Goal: Information Seeking & Learning: Learn about a topic

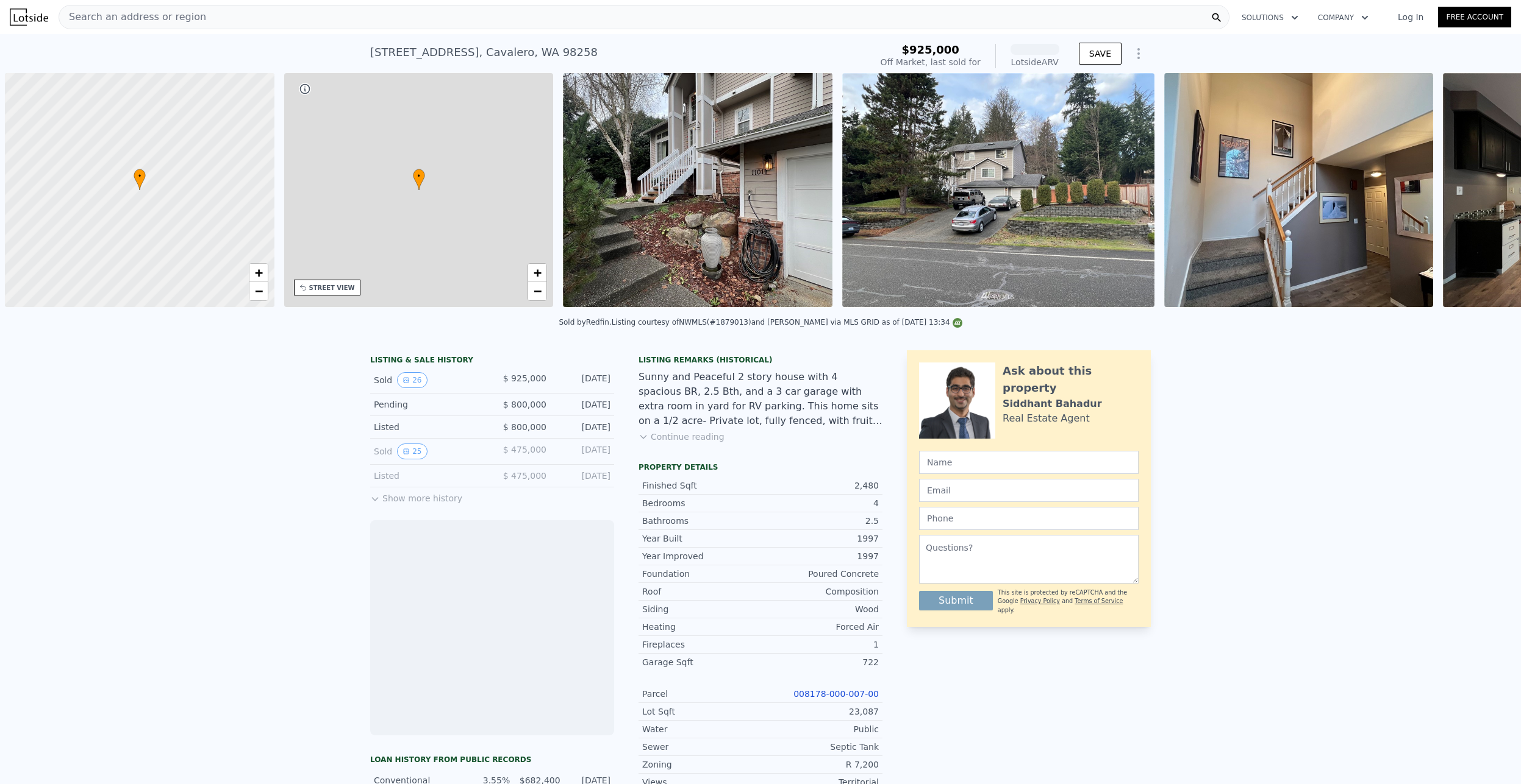
scroll to position [0, 5]
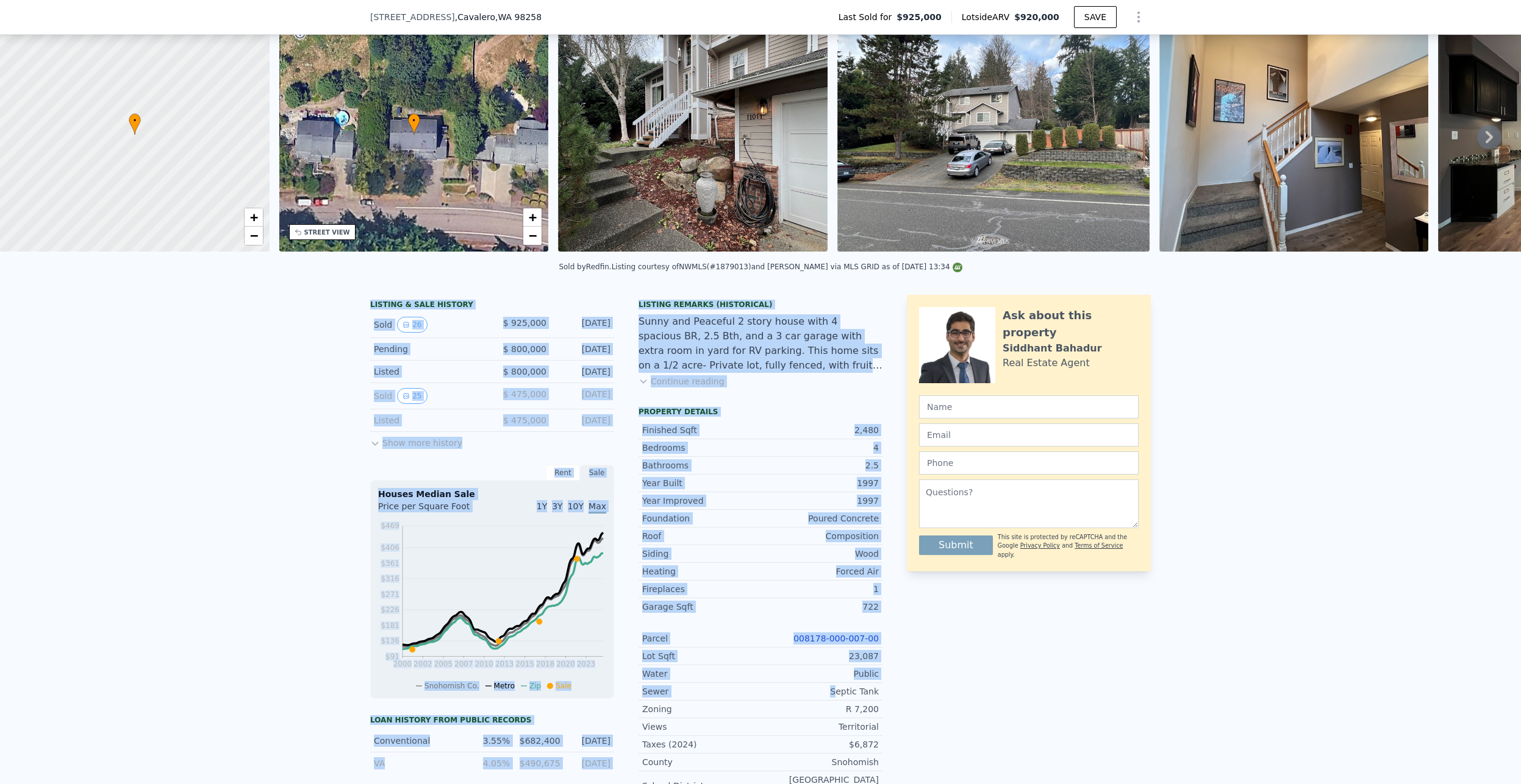
drag, startPoint x: 432, startPoint y: 452, endPoint x: 866, endPoint y: 765, distance: 535.1
click at [866, 765] on div "LISTING & SALE HISTORY Sold 26 $ 925,000 [DATE] Pending $ 800,000 [DATE] Listed…" at bounding box center [760, 635] width 1521 height 699
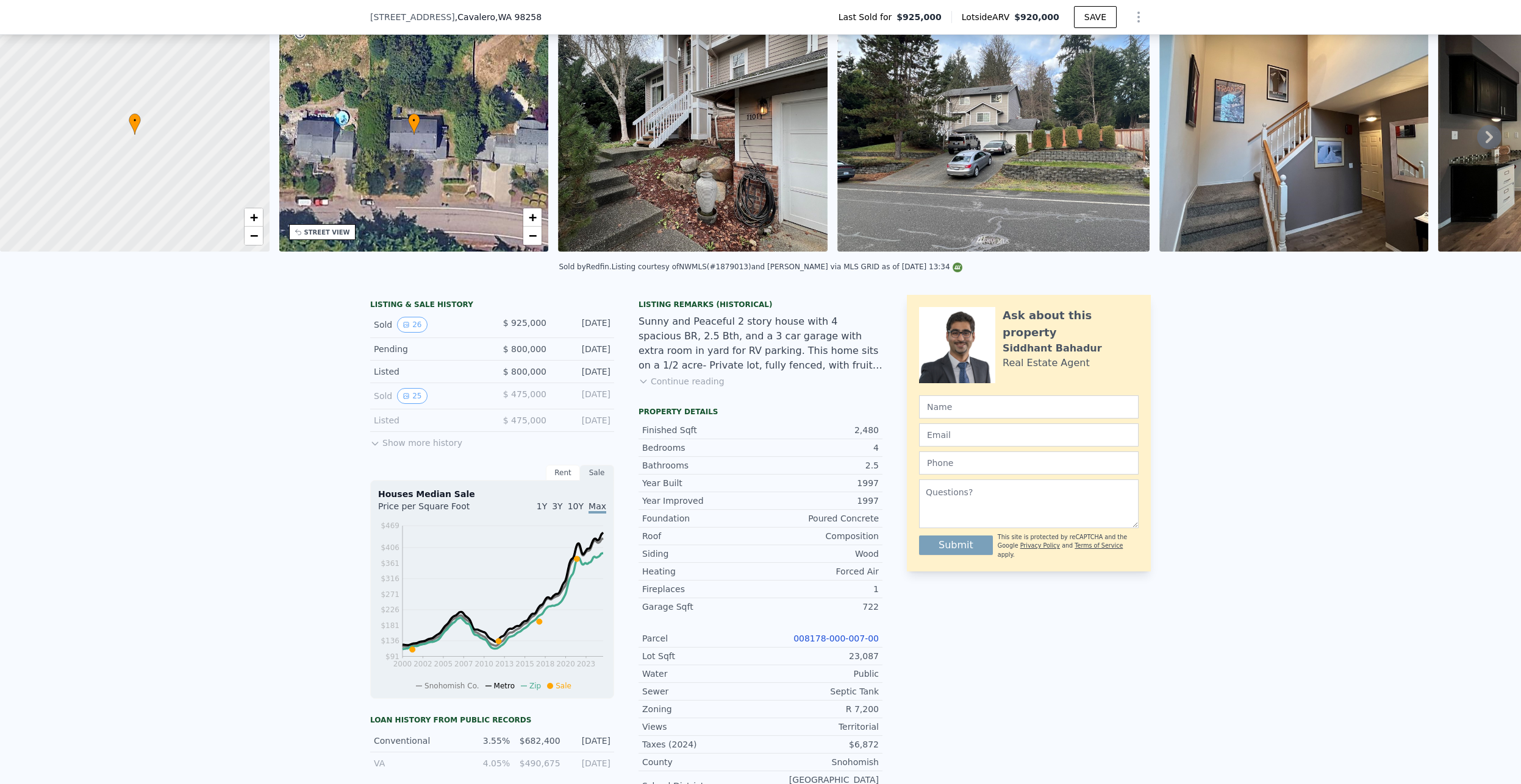
click at [978, 738] on div "Ask about this property [PERSON_NAME] Real Estate Agent Submit This site is pro…" at bounding box center [1028, 613] width 244 height 635
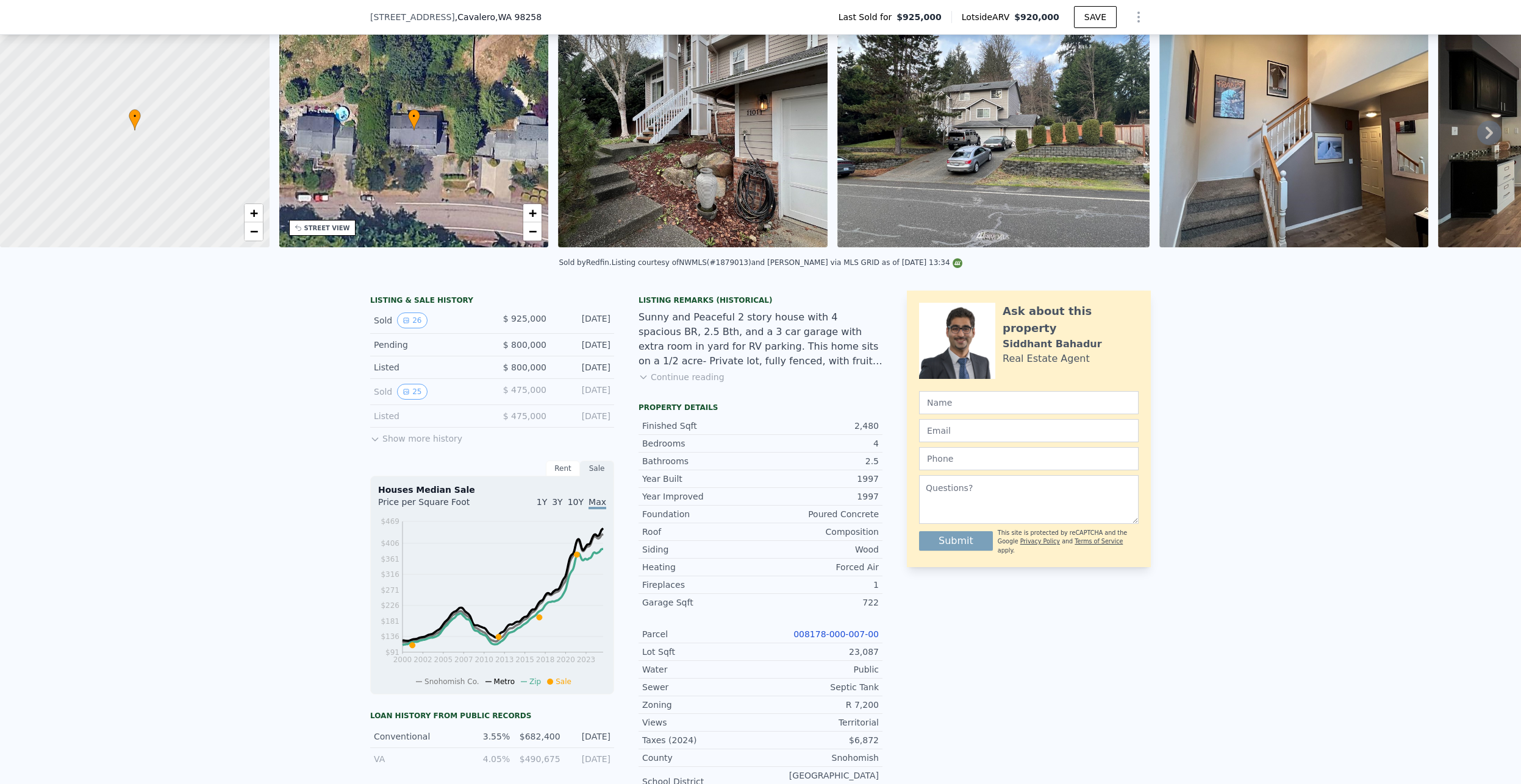
scroll to position [207, 0]
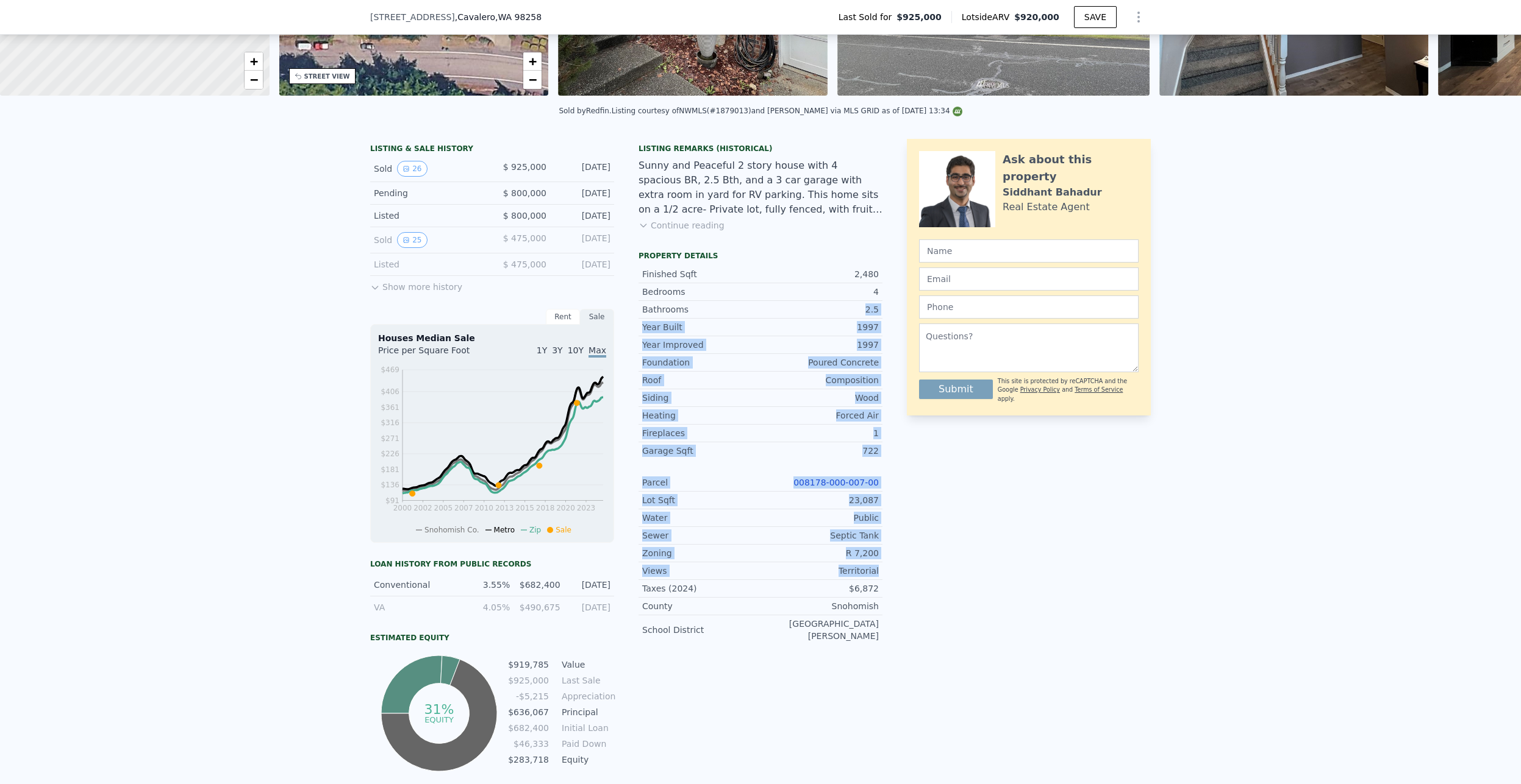
drag, startPoint x: 681, startPoint y: 320, endPoint x: 811, endPoint y: 588, distance: 297.9
click at [811, 588] on div "Finished Sqft 2,480 Bedrooms 4 Bathrooms 2.5 Year Built 1997 Year Improved 1997…" at bounding box center [760, 453] width 244 height 384
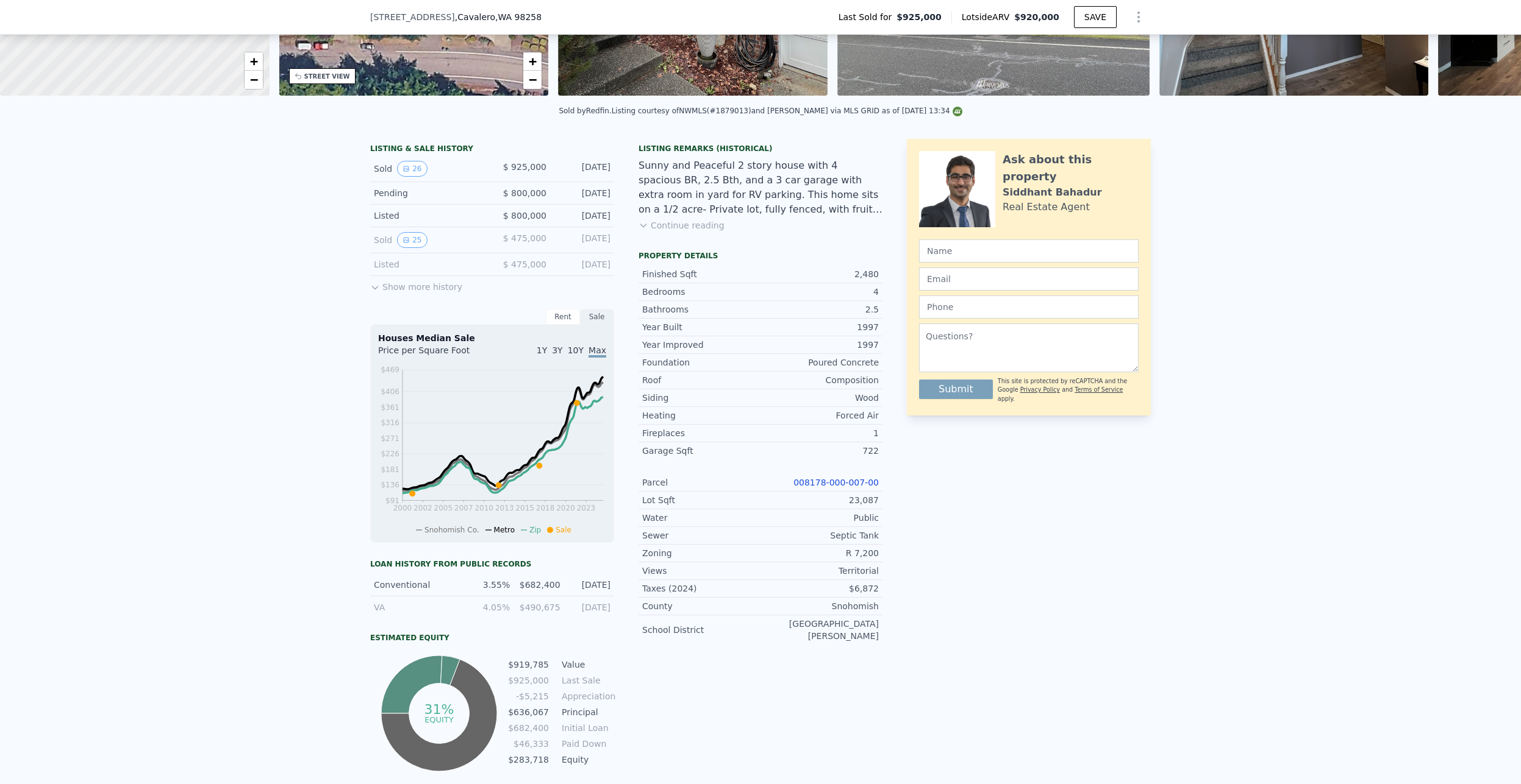
click at [980, 591] on div "Ask about this property [PERSON_NAME] Real Estate Agent Submit This site is pro…" at bounding box center [1028, 457] width 244 height 635
drag, startPoint x: 838, startPoint y: 332, endPoint x: 808, endPoint y: 332, distance: 30.0
click at [811, 335] on div "Year Built 1997" at bounding box center [760, 327] width 244 height 17
click at [698, 261] on div "Property details" at bounding box center [760, 256] width 244 height 9
click at [412, 302] on div "LISTING & SALE HISTORY Sold 26 $ 925,000 [DATE] Pending $ 800,000 [DATE] Listed…" at bounding box center [492, 457] width 244 height 635
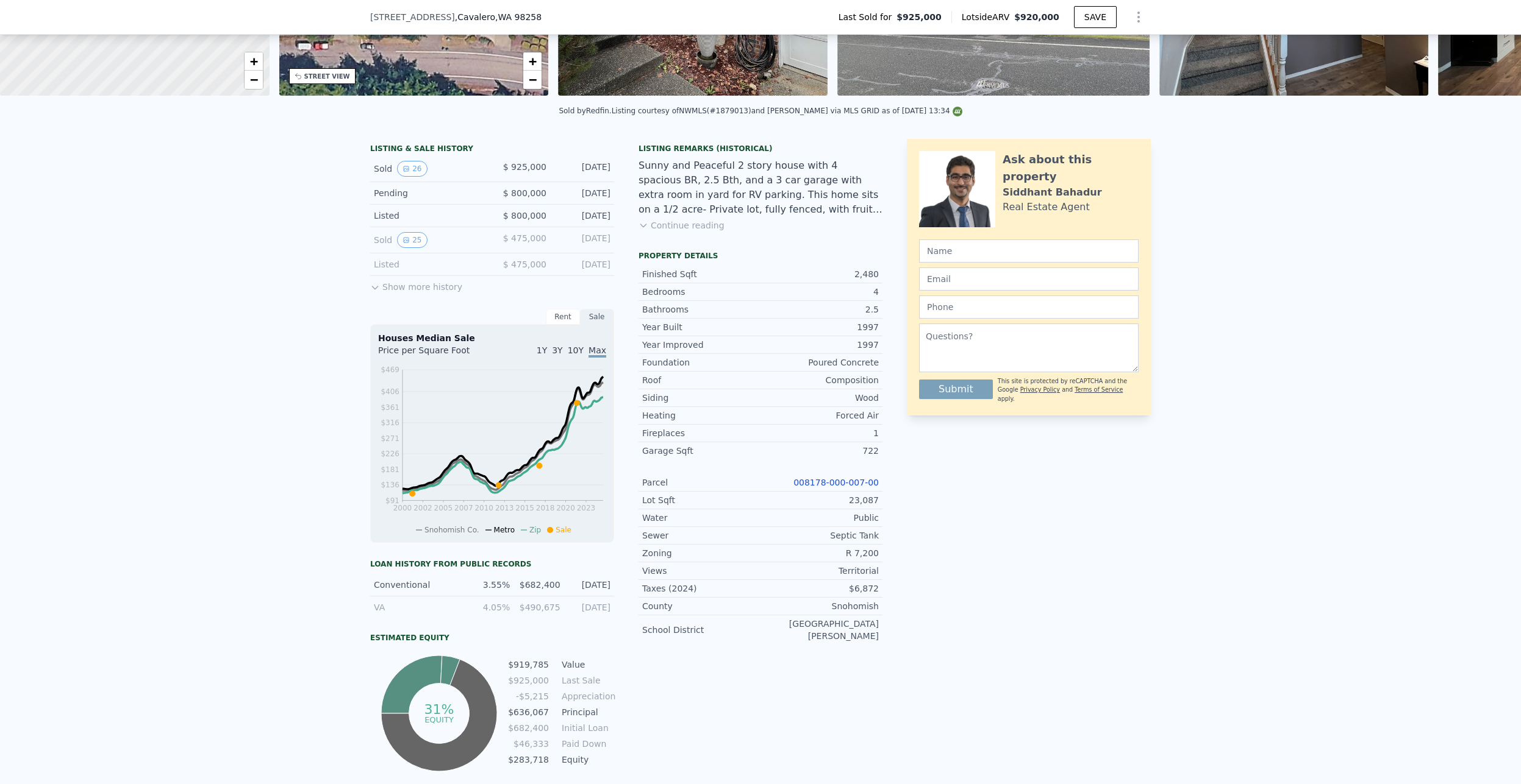
click at [416, 293] on button "Show more history" at bounding box center [415, 285] width 92 height 17
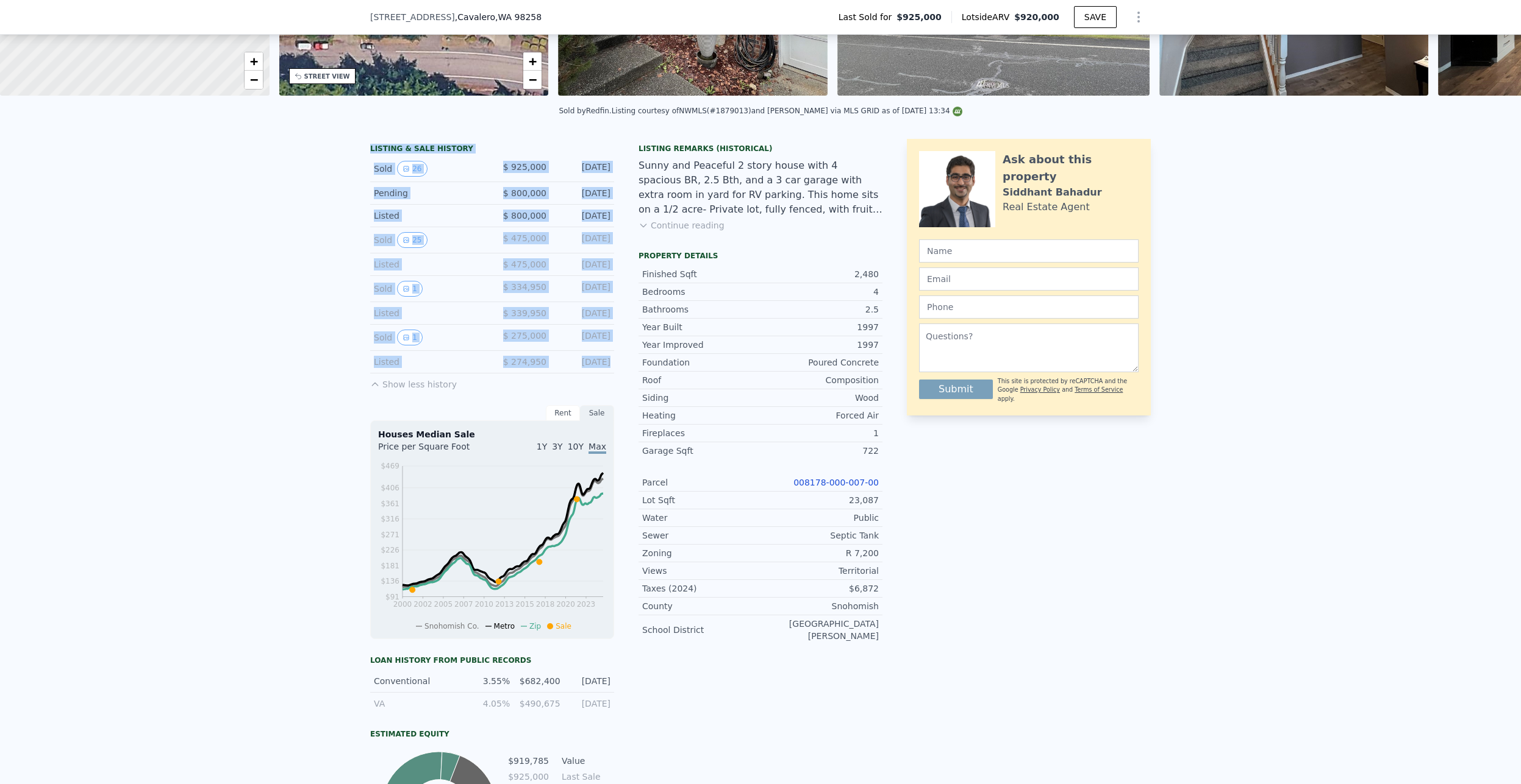
drag, startPoint x: 347, startPoint y: 160, endPoint x: 559, endPoint y: 383, distance: 307.7
click at [557, 383] on div "LISTING & SALE HISTORY Sold 26 $ 925,000 [DATE] Pending $ 800,000 [DATE] Listed…" at bounding box center [760, 526] width 1521 height 795
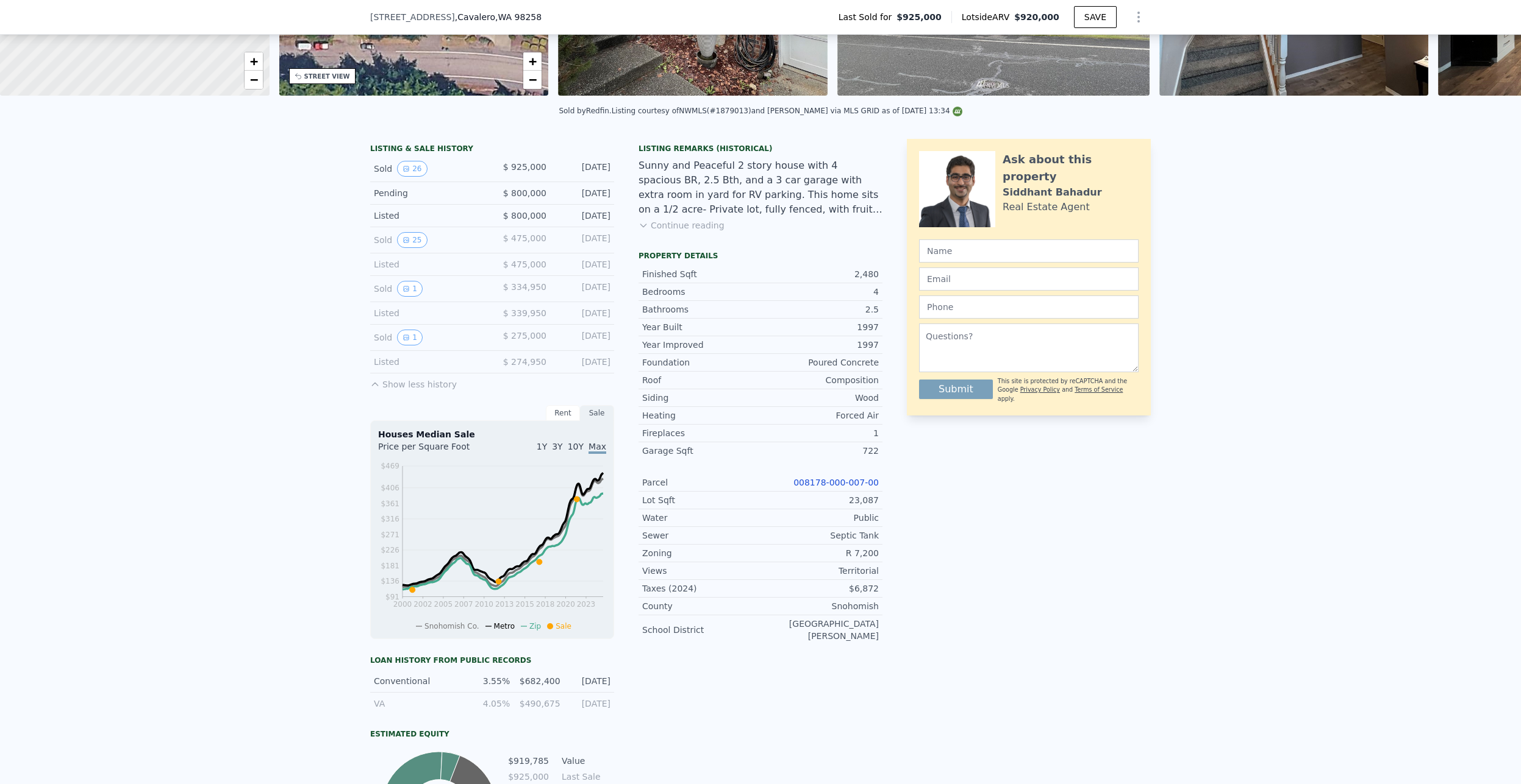
click at [1029, 509] on div "Ask about this property [PERSON_NAME] Real Estate Agent Submit This site is pro…" at bounding box center [1028, 505] width 244 height 732
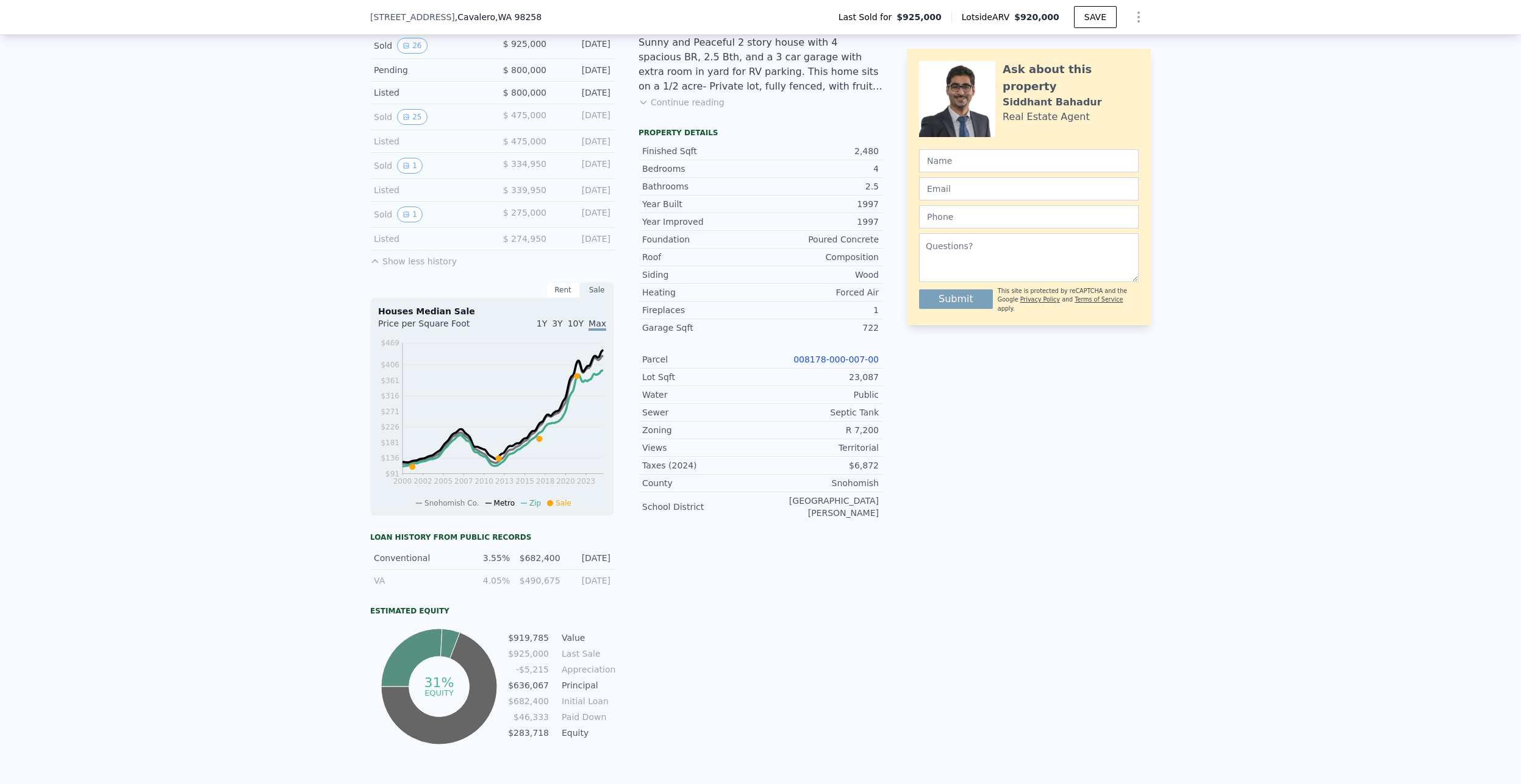
scroll to position [426, 0]
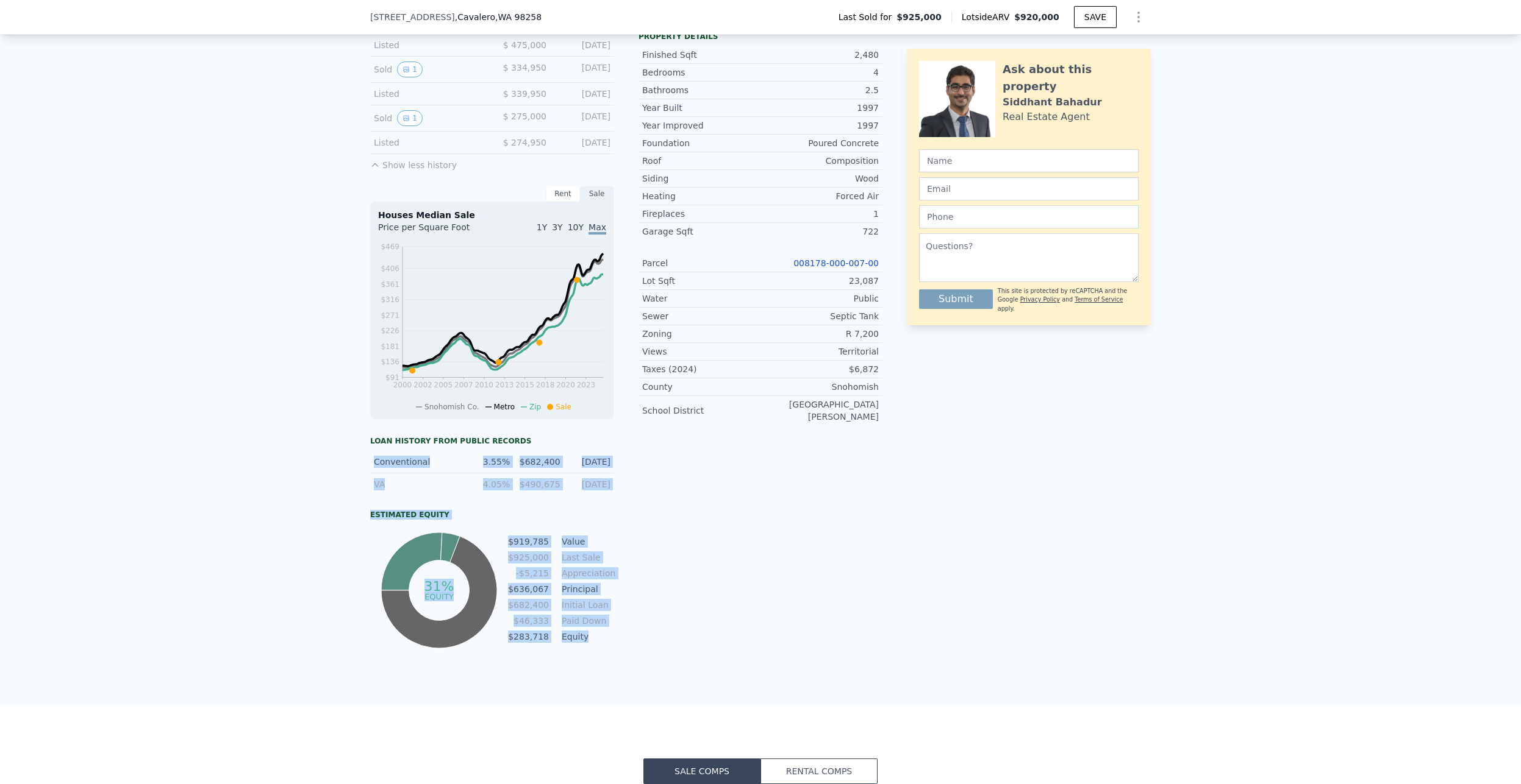
drag, startPoint x: 325, startPoint y: 462, endPoint x: 576, endPoint y: 651, distance: 314.2
click at [576, 651] on div "LISTING & SALE HISTORY Sold 26 $ 925,000 [DATE] Pending $ 800,000 [DATE] Listed…" at bounding box center [760, 307] width 1521 height 795
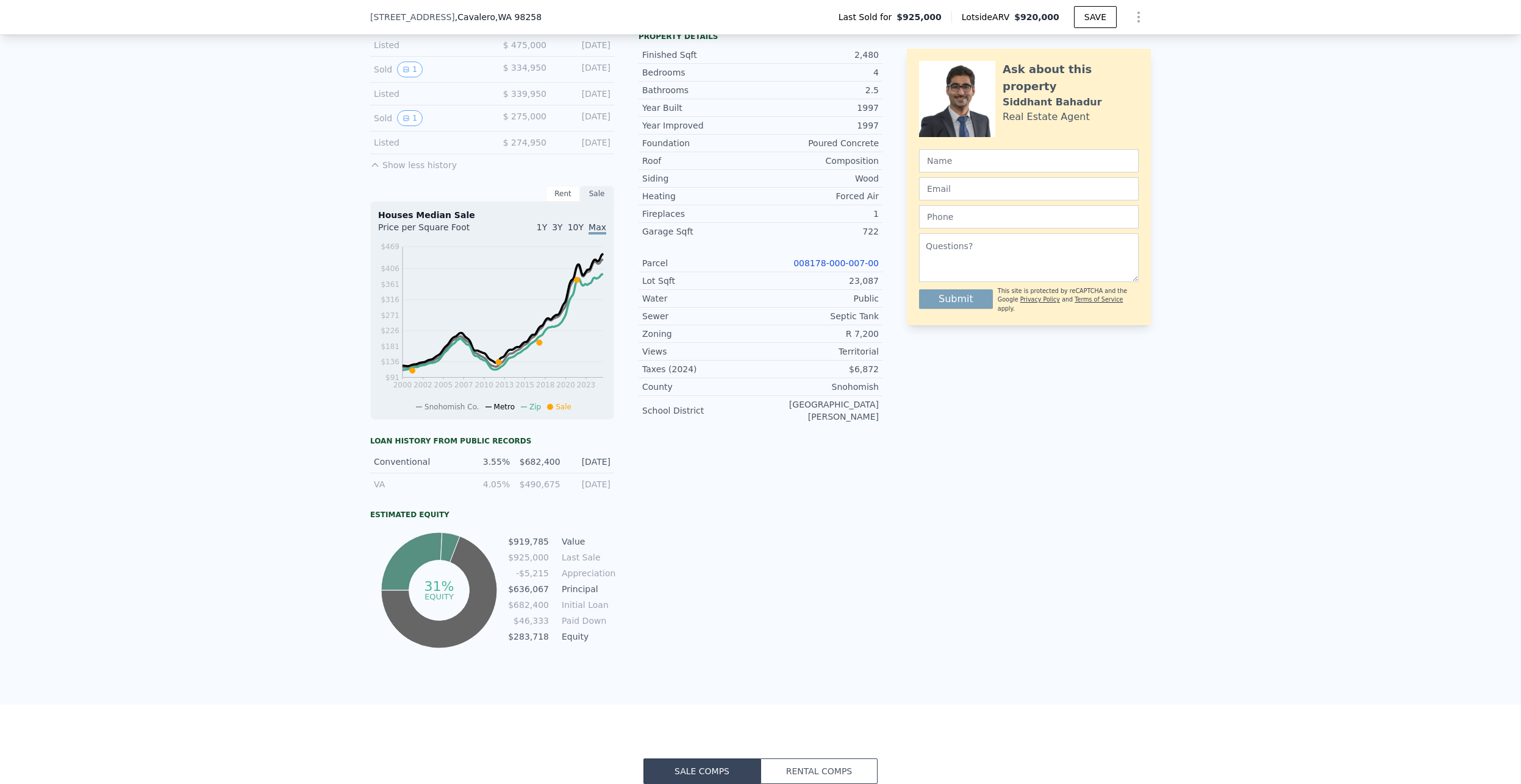
click at [694, 651] on div "Listing Remarks (Historical) Sunny and Peaceful 2 story house with 4 spacious B…" at bounding box center [760, 285] width 244 height 732
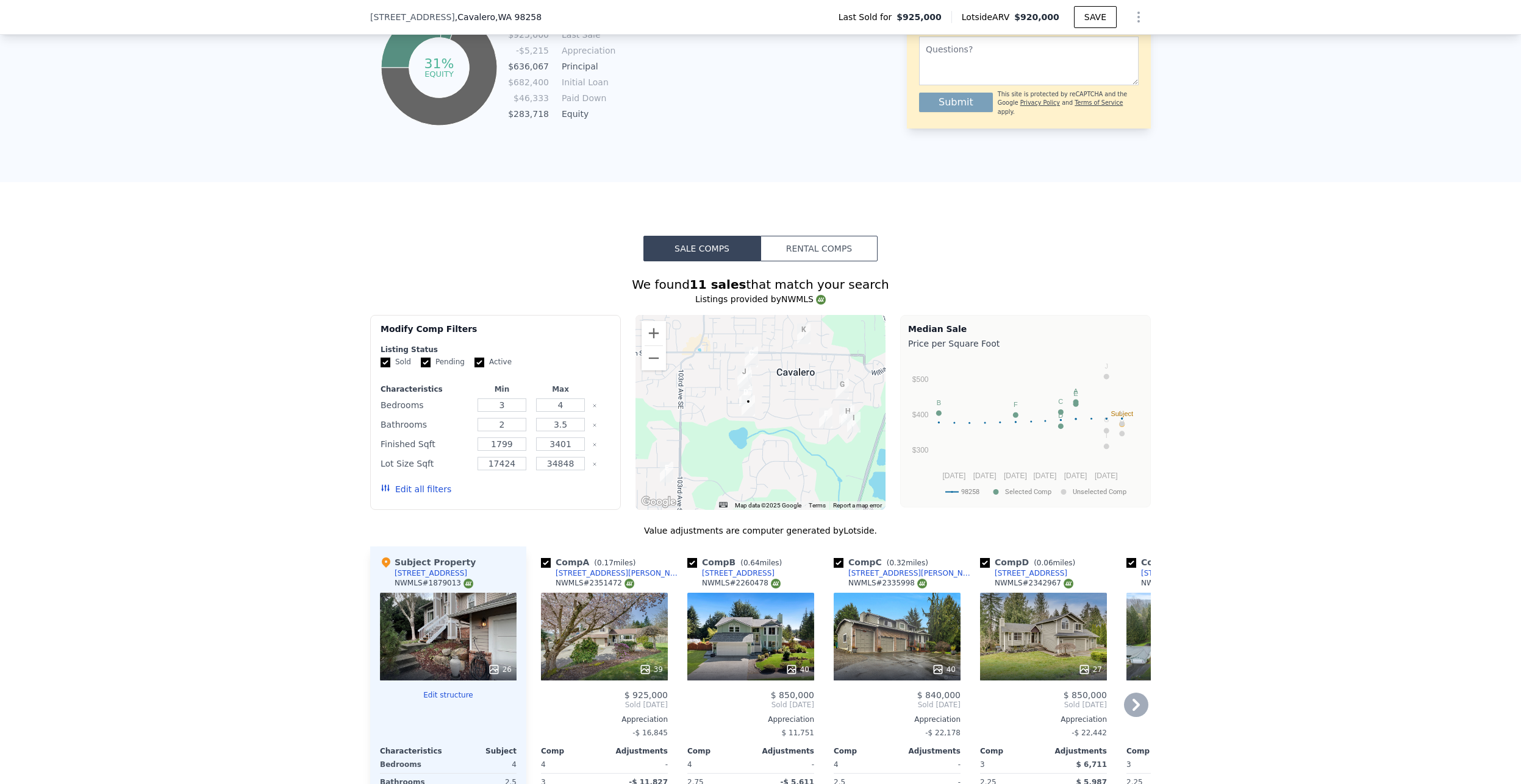
scroll to position [948, 0]
click at [858, 252] on button "Rental Comps" at bounding box center [818, 249] width 117 height 26
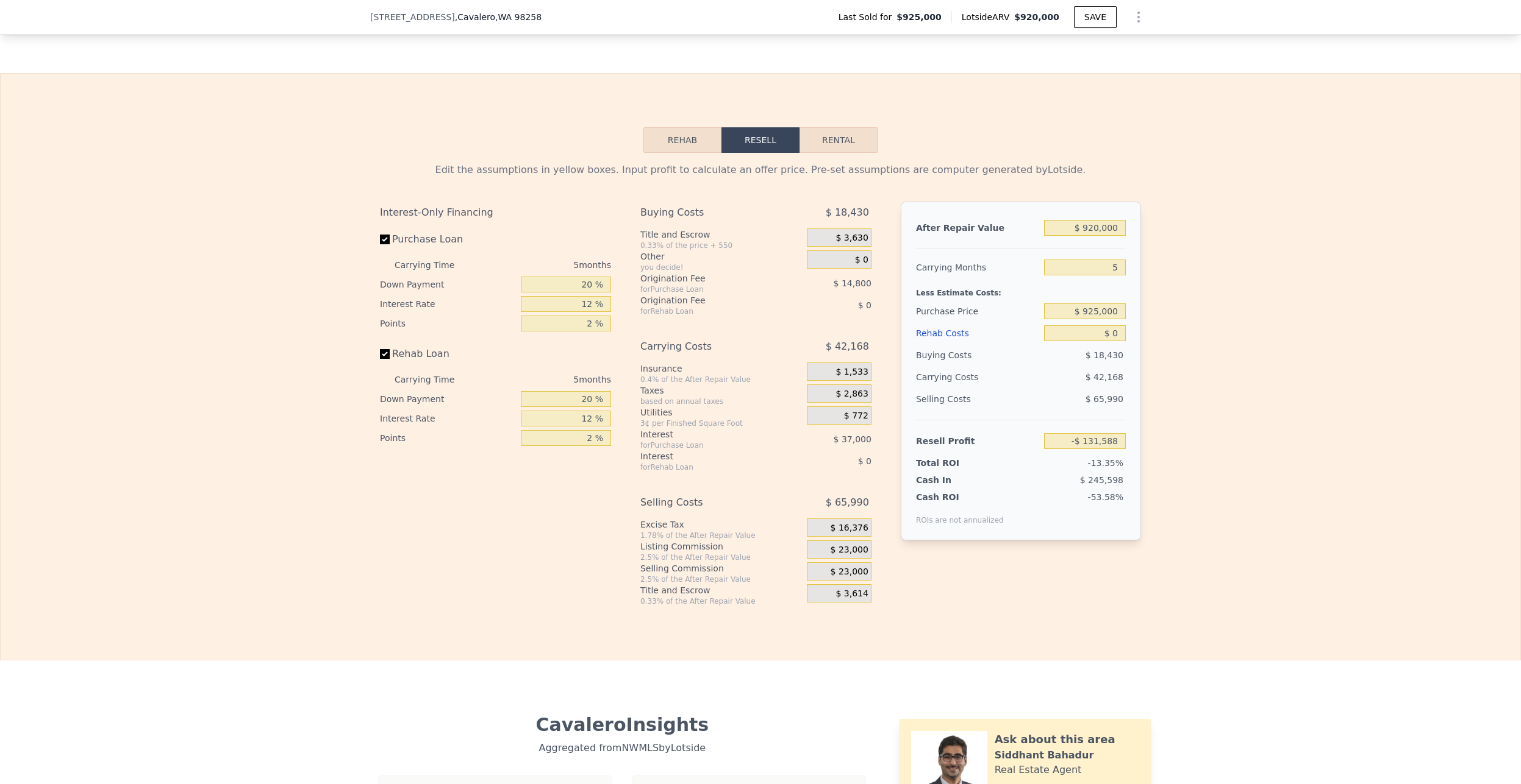
scroll to position [1826, 0]
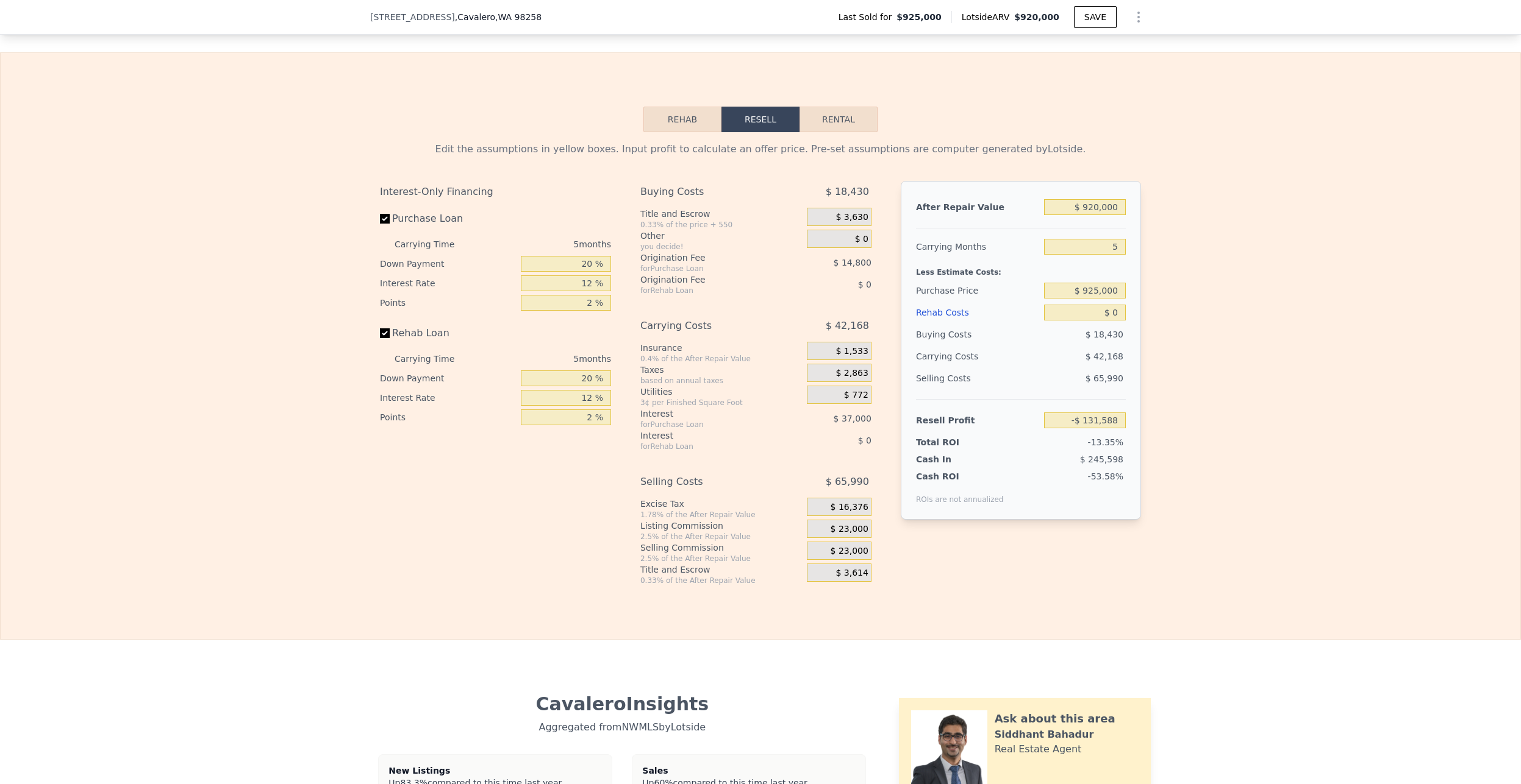
click at [702, 132] on button "Rehab" at bounding box center [682, 120] width 78 height 26
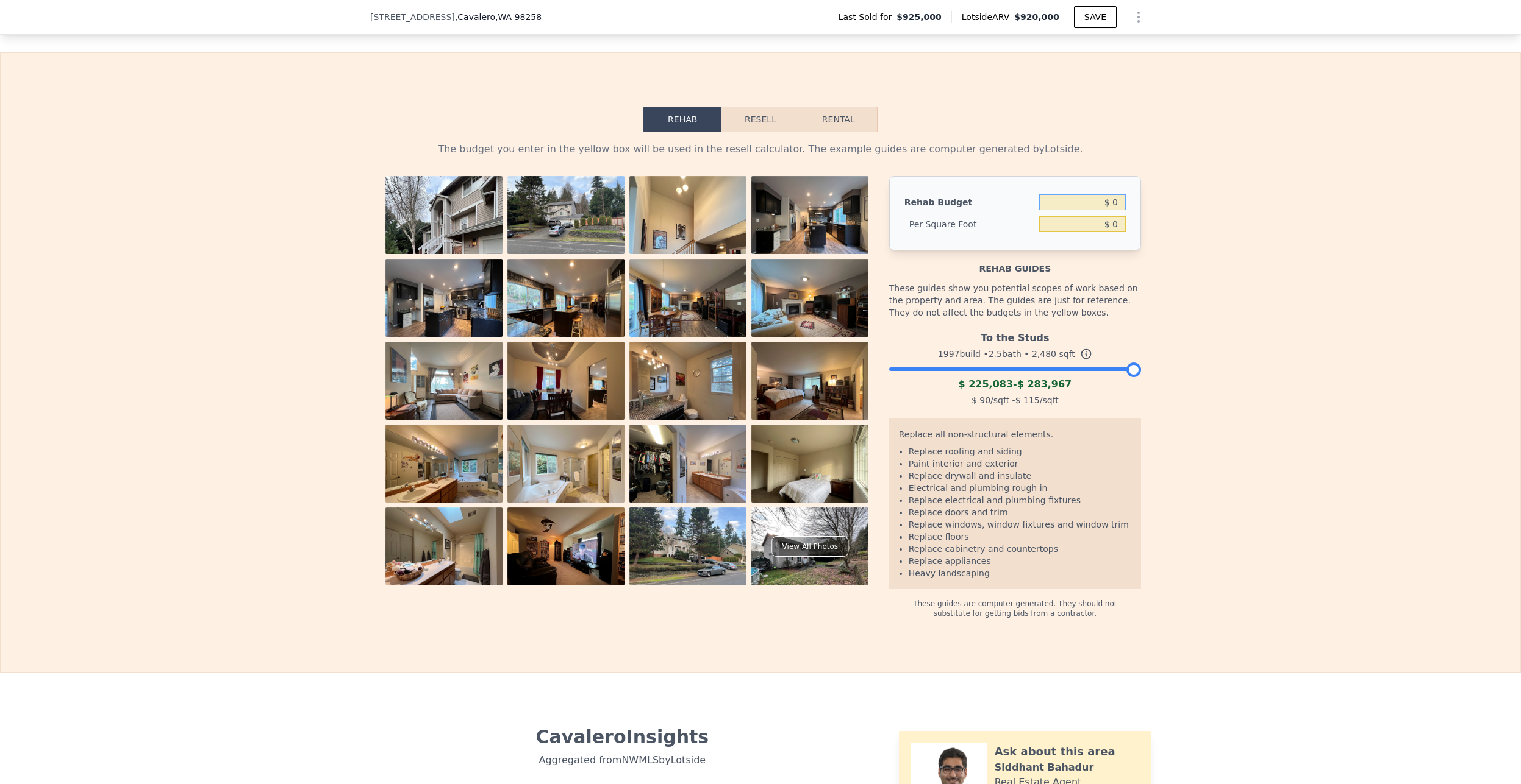
click at [1085, 210] on input "$ 0" at bounding box center [1082, 202] width 87 height 16
click at [1090, 210] on input "$ 0" at bounding box center [1082, 202] width 87 height 16
drag, startPoint x: 1115, startPoint y: 219, endPoint x: 1091, endPoint y: 219, distance: 24.0
click at [1091, 210] on input "$ 0" at bounding box center [1082, 202] width 87 height 16
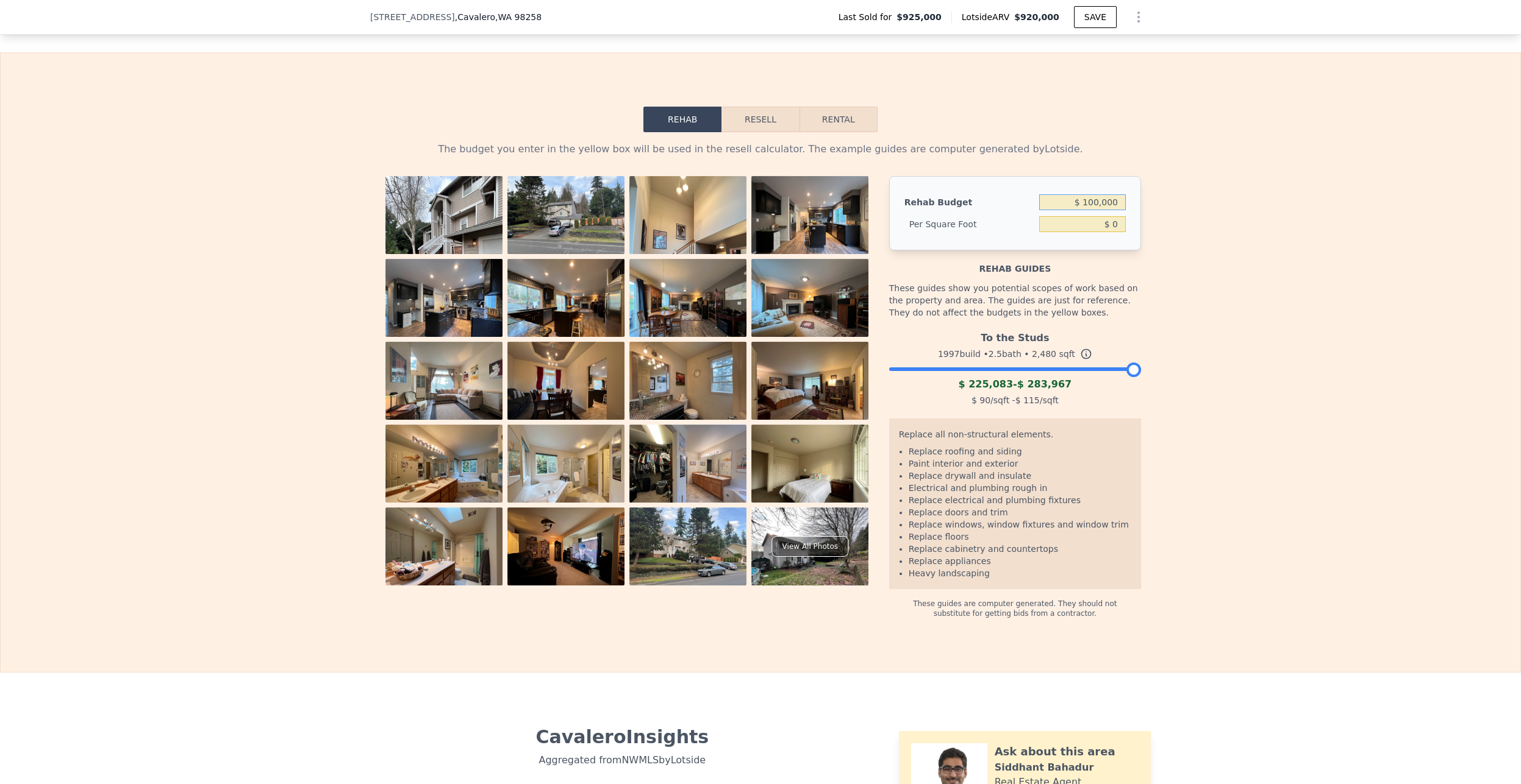
type input "$ 100,000"
click at [1315, 302] on div "The budget you enter in the yellow box will be used in the resell calculator. T…" at bounding box center [760, 375] width 1519 height 486
type input "$ 40.32"
drag, startPoint x: 926, startPoint y: 473, endPoint x: 945, endPoint y: 559, distance: 88.1
click at [945, 559] on ul "Replace roofing and siding Paint interior and exterior Replace drywall and insu…" at bounding box center [1014, 512] width 232 height 134
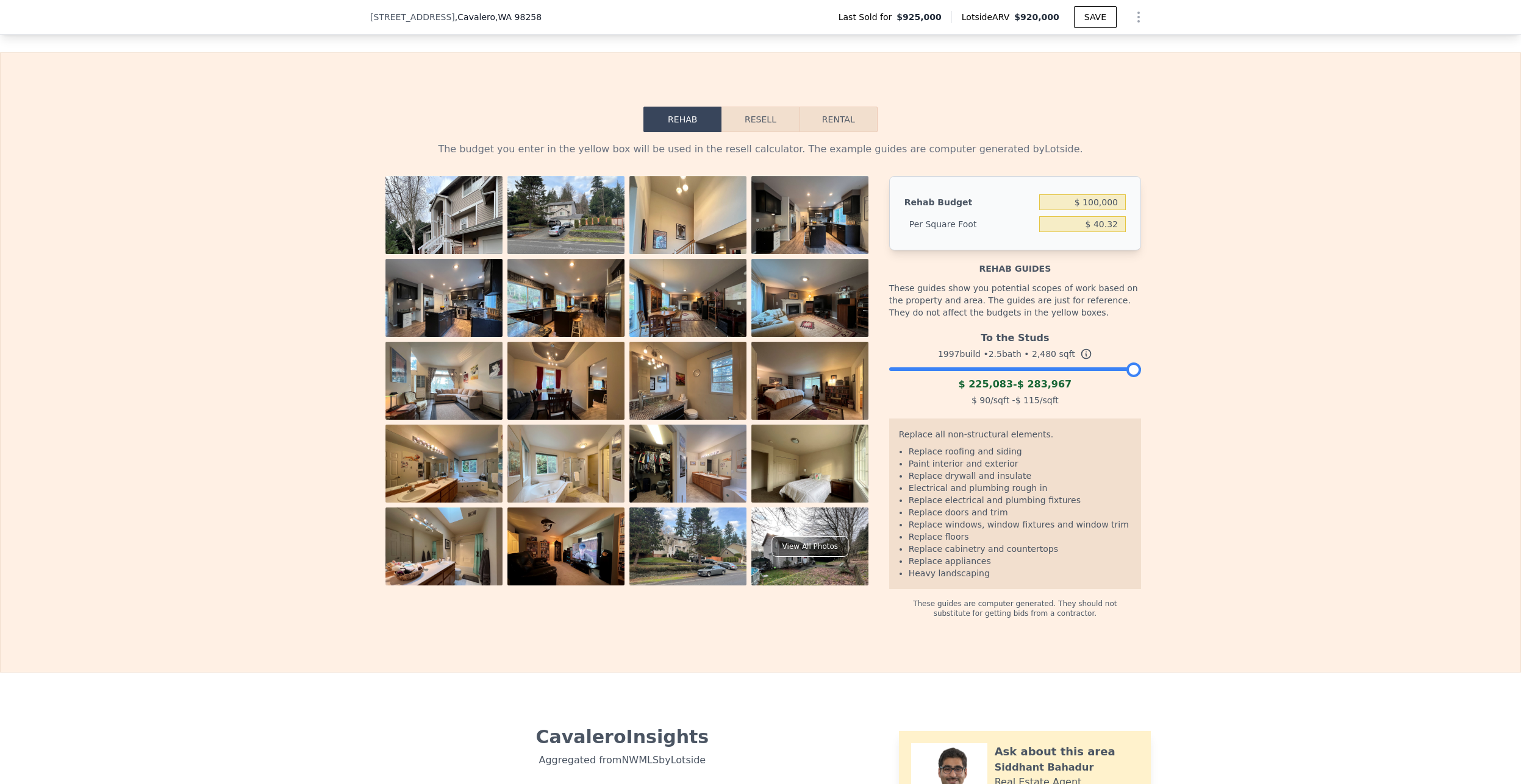
click at [1054, 555] on li "Replace cabinetry and countertops" at bounding box center [1020, 548] width 223 height 12
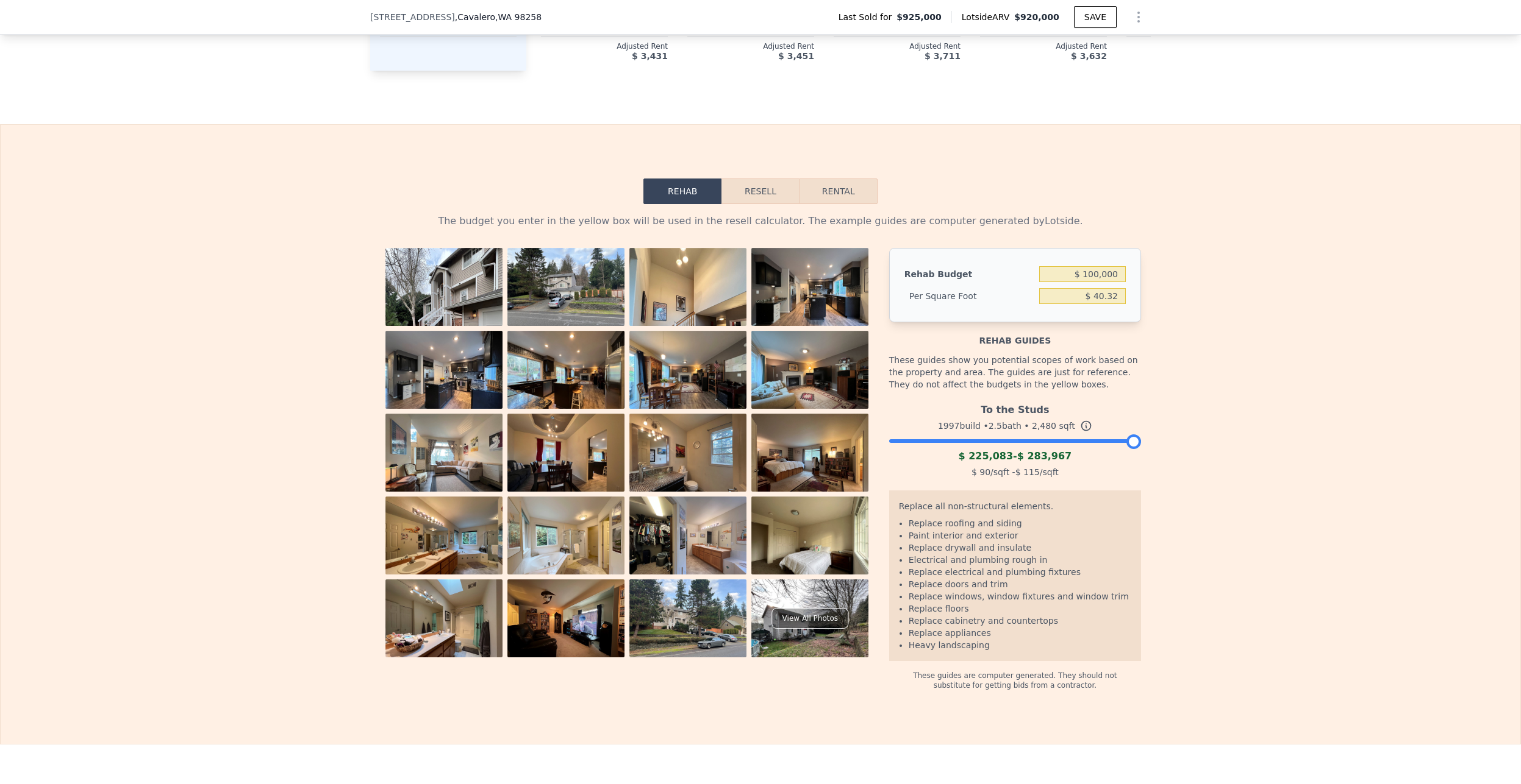
scroll to position [1728, 0]
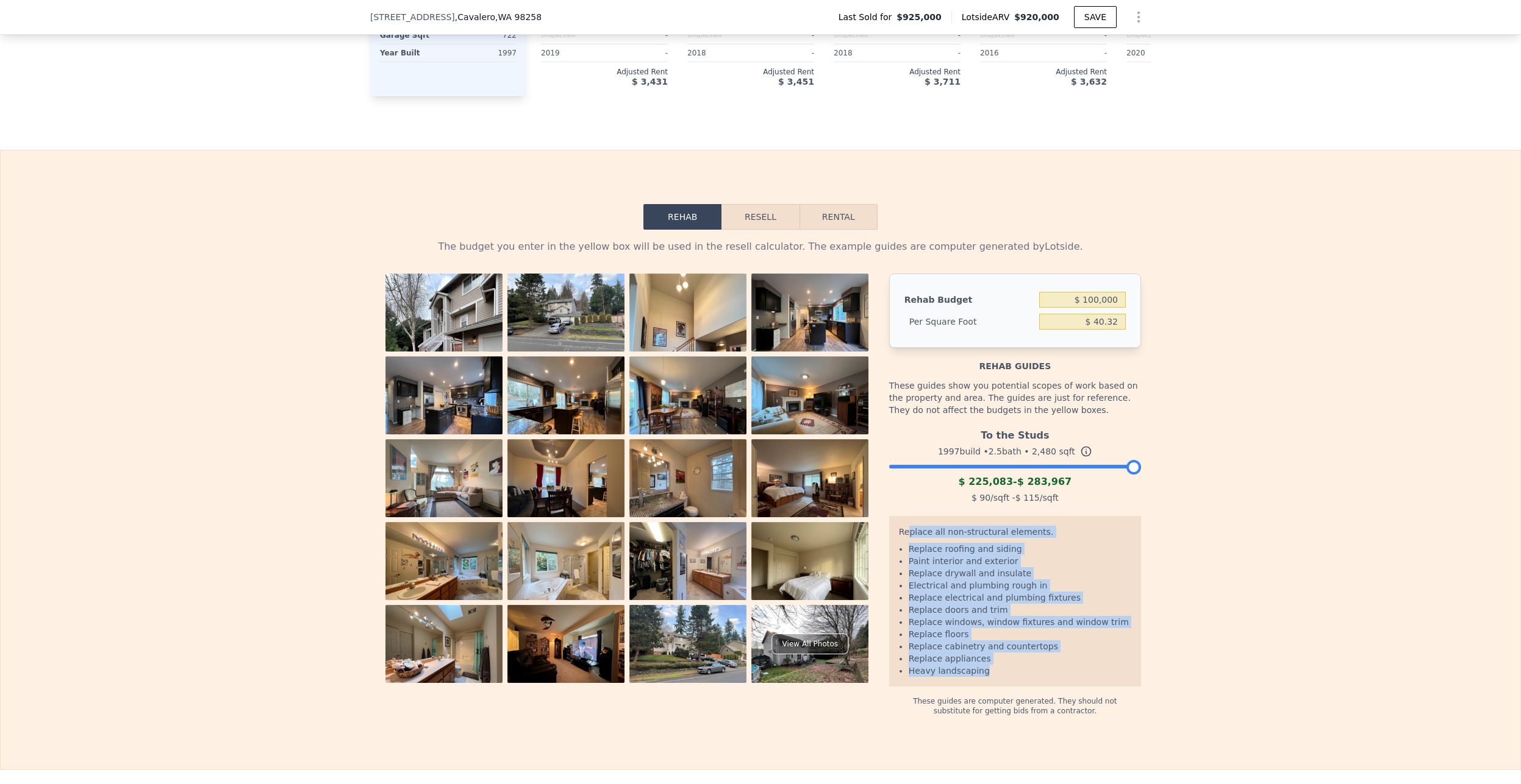
drag, startPoint x: 905, startPoint y: 554, endPoint x: 1009, endPoint y: 694, distance: 174.4
click at [1009, 686] on div "Replace all non-structural elements. Replace roofing and siding Paint interior …" at bounding box center [1015, 601] width 252 height 171
click at [1009, 677] on li "Heavy landscaping" at bounding box center [1020, 670] width 223 height 12
drag, startPoint x: 970, startPoint y: 669, endPoint x: 899, endPoint y: 539, distance: 148.1
click at [899, 539] on div "Replace all non-structural elements. Replace roofing and siding Paint interior …" at bounding box center [1015, 601] width 252 height 171
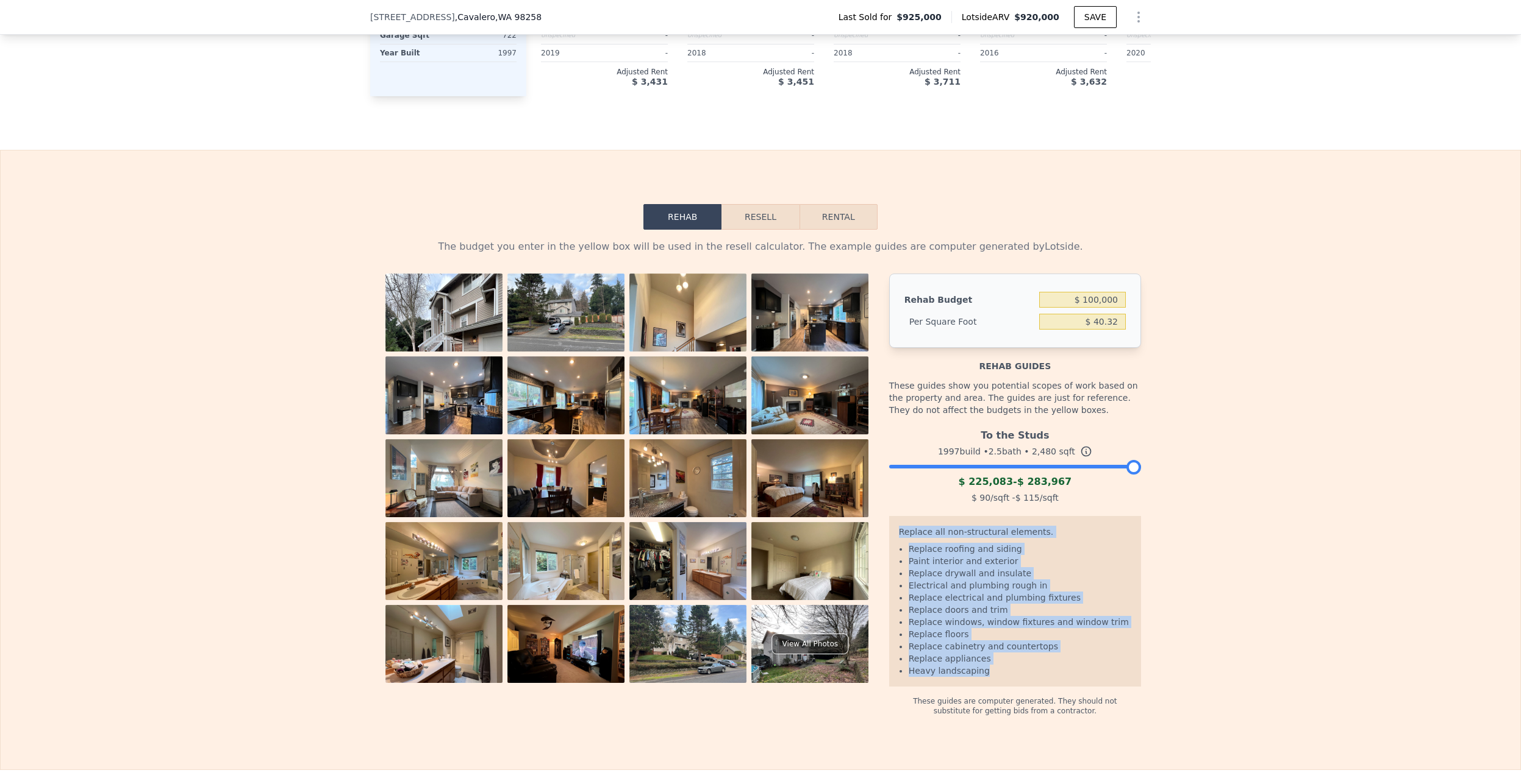
click at [945, 555] on li "Replace roofing and siding" at bounding box center [1020, 548] width 223 height 12
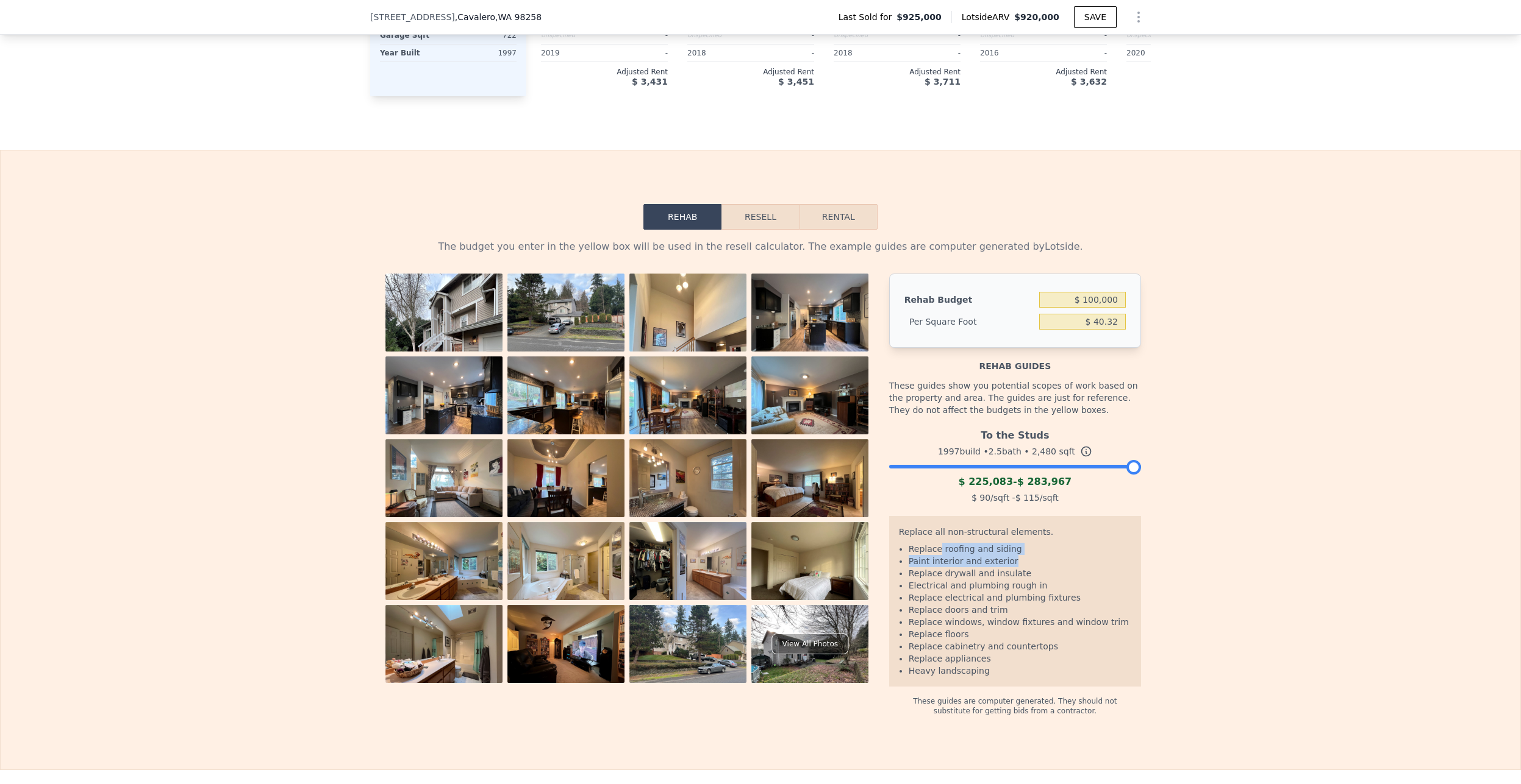
drag, startPoint x: 933, startPoint y: 569, endPoint x: 1041, endPoint y: 591, distance: 110.2
click at [1087, 555] on li "Replace roofing and siding" at bounding box center [1020, 548] width 223 height 12
click at [983, 591] on li "Electrical and plumbing rough in" at bounding box center [1020, 585] width 223 height 12
drag, startPoint x: 926, startPoint y: 577, endPoint x: 1080, endPoint y: 579, distance: 154.0
click at [1080, 567] on li "Paint interior and exterior" at bounding box center [1020, 561] width 223 height 12
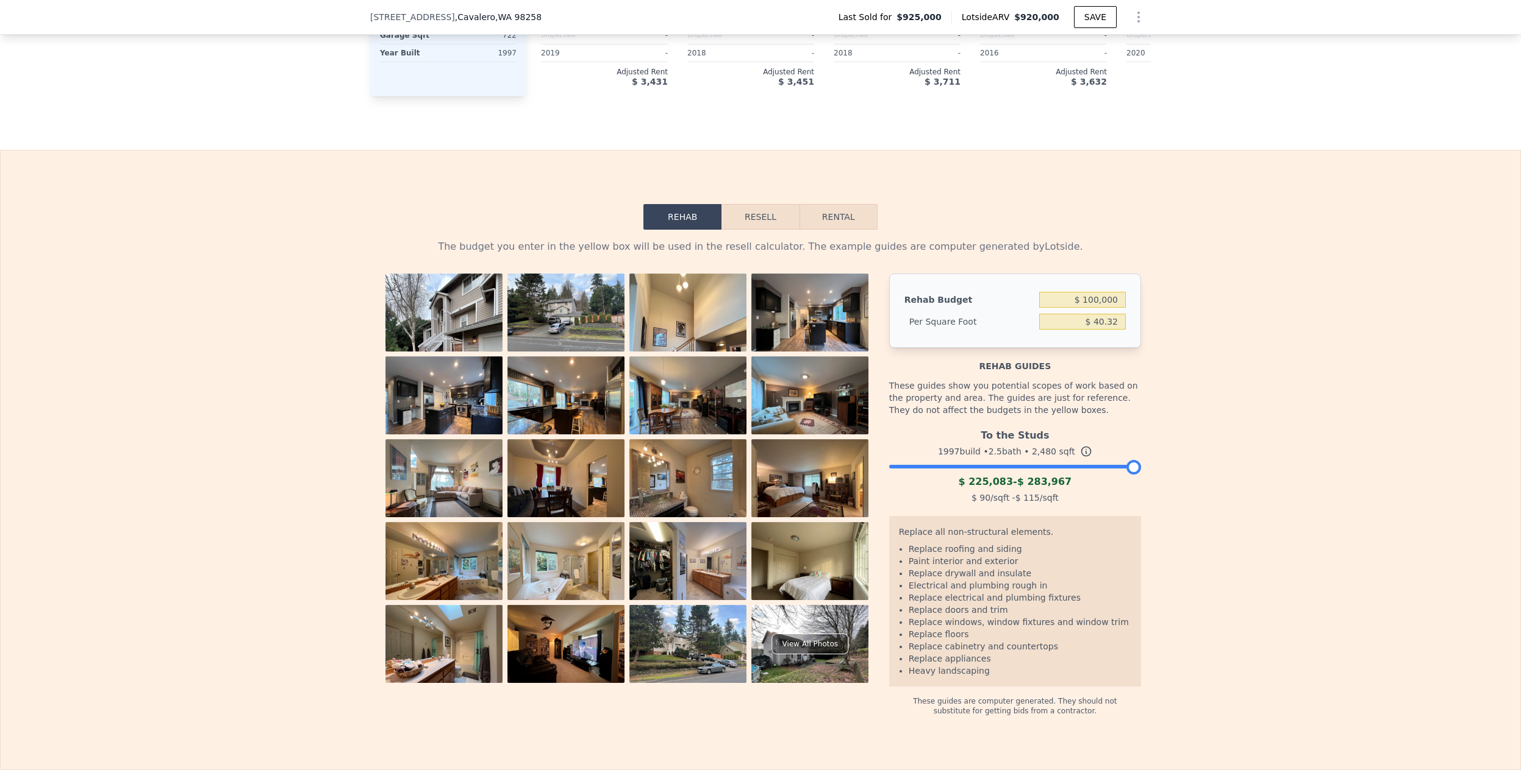
click at [1073, 591] on li "Electrical and plumbing rough in" at bounding box center [1020, 585] width 223 height 12
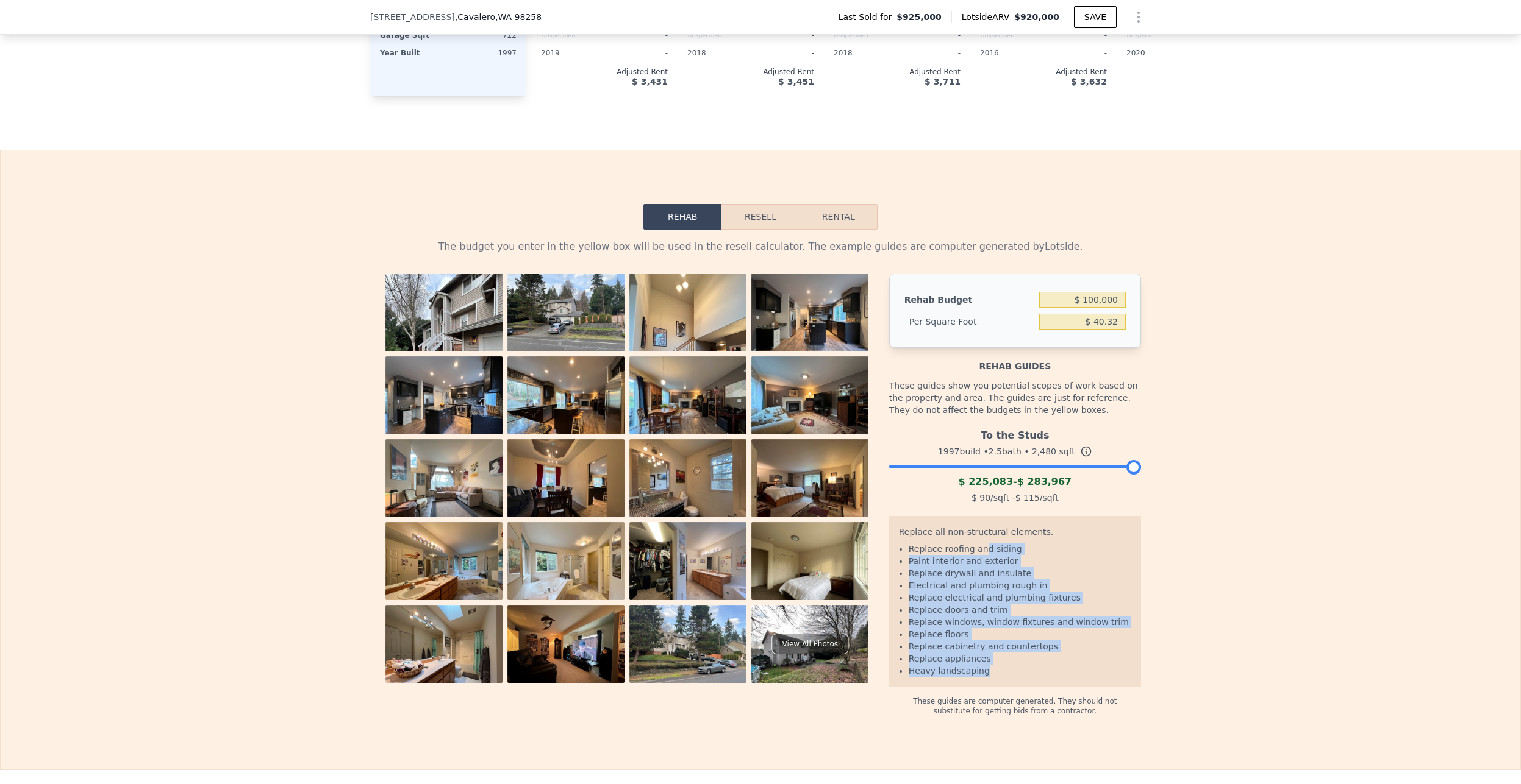
drag, startPoint x: 983, startPoint y: 606, endPoint x: 990, endPoint y: 700, distance: 94.3
click at [990, 686] on div "Replace all non-structural elements. Replace roofing and siding Paint interior …" at bounding box center [1015, 601] width 252 height 171
click at [1001, 640] on li "Replace floors" at bounding box center [1020, 634] width 223 height 12
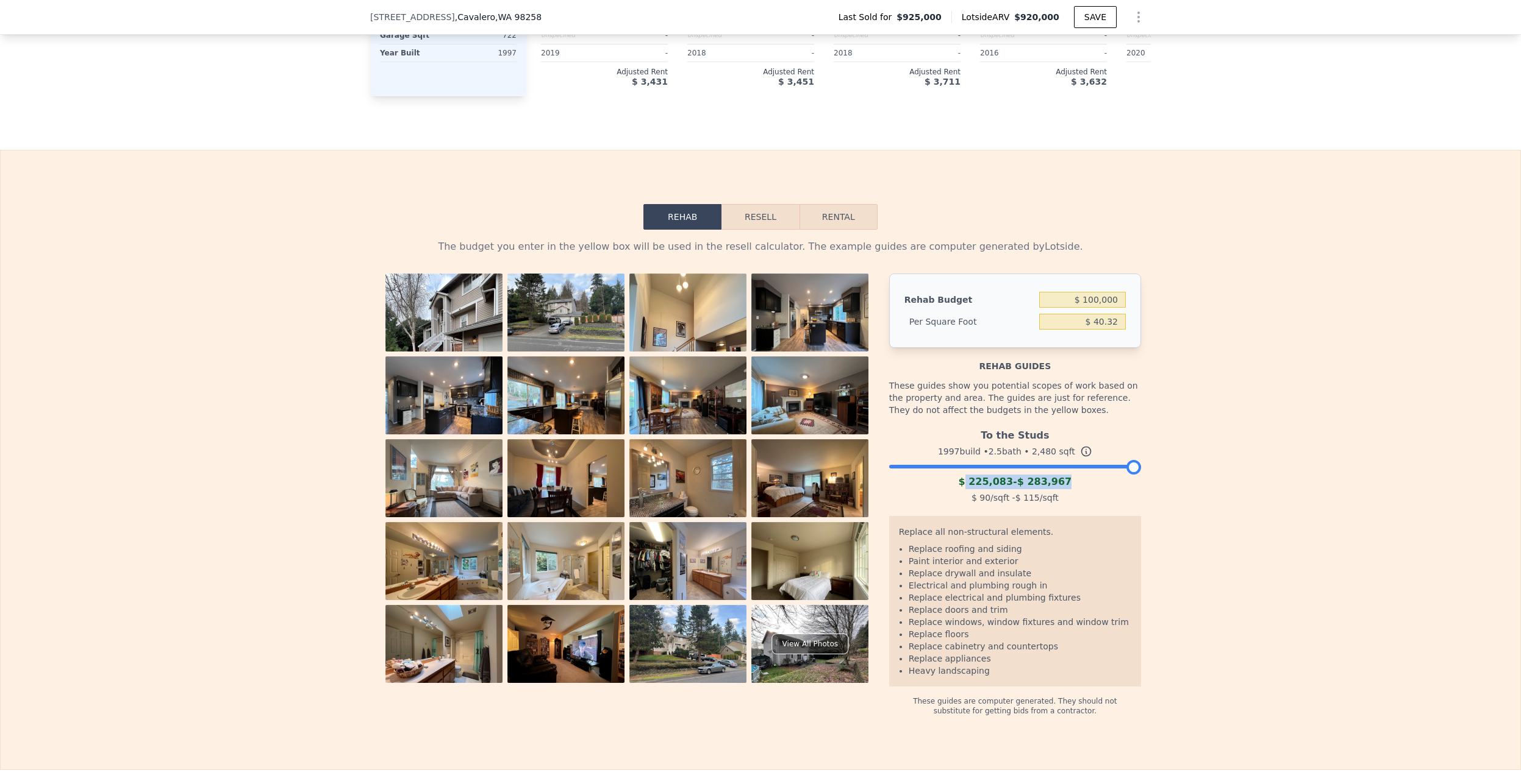
drag, startPoint x: 967, startPoint y: 503, endPoint x: 1091, endPoint y: 499, distance: 124.1
click at [1091, 489] on div "$ 225,083 - $ 283,967" at bounding box center [1015, 482] width 252 height 15
click at [1007, 506] on div "$ 90 /sqft - $ 115 /sqft" at bounding box center [1015, 498] width 252 height 17
drag, startPoint x: 969, startPoint y: 496, endPoint x: 1144, endPoint y: 496, distance: 175.0
click at [1144, 496] on div "The budget you enter in the yellow box will be used in the resell calculator. T…" at bounding box center [760, 473] width 781 height 486
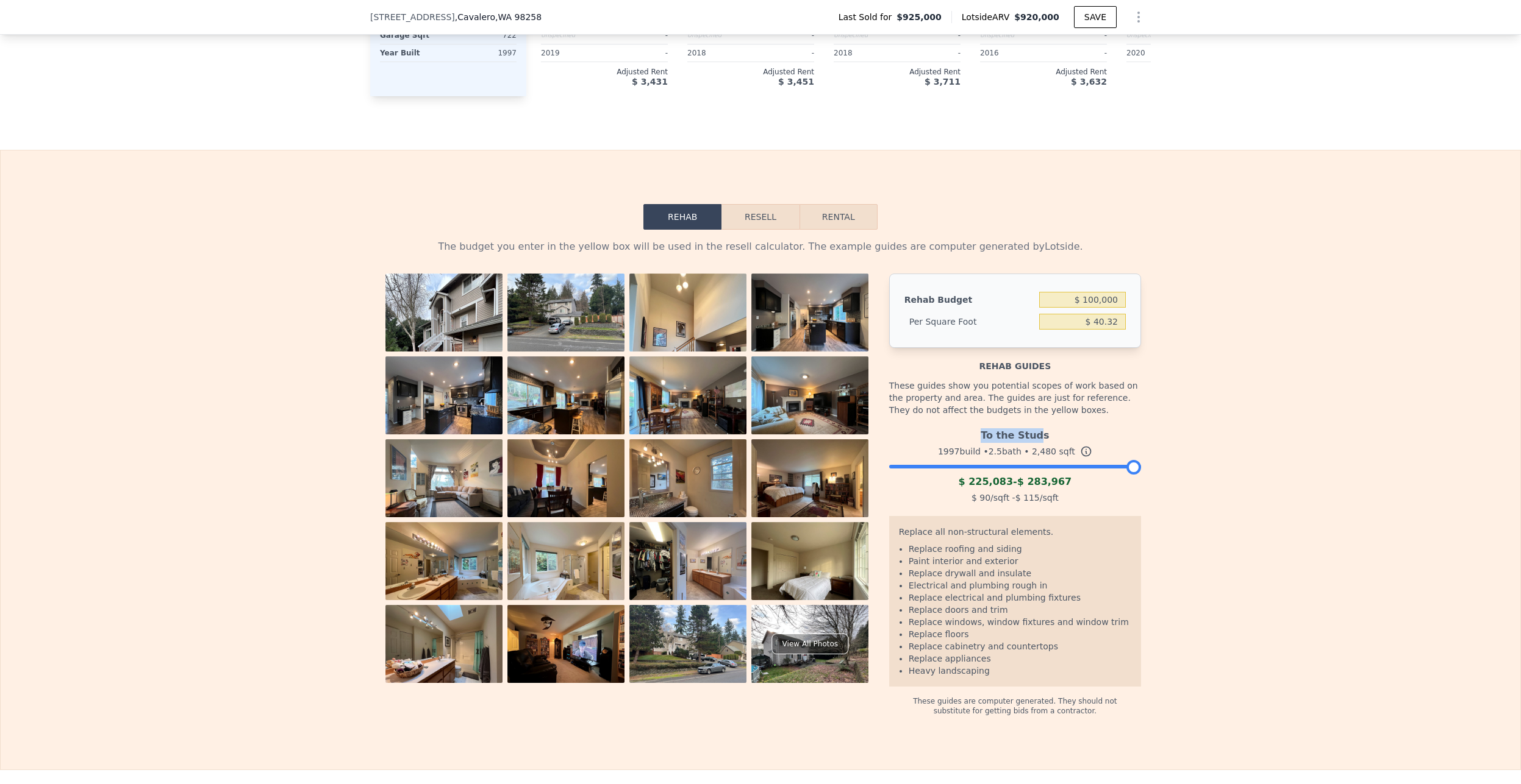
drag, startPoint x: 1032, startPoint y: 458, endPoint x: 980, endPoint y: 453, distance: 52.2
click at [980, 443] on div "To the Studs" at bounding box center [1015, 433] width 252 height 20
click at [1024, 488] on span "$ 283,967" at bounding box center [1045, 481] width 55 height 12
drag, startPoint x: 975, startPoint y: 504, endPoint x: 1039, endPoint y: 508, distance: 64.1
click at [1039, 506] on div "To the Studs 1997 build • 2.5 bath • 2,480 sqft $ 225,083 - $ 283,967 $ 90 /sqf…" at bounding box center [1015, 465] width 252 height 83
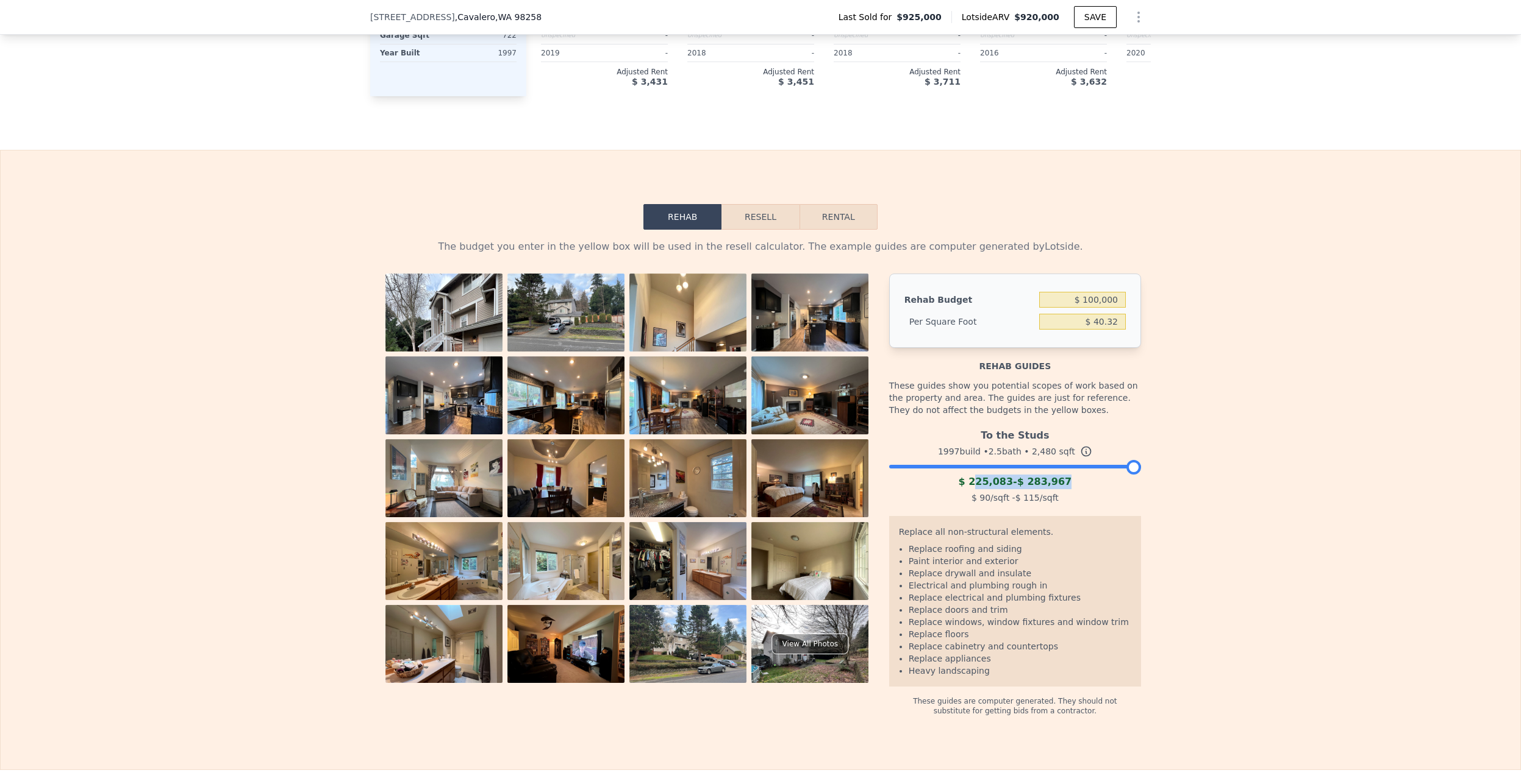
click at [1039, 506] on div "$ 90 /sqft - $ 115 /sqft" at bounding box center [1015, 498] width 252 height 17
drag, startPoint x: 1061, startPoint y: 521, endPoint x: 1055, endPoint y: 502, distance: 19.9
click at [1055, 503] on div "To the Studs 1997 build • 2.5 bath • 2,480 sqft $ 225,083 - $ 283,967 $ 90 /sqf…" at bounding box center [1015, 465] width 252 height 83
click at [1015, 502] on span "$ 115" at bounding box center [1027, 498] width 24 height 9
drag, startPoint x: 960, startPoint y: 502, endPoint x: 1102, endPoint y: 502, distance: 142.0
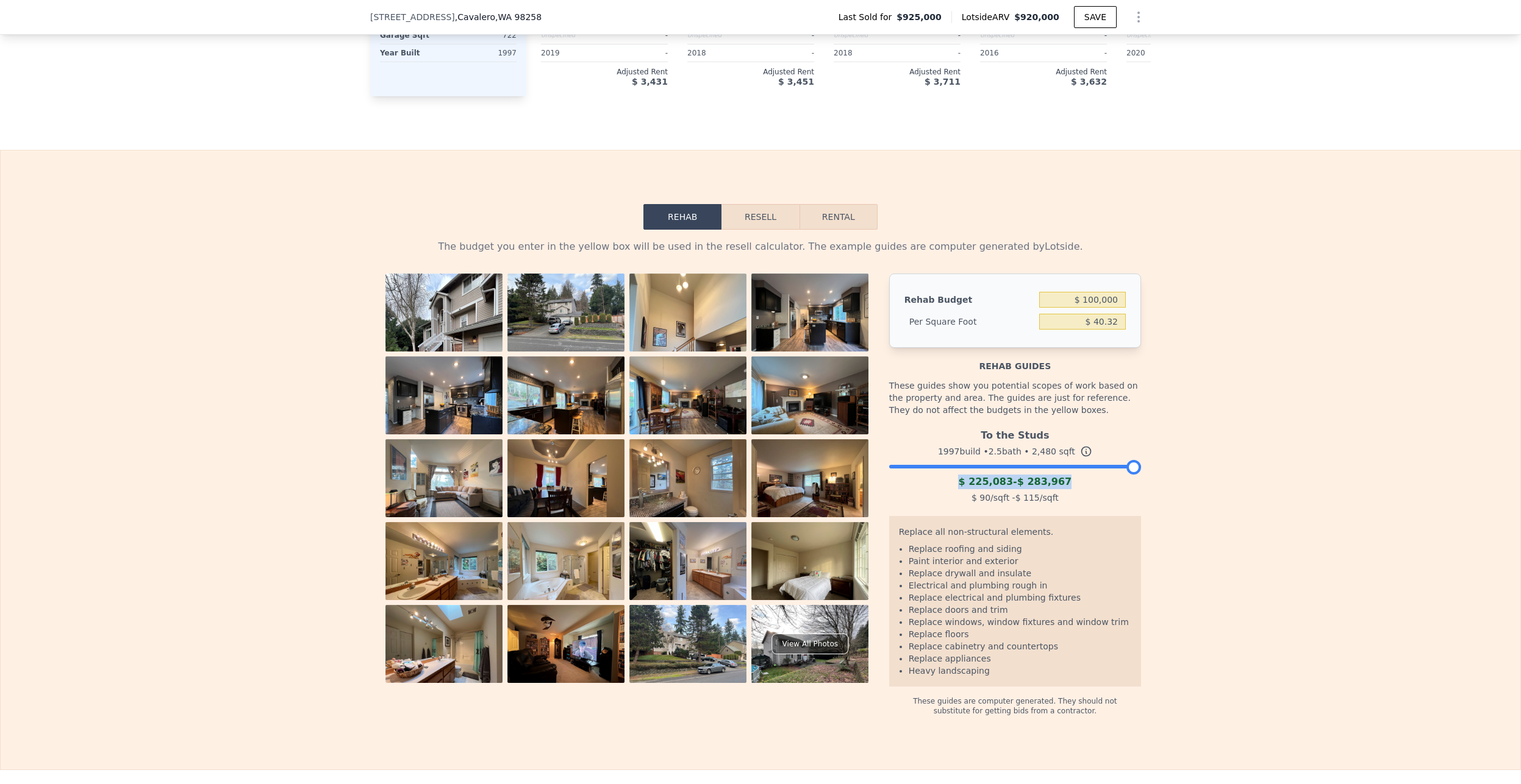
click at [1102, 489] on div "$ 225,083 - $ 283,967" at bounding box center [1015, 482] width 252 height 15
click at [1095, 506] on div "$ 90 /sqft - $ 115 /sqft" at bounding box center [1015, 498] width 252 height 17
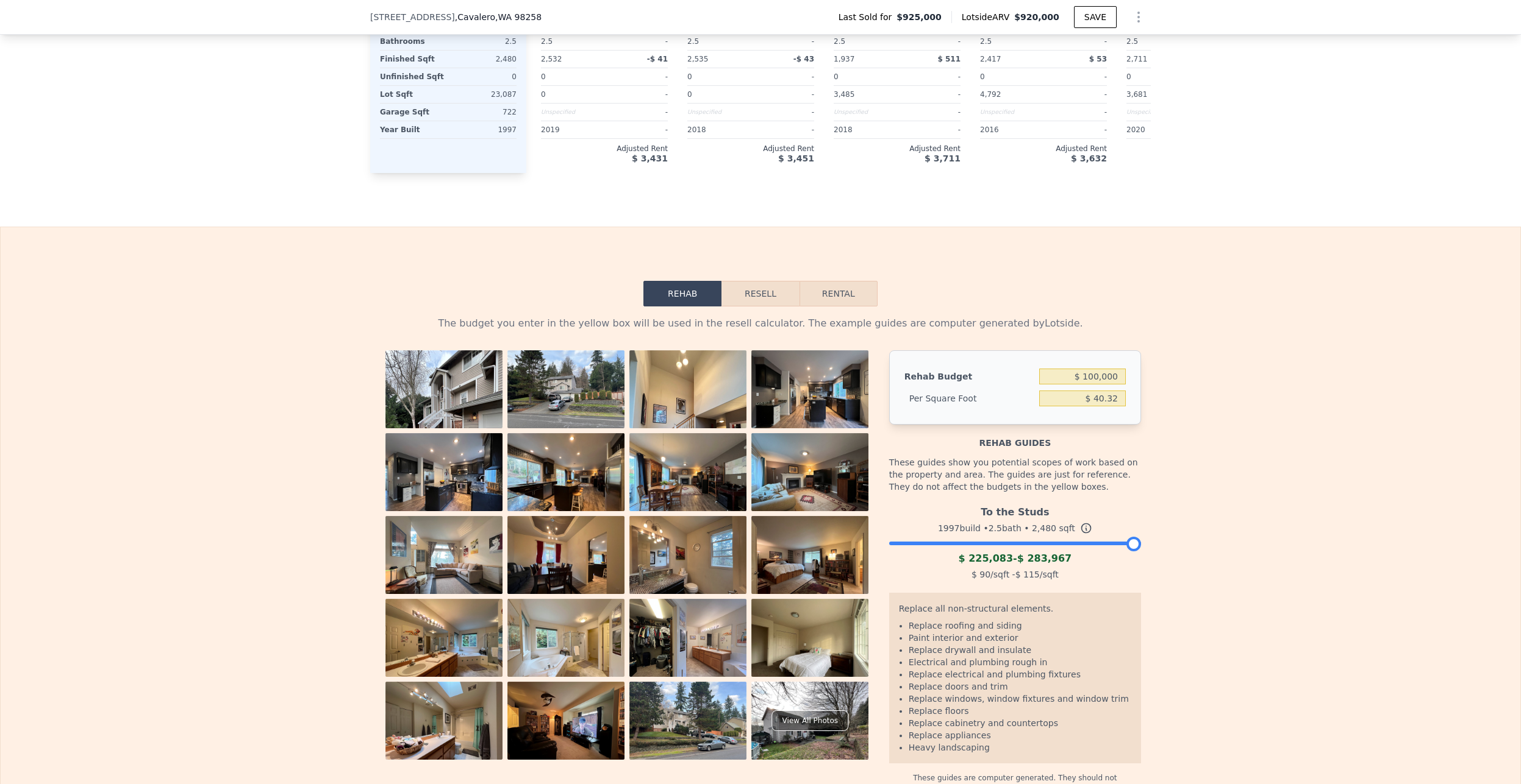
scroll to position [1843, 0]
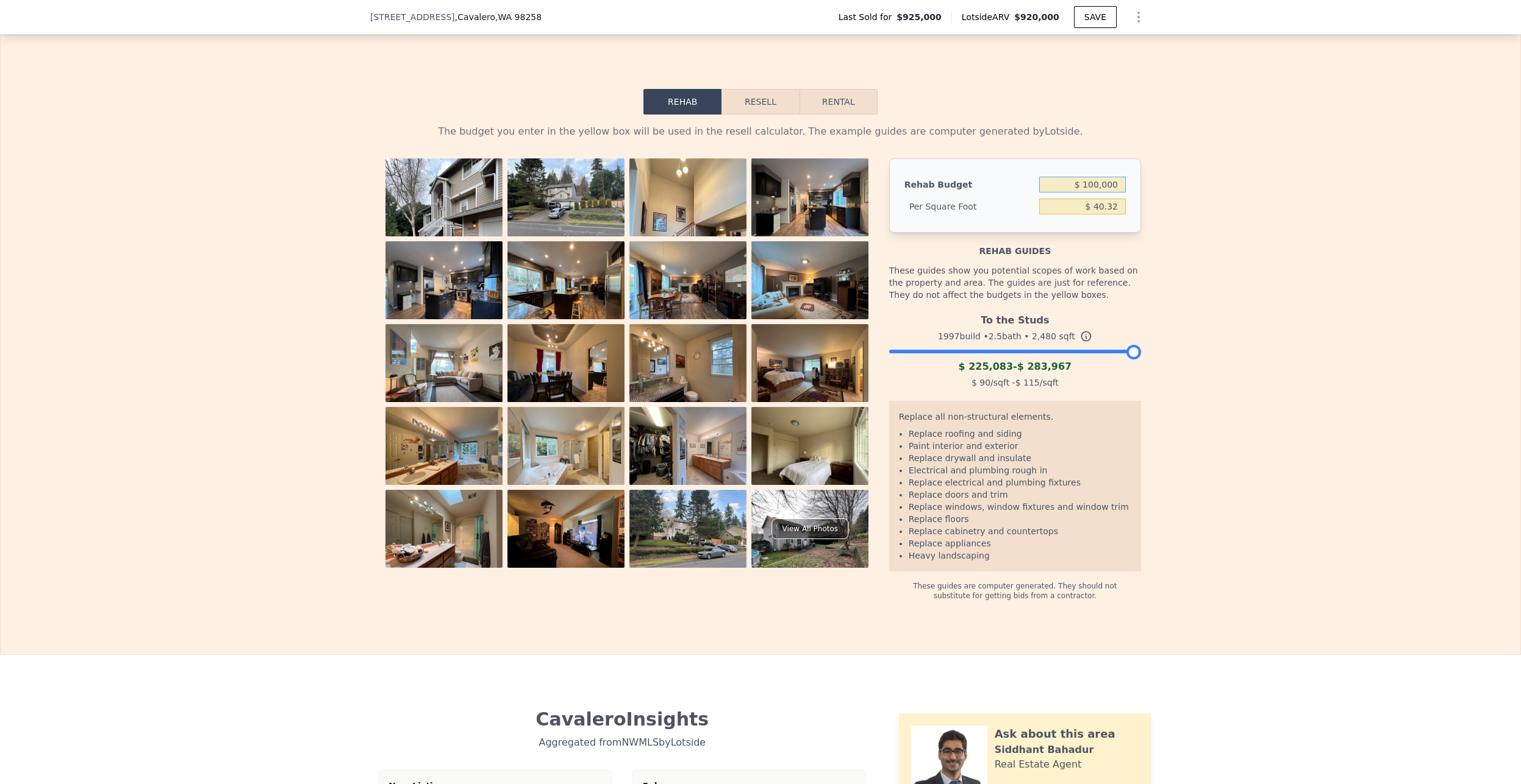
drag, startPoint x: 1081, startPoint y: 204, endPoint x: 1087, endPoint y: 205, distance: 6.1
click at [1087, 193] on input "$ 100,000" at bounding box center [1082, 185] width 87 height 16
drag, startPoint x: 1087, startPoint y: 203, endPoint x: 1080, endPoint y: 202, distance: 7.1
click at [1080, 193] on input "$ 100,000" at bounding box center [1082, 185] width 87 height 16
type input "$ 300,000"
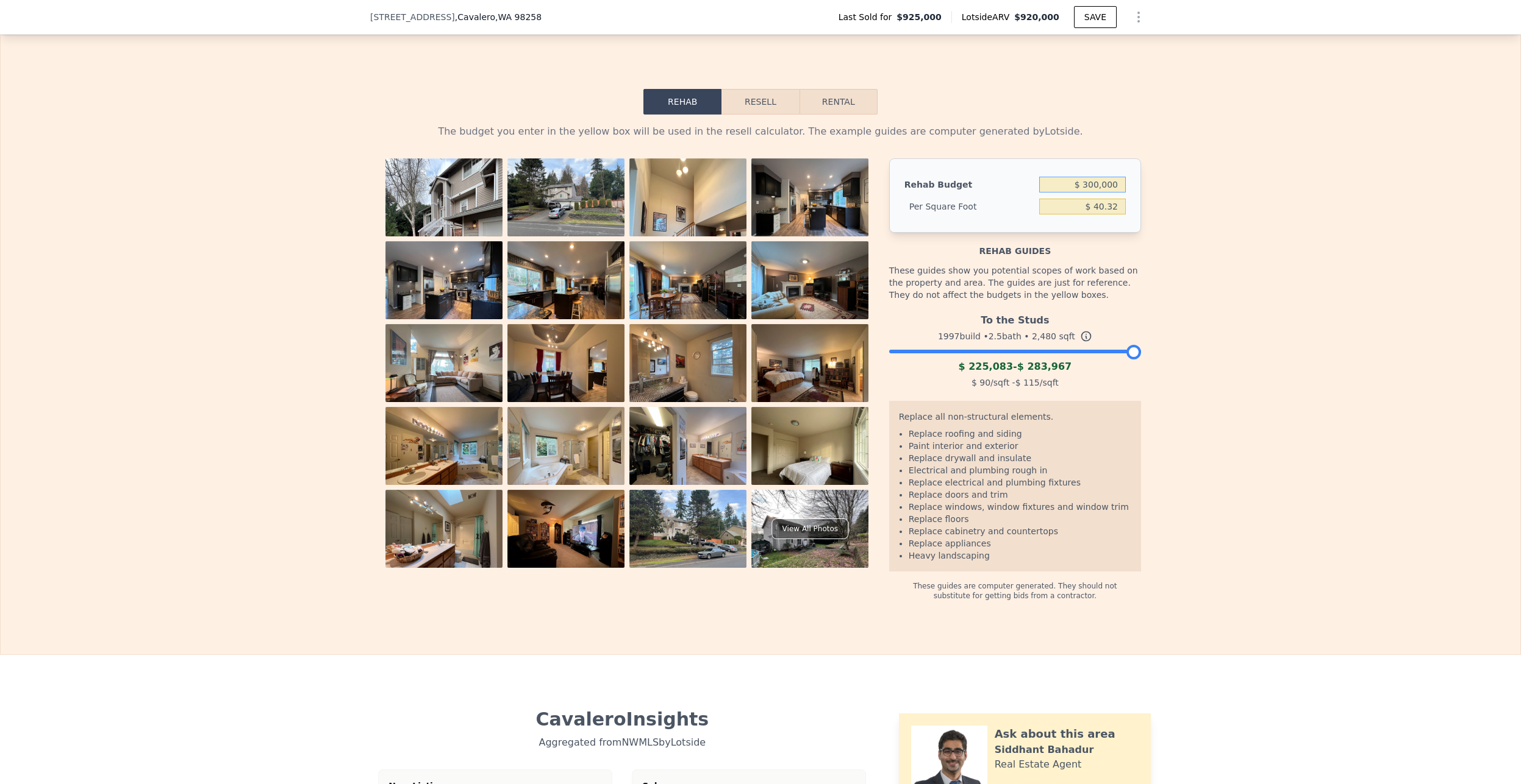
type input "$ 120.97"
click at [936, 452] on li "Paint interior and exterior" at bounding box center [1020, 445] width 223 height 12
drag, startPoint x: 973, startPoint y: 576, endPoint x: 981, endPoint y: 572, distance: 8.9
click at [981, 561] on li "Heavy landscaping" at bounding box center [1020, 555] width 223 height 12
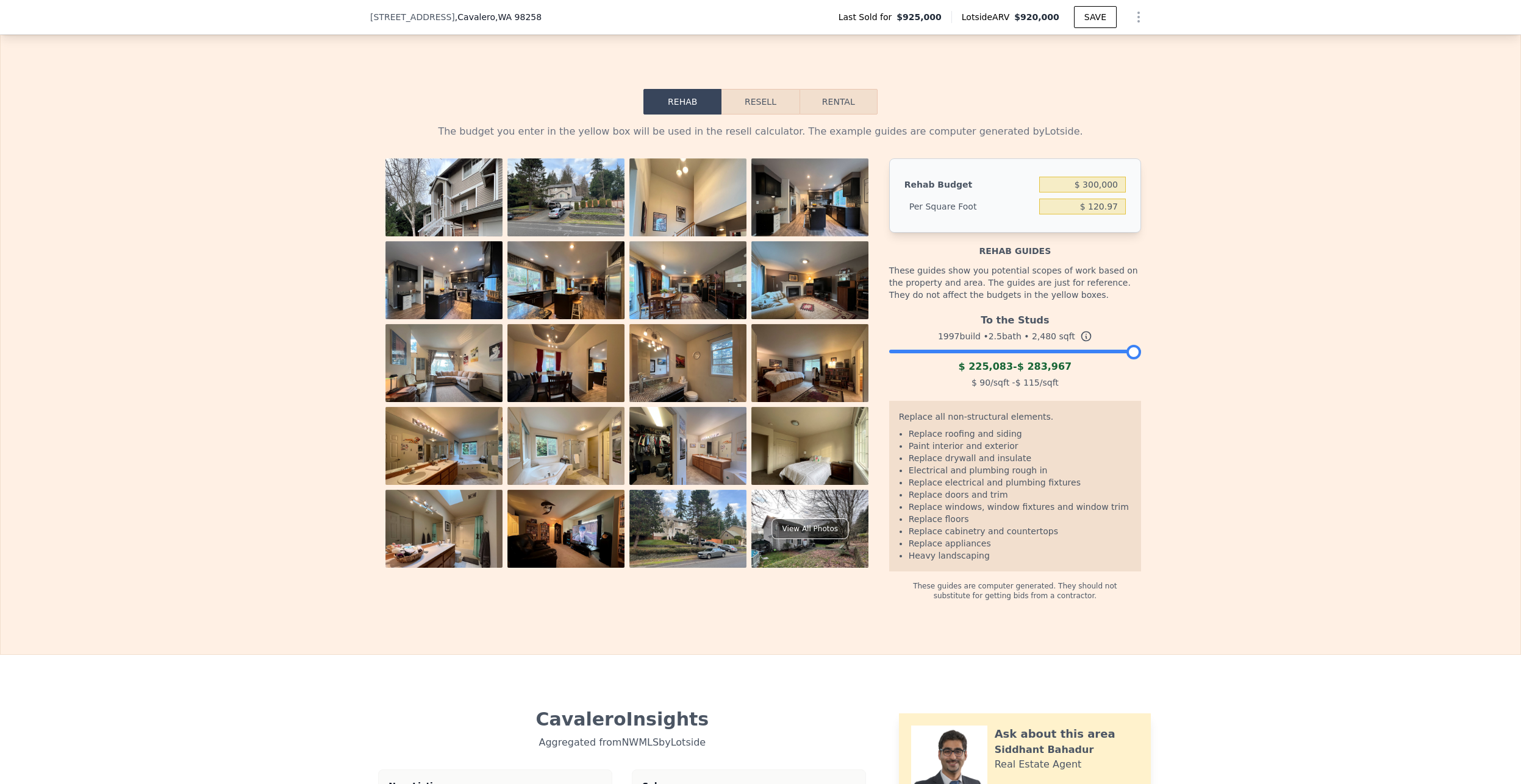
click at [982, 561] on li "Heavy landscaping" at bounding box center [1020, 555] width 223 height 12
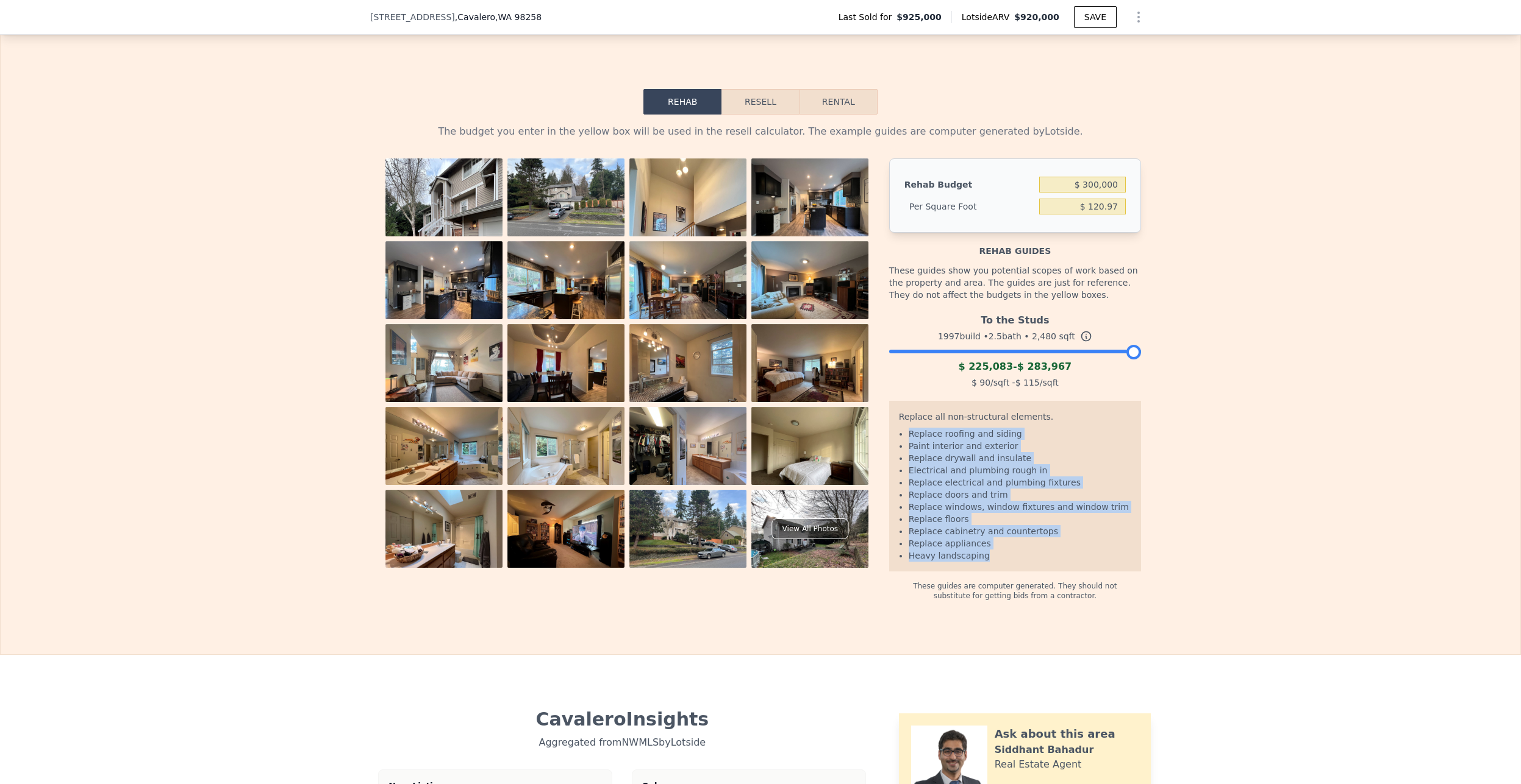
drag, startPoint x: 986, startPoint y: 572, endPoint x: 890, endPoint y: 441, distance: 162.4
click at [890, 441] on div "Replace all non-structural elements. Replace roofing and siding Paint interior …" at bounding box center [1015, 486] width 252 height 171
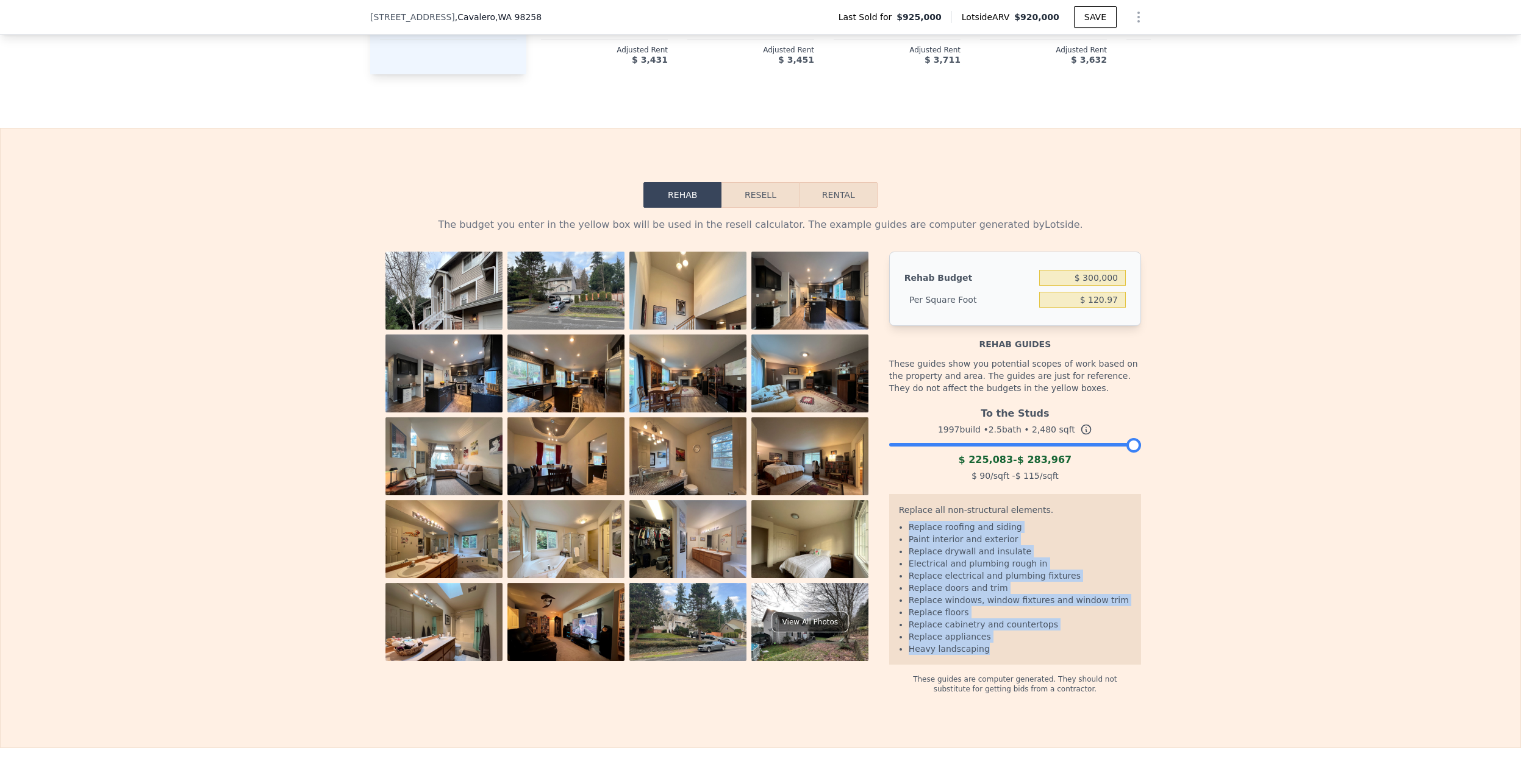
scroll to position [1970, 0]
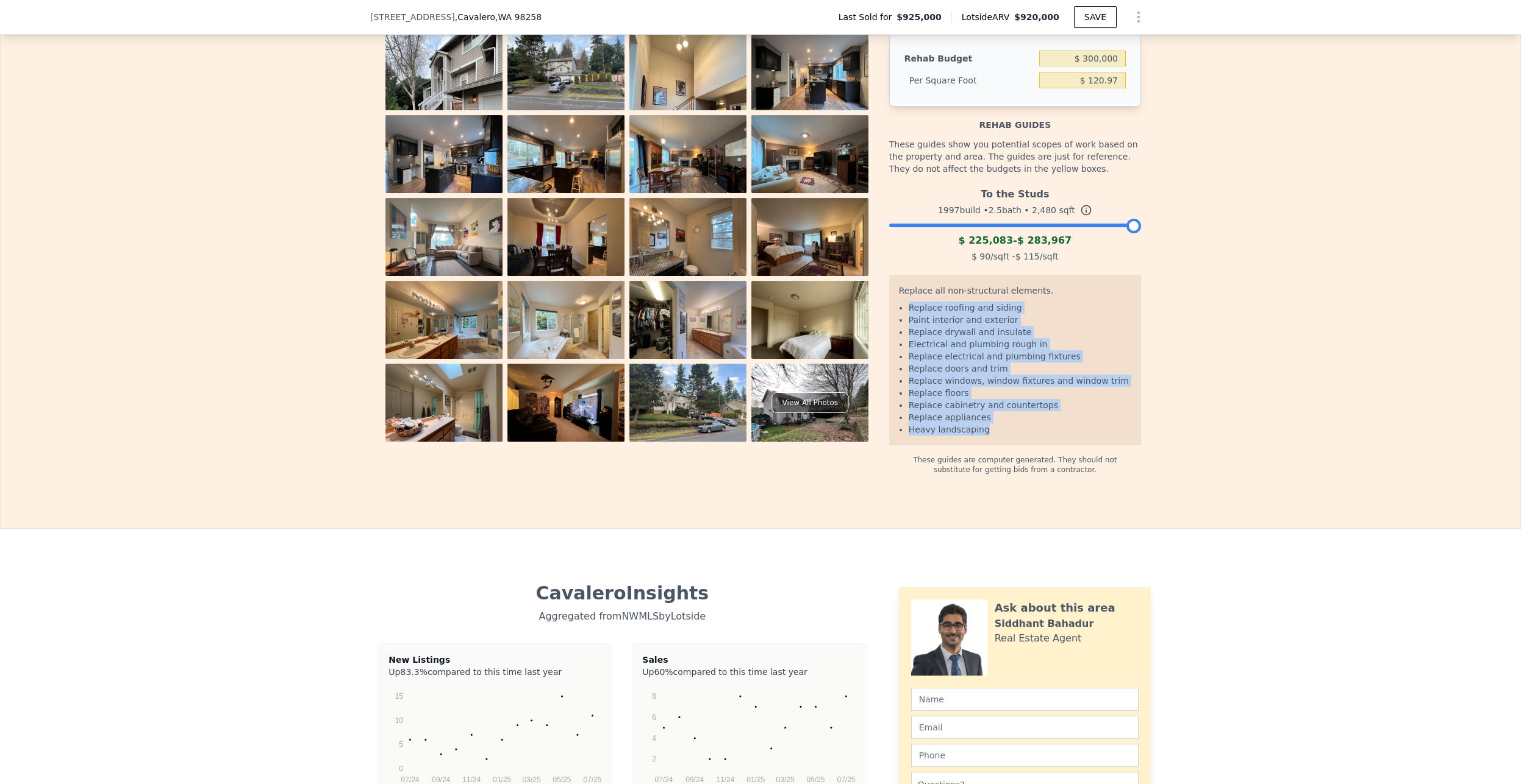
click at [968, 436] on li "Heavy landscaping" at bounding box center [1020, 429] width 223 height 12
drag, startPoint x: 982, startPoint y: 451, endPoint x: 884, endPoint y: 304, distance: 176.7
click at [889, 304] on div "Replace all non-structural elements. Replace roofing and siding Paint interior …" at bounding box center [1015, 359] width 252 height 171
drag, startPoint x: 884, startPoint y: 304, endPoint x: 992, endPoint y: 445, distance: 177.6
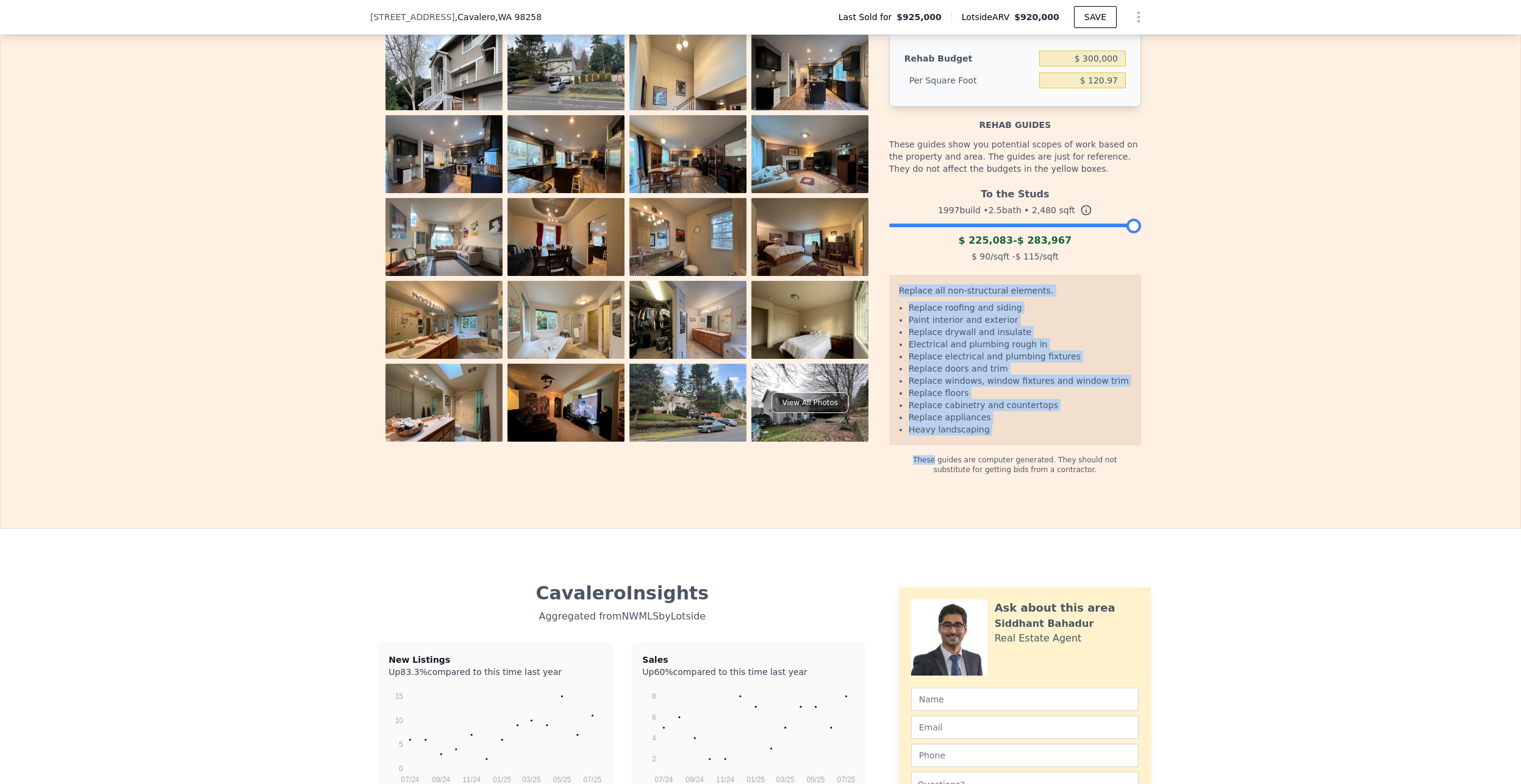
click at [1000, 445] on div "Replace all non-structural elements. Replace roofing and siding Paint interior …" at bounding box center [1015, 359] width 252 height 171
click at [992, 436] on li "Heavy landscaping" at bounding box center [1020, 429] width 223 height 12
drag, startPoint x: 988, startPoint y: 446, endPoint x: 888, endPoint y: 307, distance: 171.2
click at [889, 304] on div "Replace all non-structural elements. Replace roofing and siding Paint interior …" at bounding box center [1015, 359] width 252 height 171
click at [889, 307] on div "Replace all non-structural elements. Replace roofing and siding Paint interior …" at bounding box center [1015, 359] width 252 height 171
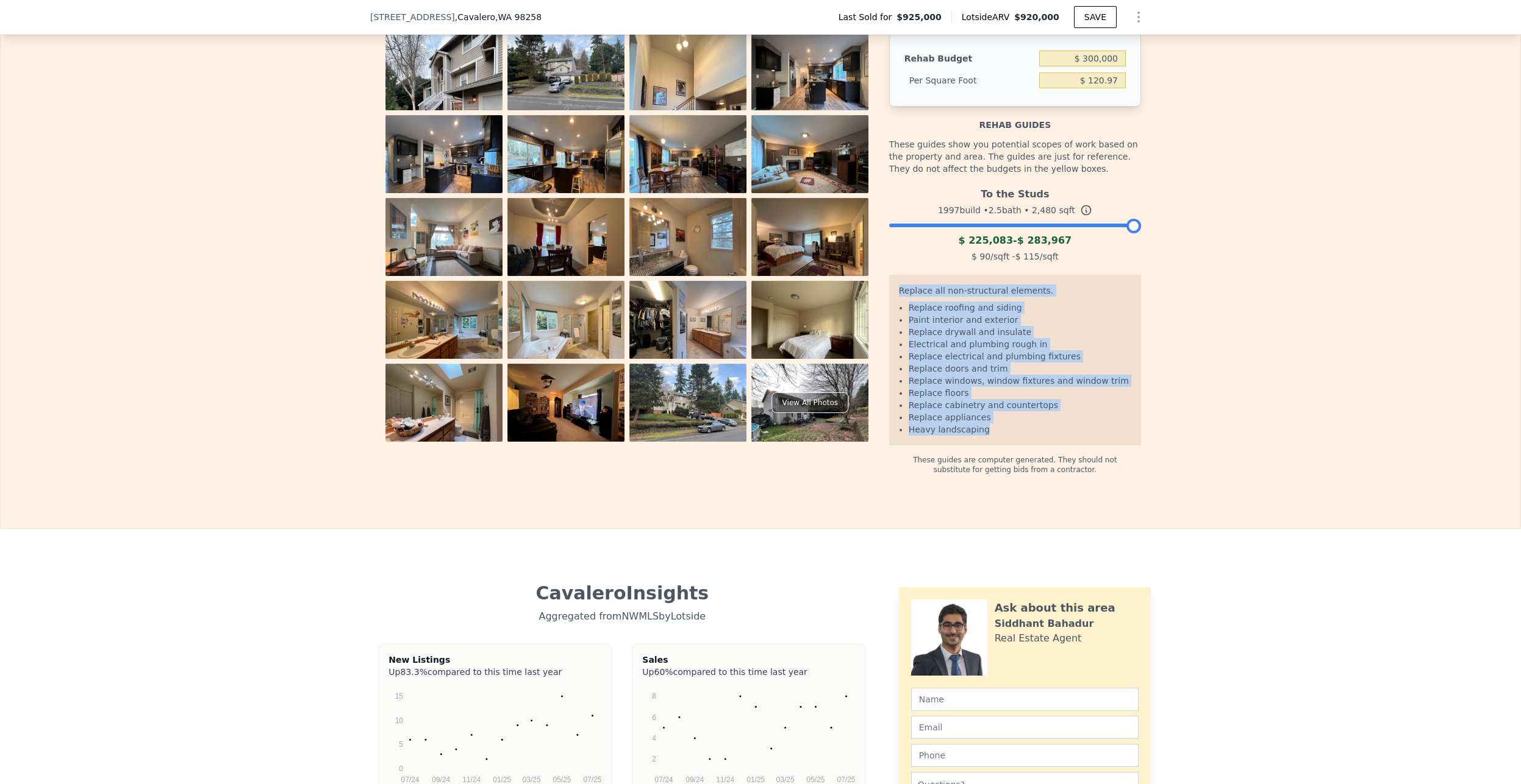
drag, startPoint x: 898, startPoint y: 312, endPoint x: 1011, endPoint y: 455, distance: 182.3
click at [1011, 445] on div "Replace all non-structural elements. Replace roofing and siding Paint interior …" at bounding box center [1015, 359] width 252 height 171
drag, startPoint x: 1011, startPoint y: 455, endPoint x: 892, endPoint y: 326, distance: 175.5
click at [892, 326] on div "Replace all non-structural elements. Replace roofing and siding Paint interior …" at bounding box center [1015, 359] width 252 height 171
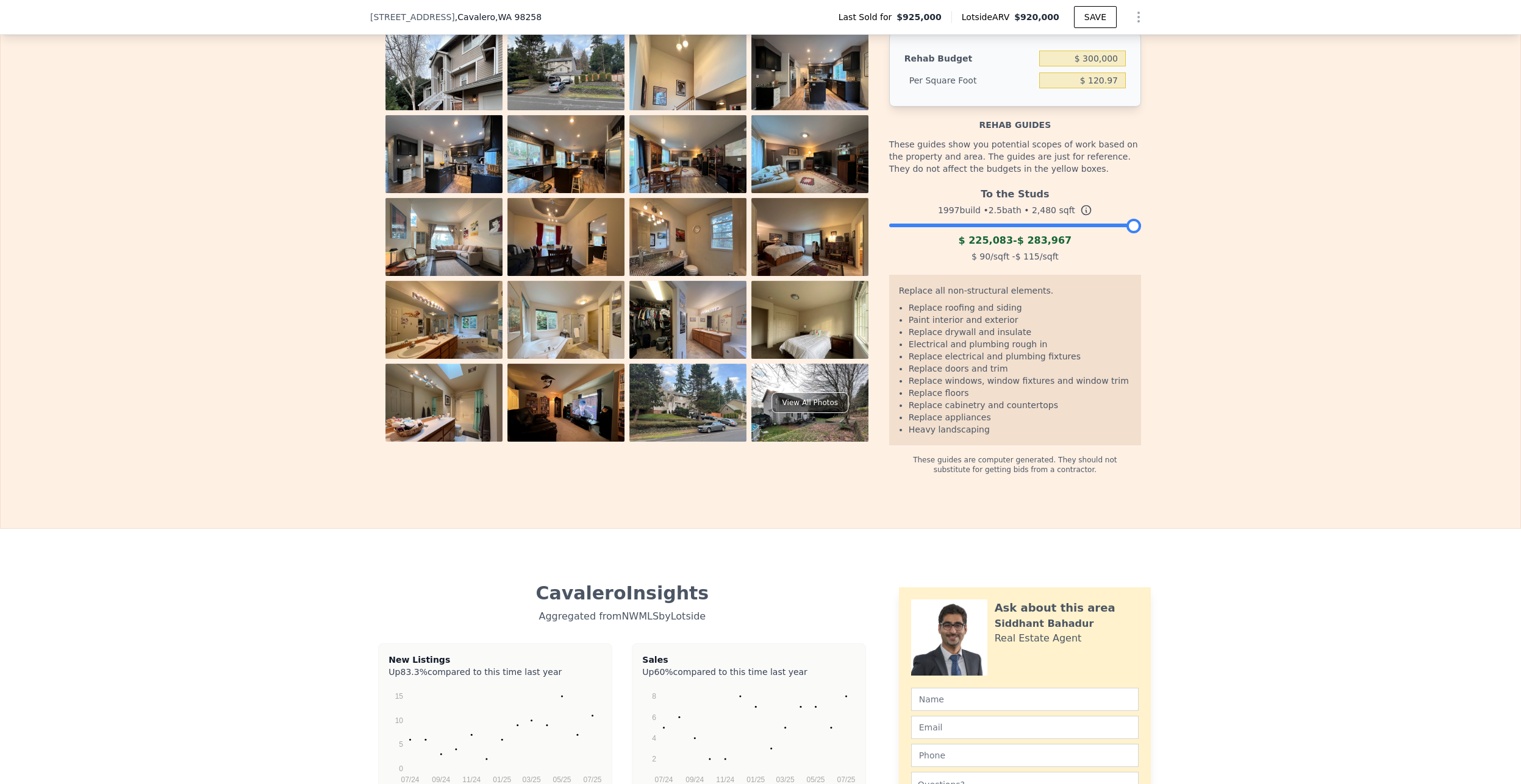
click at [891, 313] on div "Replace all non-structural elements. Replace roofing and siding Paint interior …" at bounding box center [1015, 359] width 252 height 171
click at [891, 308] on div "Replace all non-structural elements. Replace roofing and siding Paint interior …" at bounding box center [1015, 359] width 252 height 171
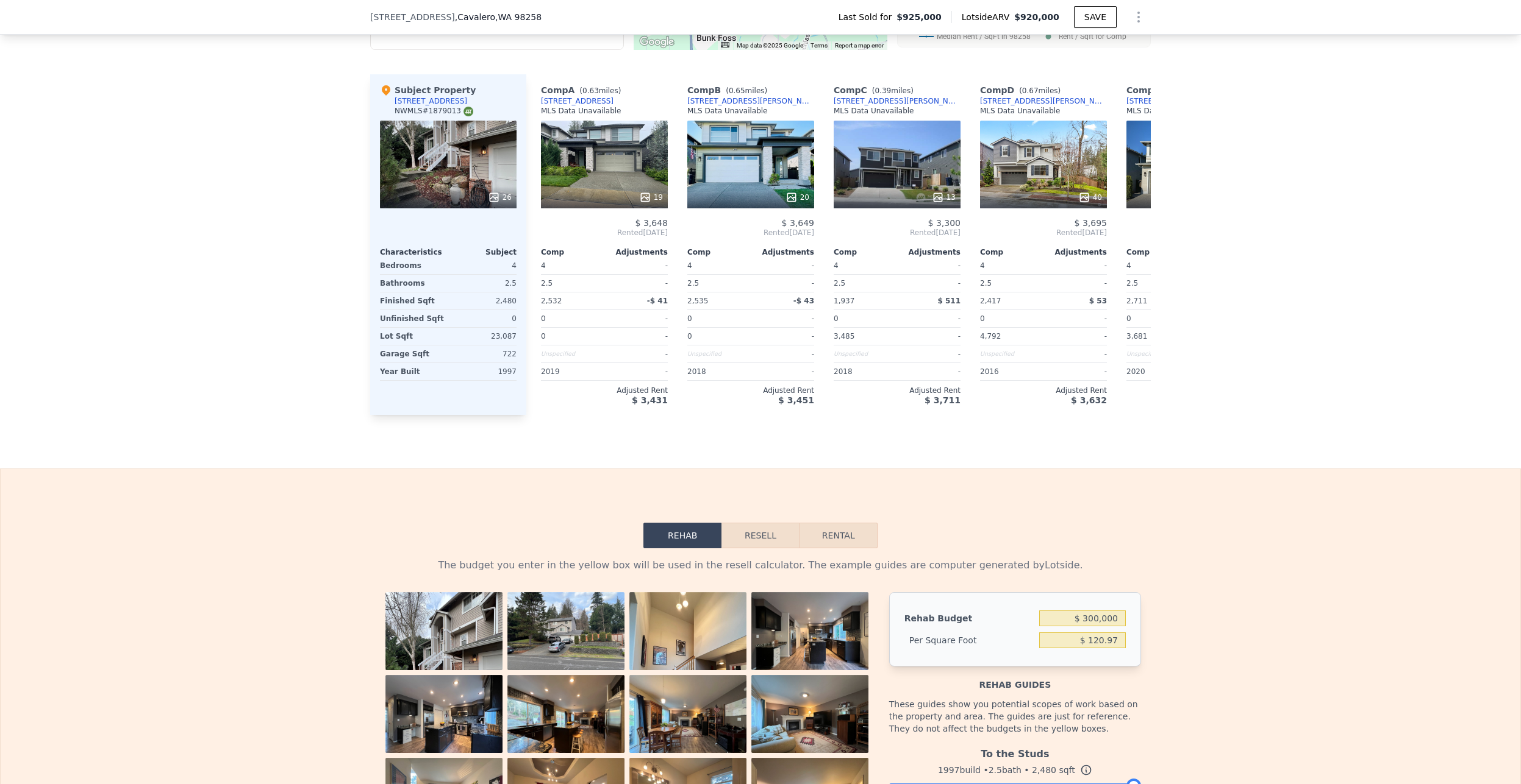
scroll to position [1726, 0]
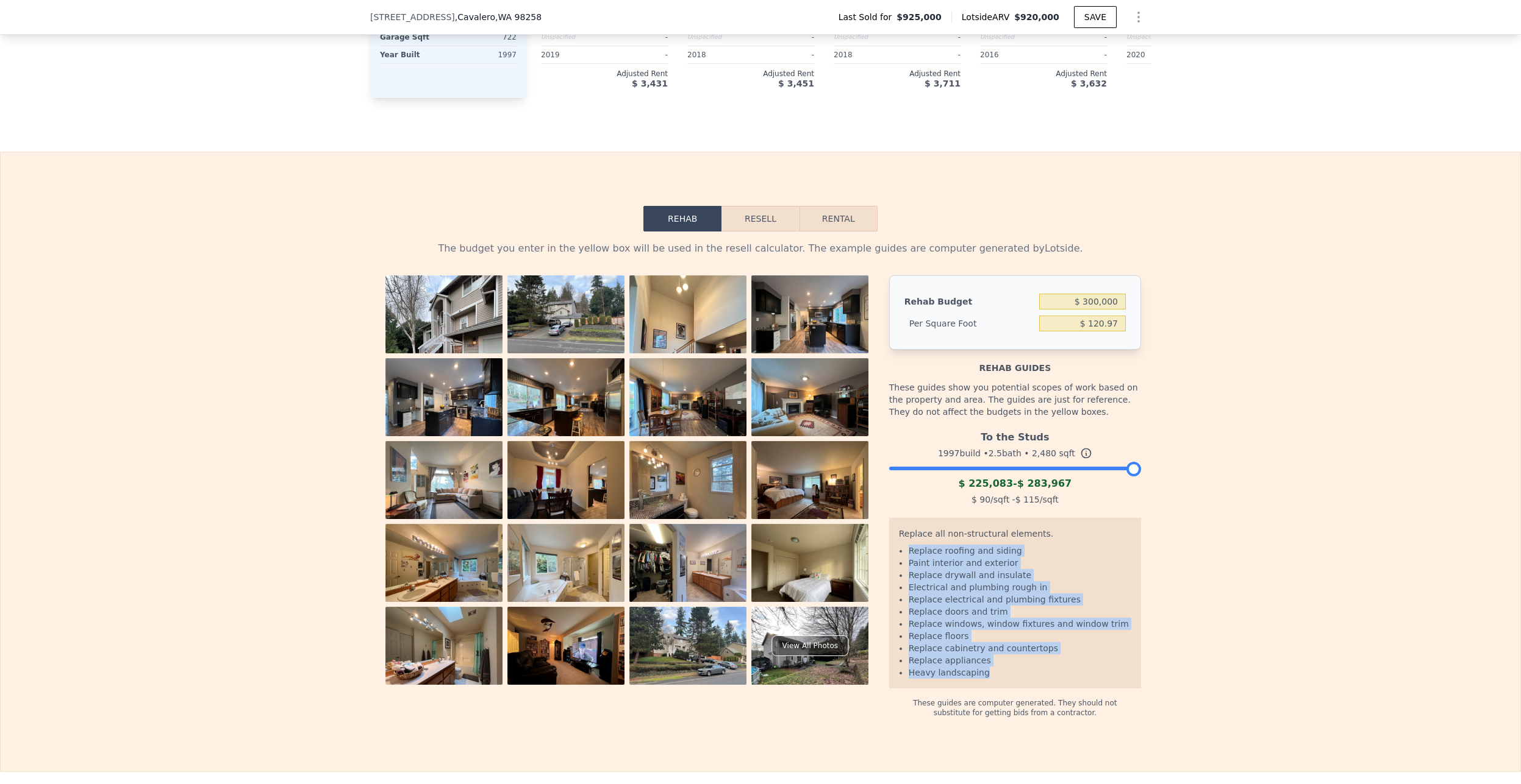
drag, startPoint x: 981, startPoint y: 696, endPoint x: 896, endPoint y: 569, distance: 152.8
click at [899, 569] on ul "Replace roofing and siding Paint interior and exterior Replace drywall and insu…" at bounding box center [1014, 612] width 232 height 134
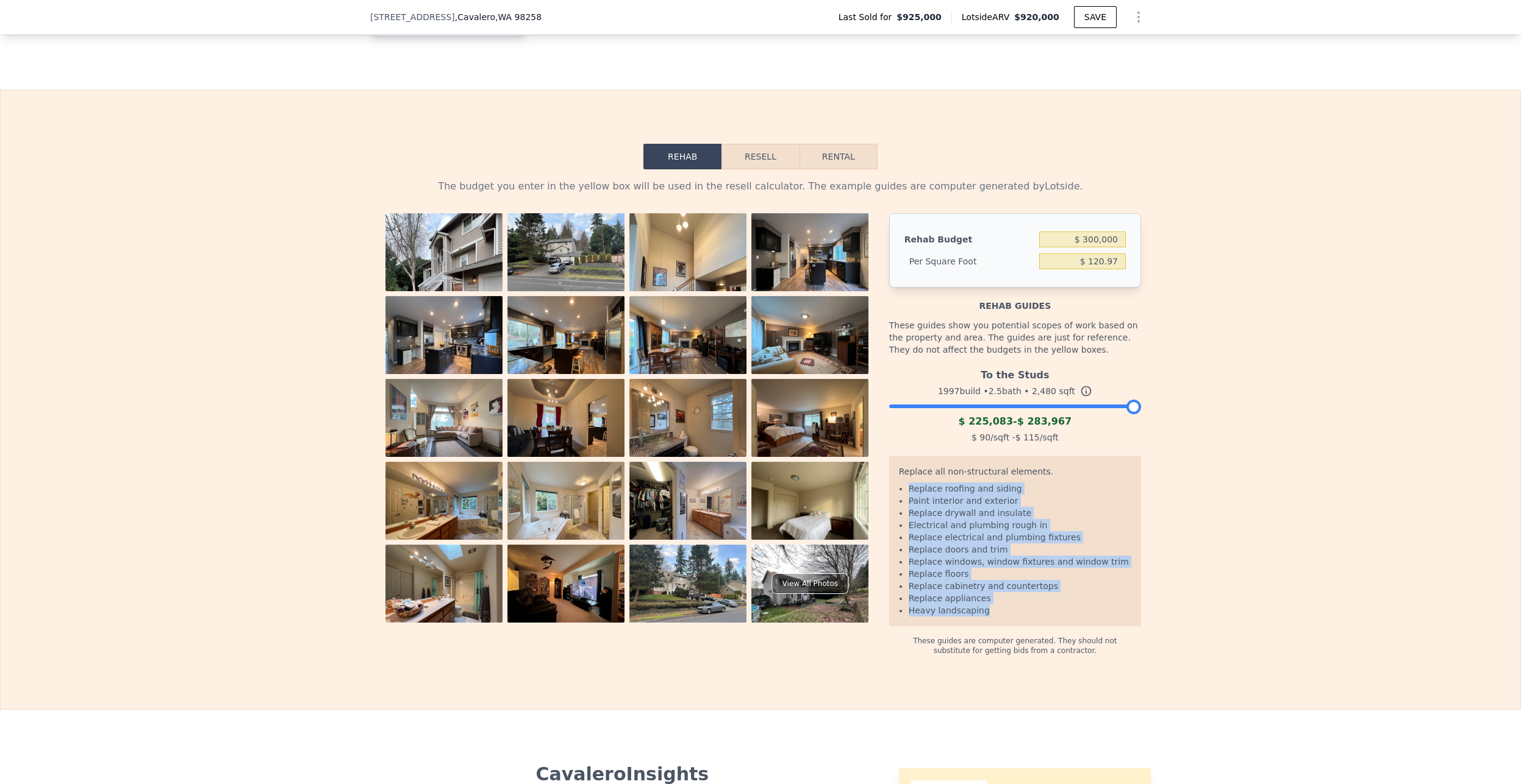
scroll to position [1790, 0]
click at [999, 616] on li "Heavy landscaping" at bounding box center [1020, 609] width 223 height 12
drag, startPoint x: 993, startPoint y: 624, endPoint x: 904, endPoint y: 502, distance: 151.0
click at [904, 502] on ul "Replace roofing and siding Paint interior and exterior Replace drywall and insu…" at bounding box center [1014, 548] width 232 height 134
click at [920, 506] on li "Paint interior and exterior" at bounding box center [1020, 499] width 223 height 12
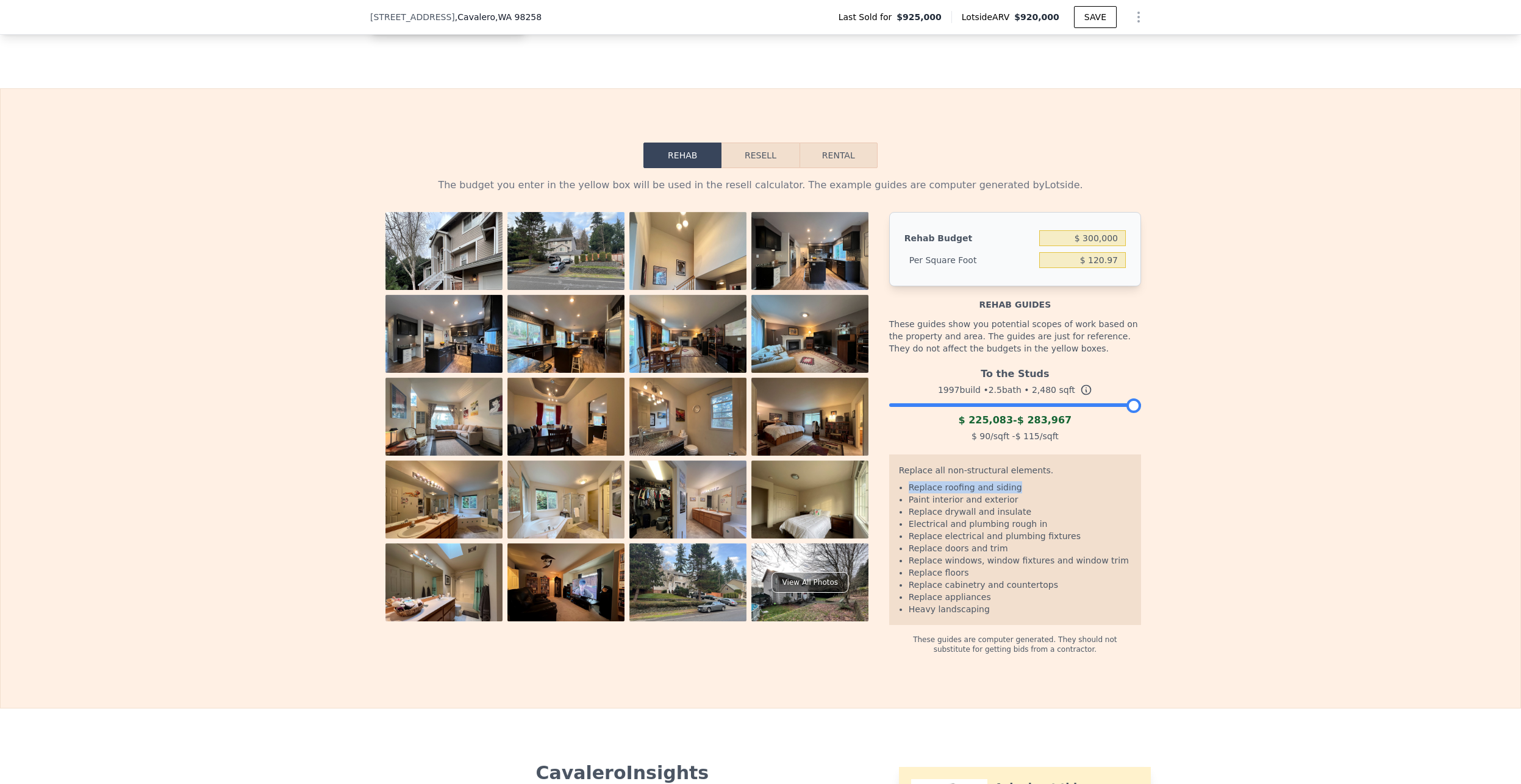
drag, startPoint x: 892, startPoint y: 510, endPoint x: 1106, endPoint y: 499, distance: 214.3
click at [1106, 499] on div "Replace all non-structural elements. Replace roofing and siding Paint interior …" at bounding box center [1015, 539] width 252 height 171
drag, startPoint x: 1066, startPoint y: 551, endPoint x: 860, endPoint y: 513, distance: 209.5
click at [1066, 543] on li "Replace electrical and plumbing fixtures" at bounding box center [1020, 536] width 223 height 12
drag, startPoint x: 899, startPoint y: 502, endPoint x: 1043, endPoint y: 504, distance: 144.0
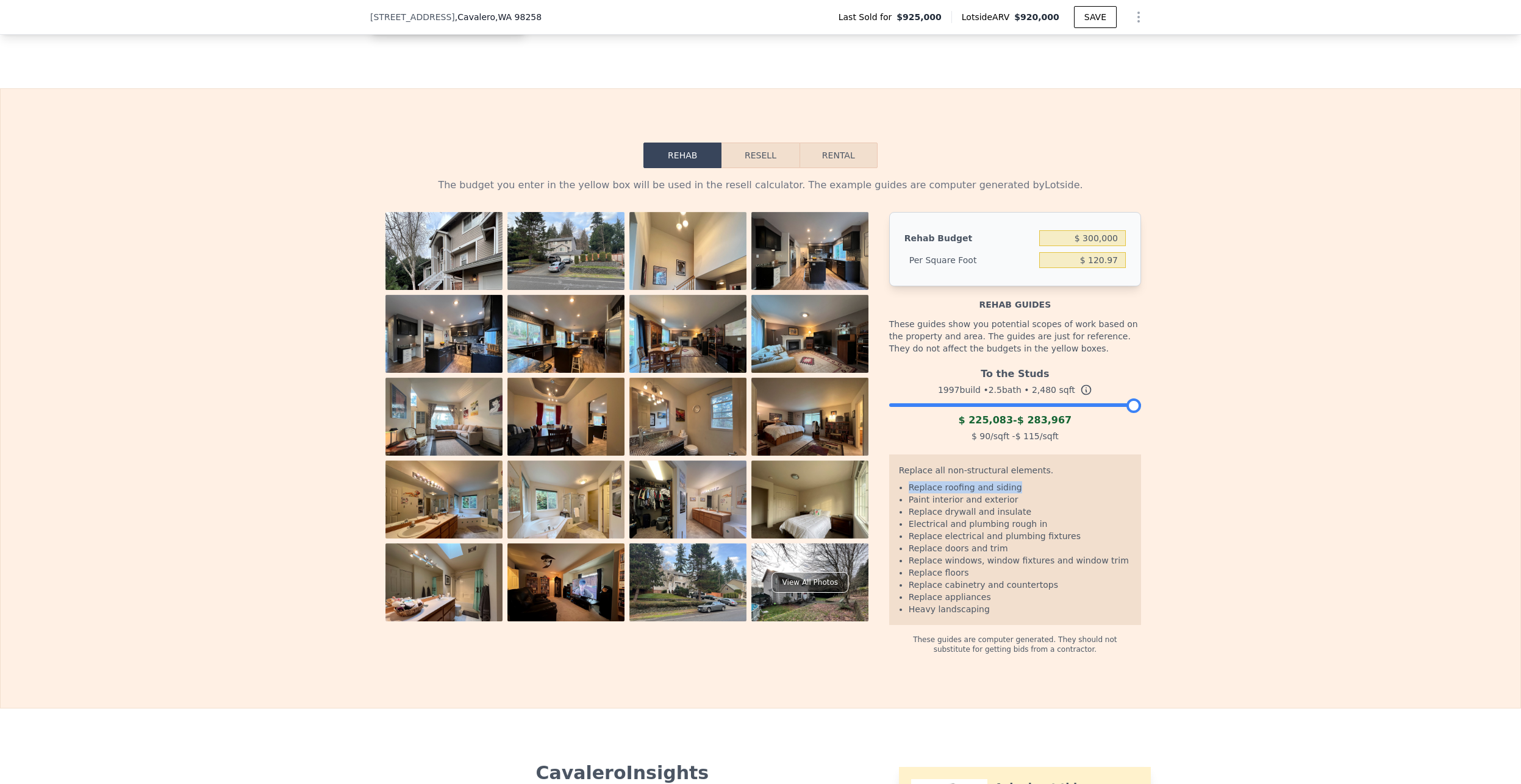
click at [1043, 504] on ul "Replace roofing and siding Paint interior and exterior Replace drywall and insu…" at bounding box center [1014, 548] width 232 height 134
click at [965, 543] on li "Replace electrical and plumbing fixtures" at bounding box center [1020, 536] width 223 height 12
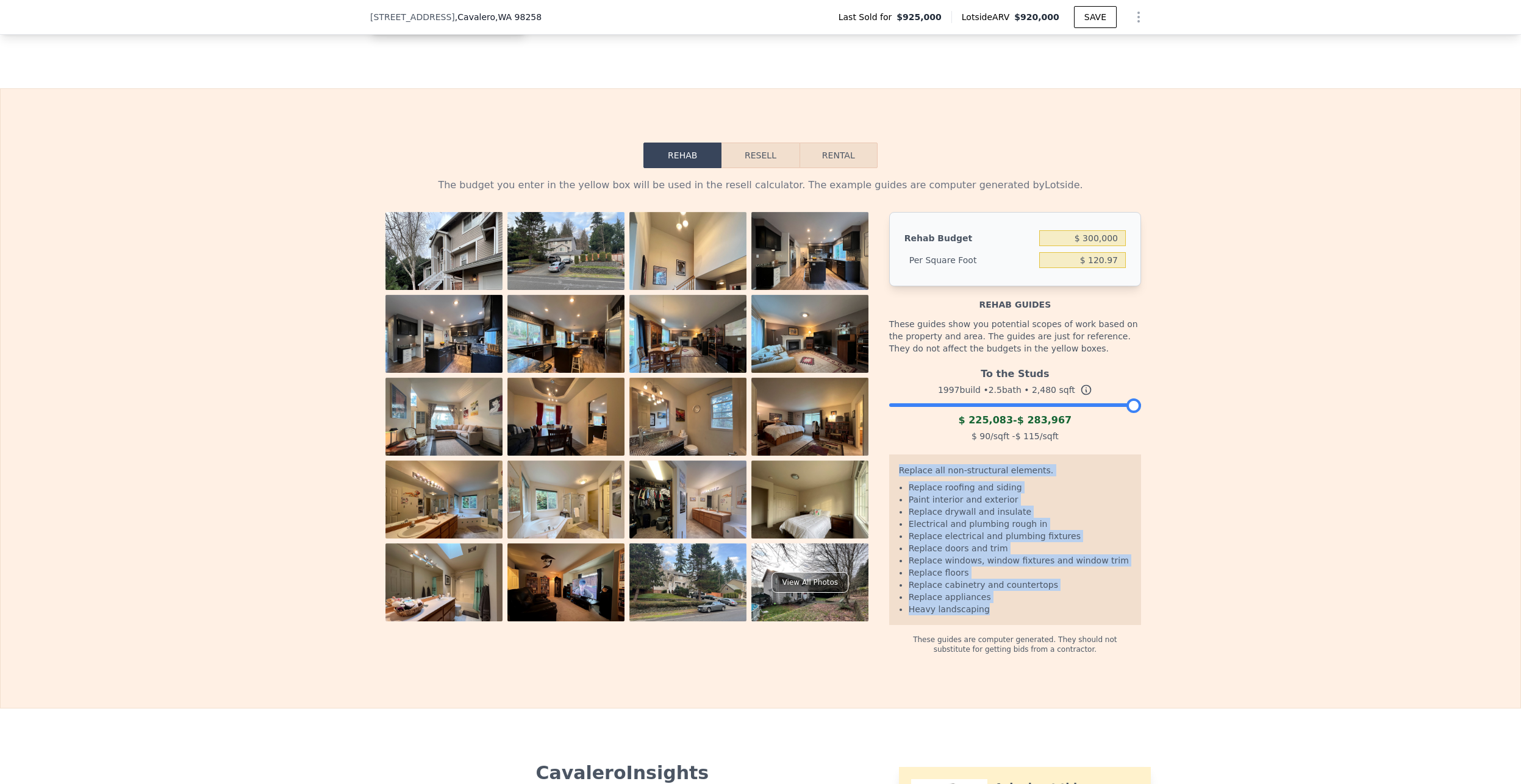
drag, startPoint x: 894, startPoint y: 488, endPoint x: 1065, endPoint y: 639, distance: 228.1
click at [1065, 625] on div "Replace all non-structural elements. Replace roofing and siding Paint interior …" at bounding box center [1015, 539] width 252 height 171
click at [1029, 616] on li "Heavy landscaping" at bounding box center [1020, 609] width 223 height 12
drag, startPoint x: 984, startPoint y: 631, endPoint x: 889, endPoint y: 486, distance: 173.3
click at [889, 486] on div "Replace all non-structural elements. Replace roofing and siding Paint interior …" at bounding box center [1015, 539] width 252 height 171
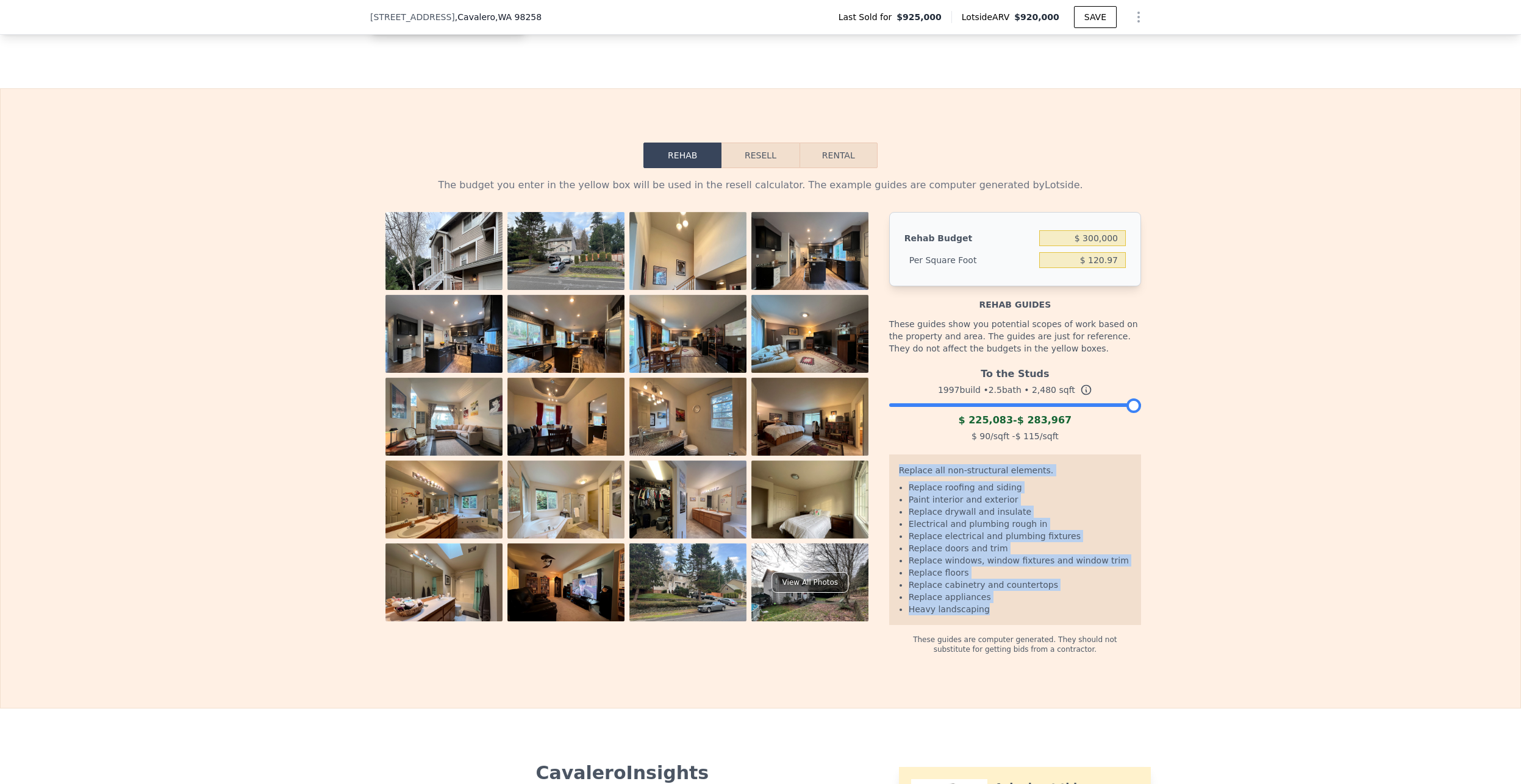
click at [982, 567] on li "Replace windows, window fixtures and window trim" at bounding box center [1020, 560] width 223 height 12
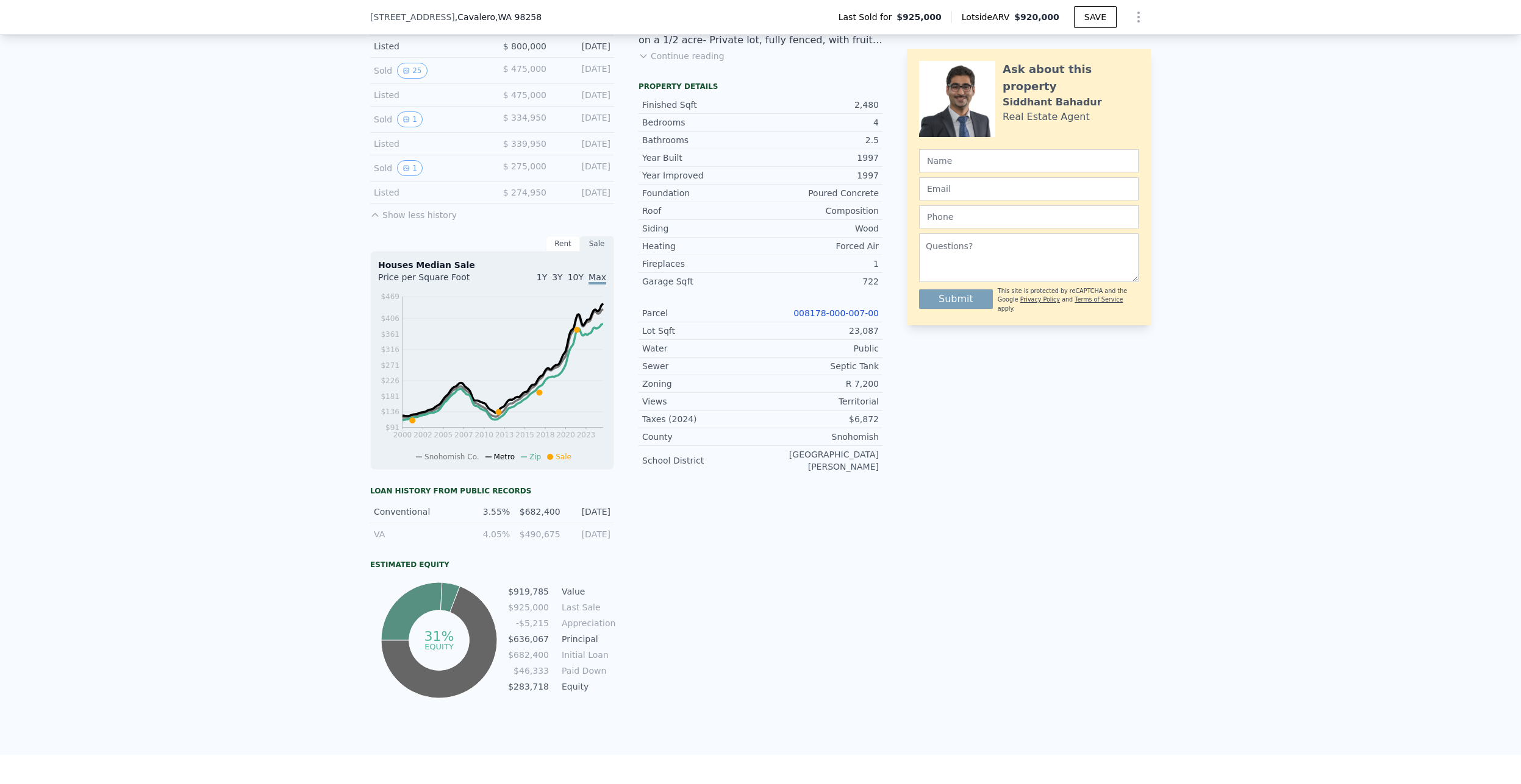
scroll to position [278, 0]
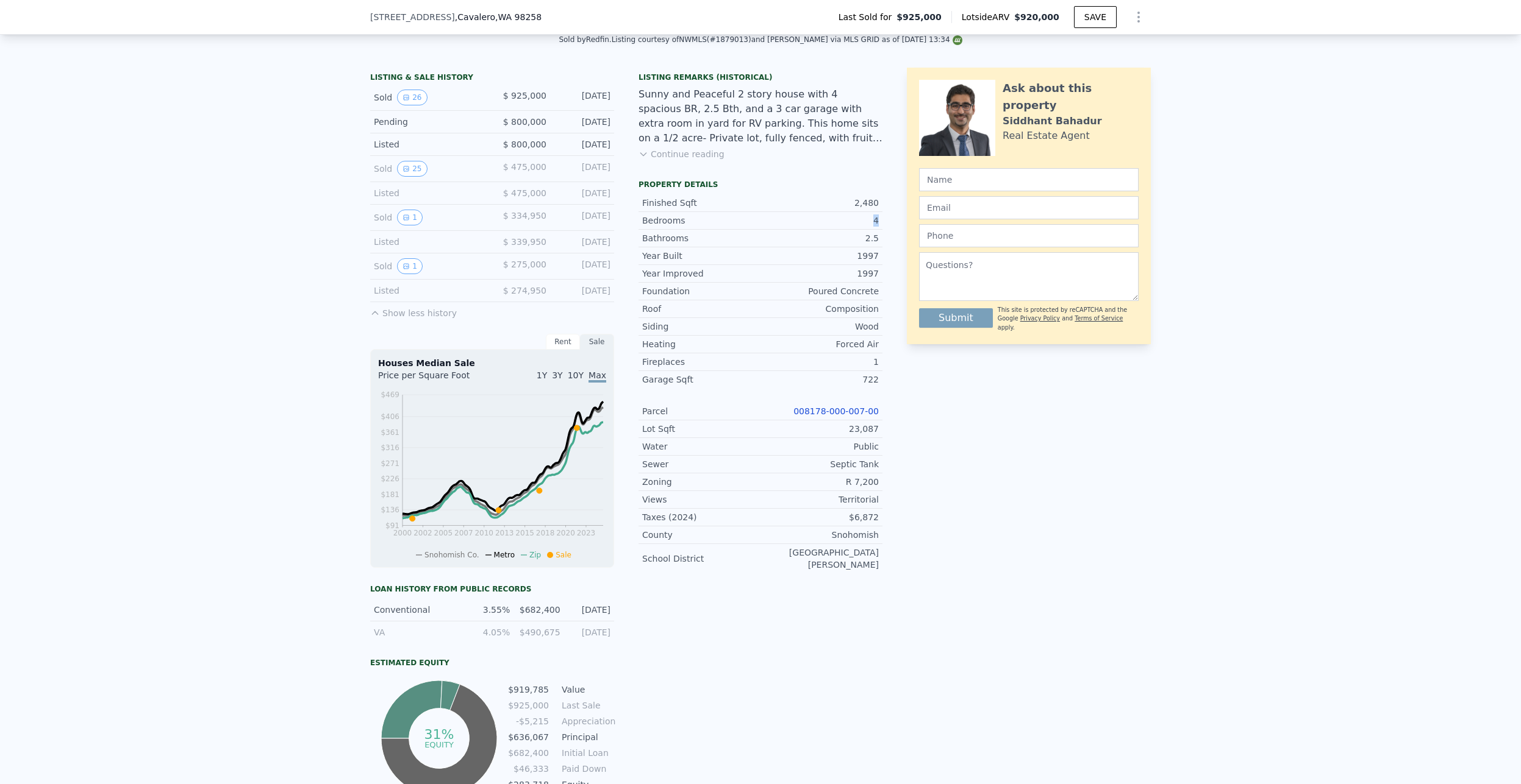
drag, startPoint x: 878, startPoint y: 226, endPoint x: 866, endPoint y: 229, distance: 12.4
click at [866, 229] on div "LISTING & SALE HISTORY Sold 26 $ 925,000 [DATE] Pending $ 800,000 [DATE] Listed…" at bounding box center [760, 433] width 781 height 732
click at [878, 245] on div "LISTING & SALE HISTORY Sold 26 $ 925,000 [DATE] Pending $ 800,000 [DATE] Listed…" at bounding box center [760, 433] width 781 height 732
click at [876, 248] on div "Bathrooms 2.5" at bounding box center [760, 238] width 244 height 17
drag, startPoint x: 858, startPoint y: 256, endPoint x: 879, endPoint y: 256, distance: 21.0
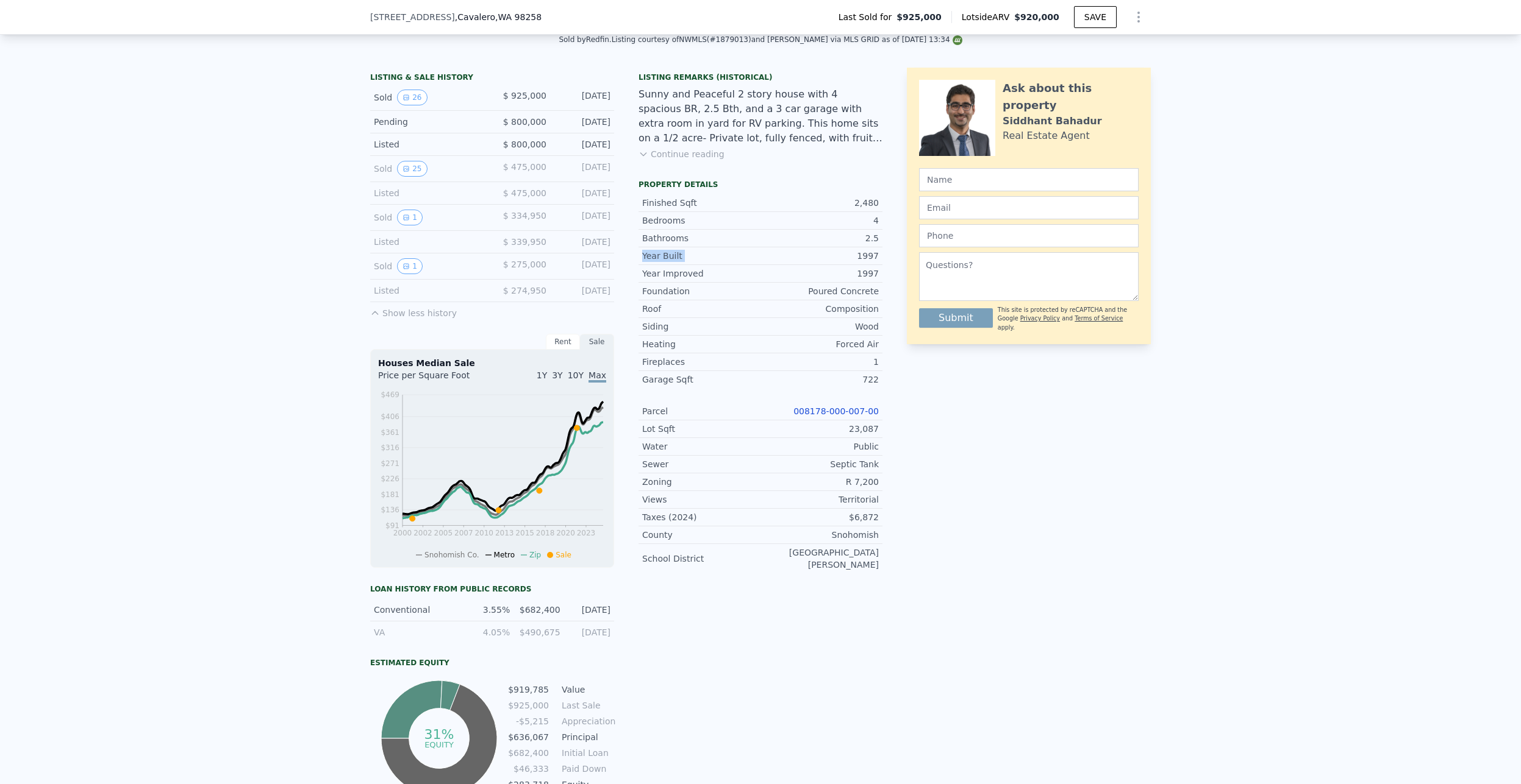
click at [879, 256] on div "LISTING & SALE HISTORY Sold 26 $ 925,000 [DATE] Pending $ 800,000 [DATE] Listed…" at bounding box center [760, 433] width 781 height 732
click at [872, 275] on div "Year Improved 1997" at bounding box center [760, 274] width 244 height 17
click at [869, 248] on div "Bathrooms 2.5" at bounding box center [760, 238] width 244 height 17
click at [871, 261] on div "1997" at bounding box center [819, 256] width 118 height 12
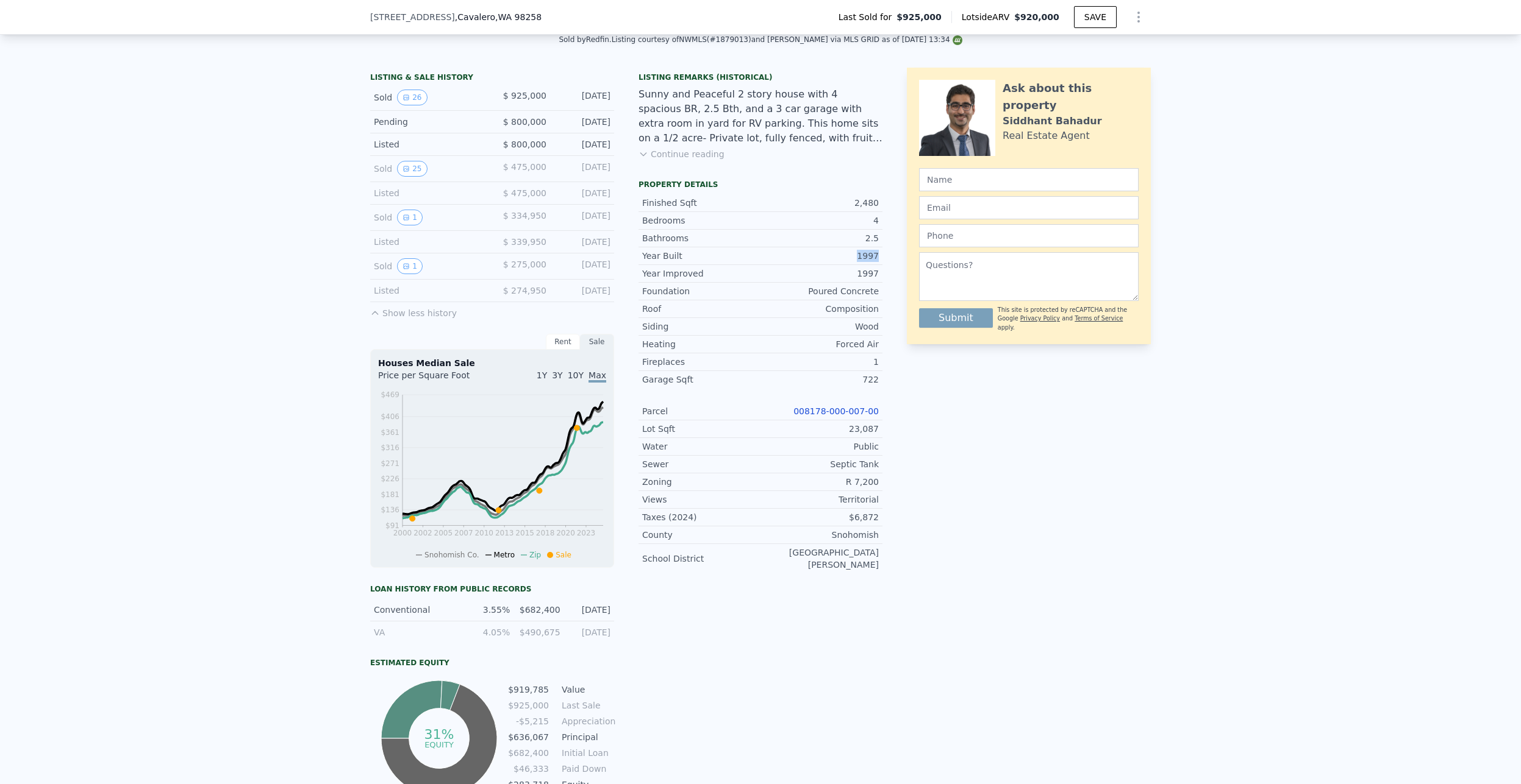
click at [871, 261] on div "1997" at bounding box center [819, 256] width 118 height 12
click at [868, 280] on div "1997" at bounding box center [819, 273] width 118 height 12
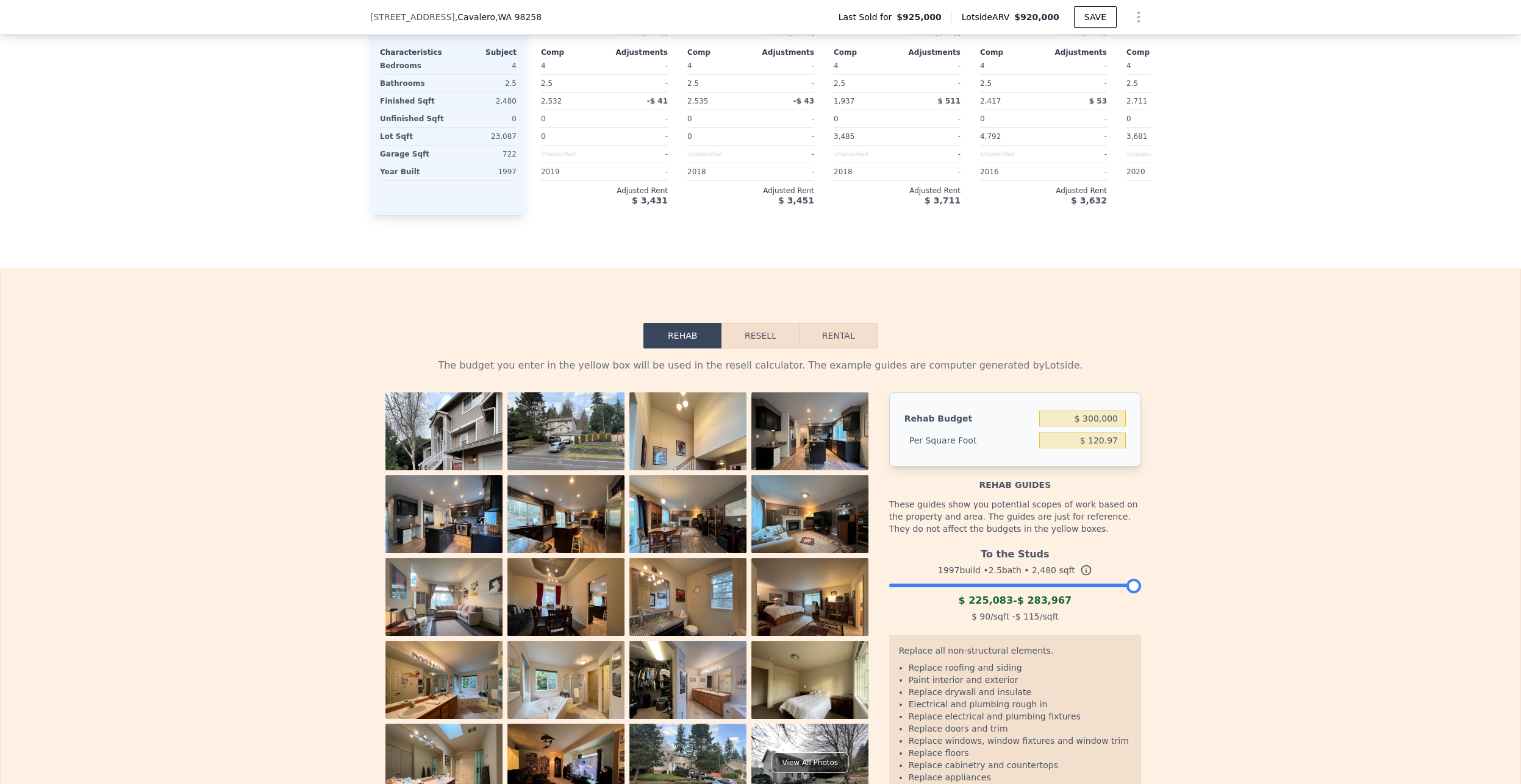
scroll to position [1829, 0]
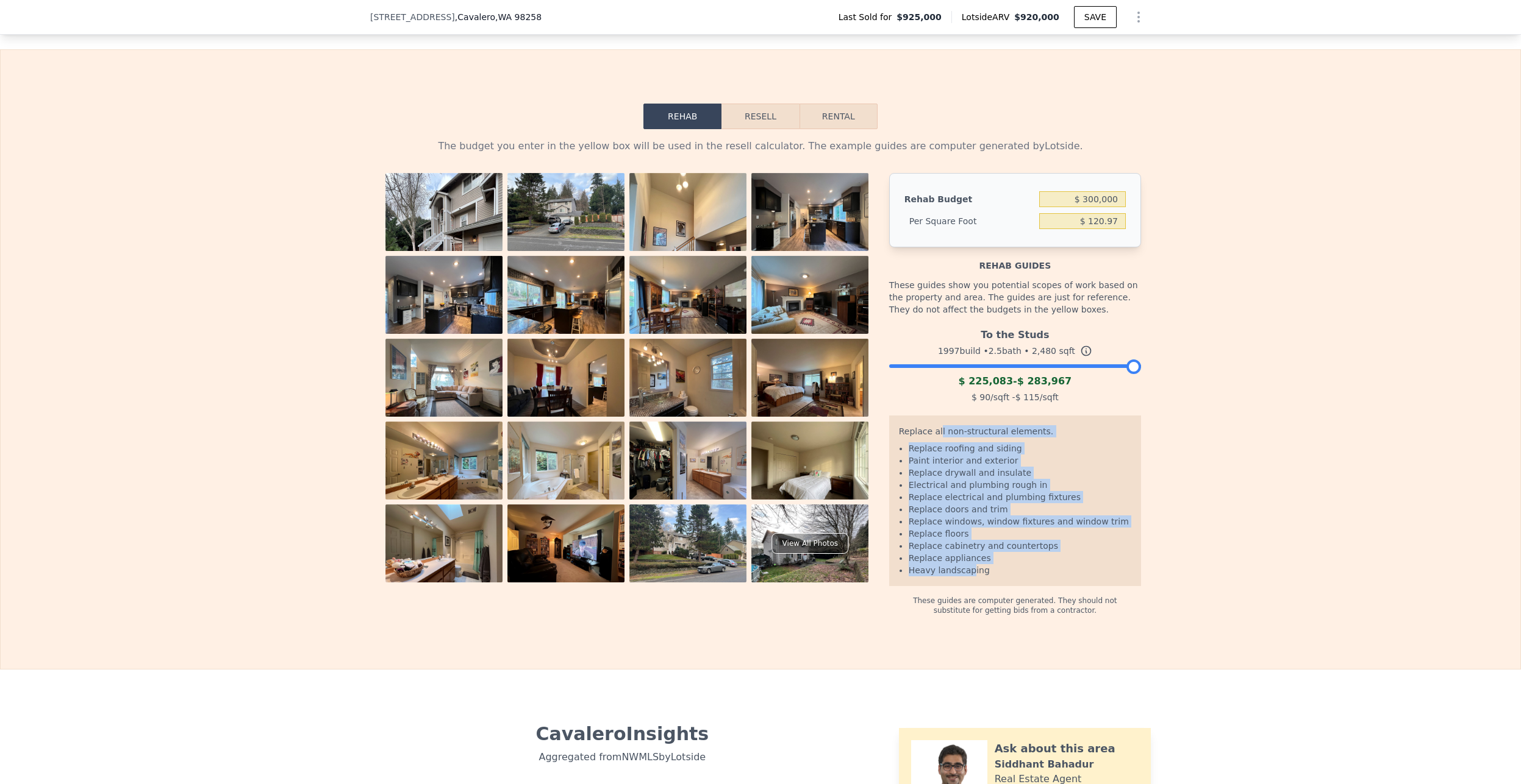
drag, startPoint x: 941, startPoint y: 473, endPoint x: 962, endPoint y: 591, distance: 119.9
click at [962, 586] on div "Replace all non-structural elements. Replace roofing and siding Paint interior …" at bounding box center [1015, 500] width 252 height 171
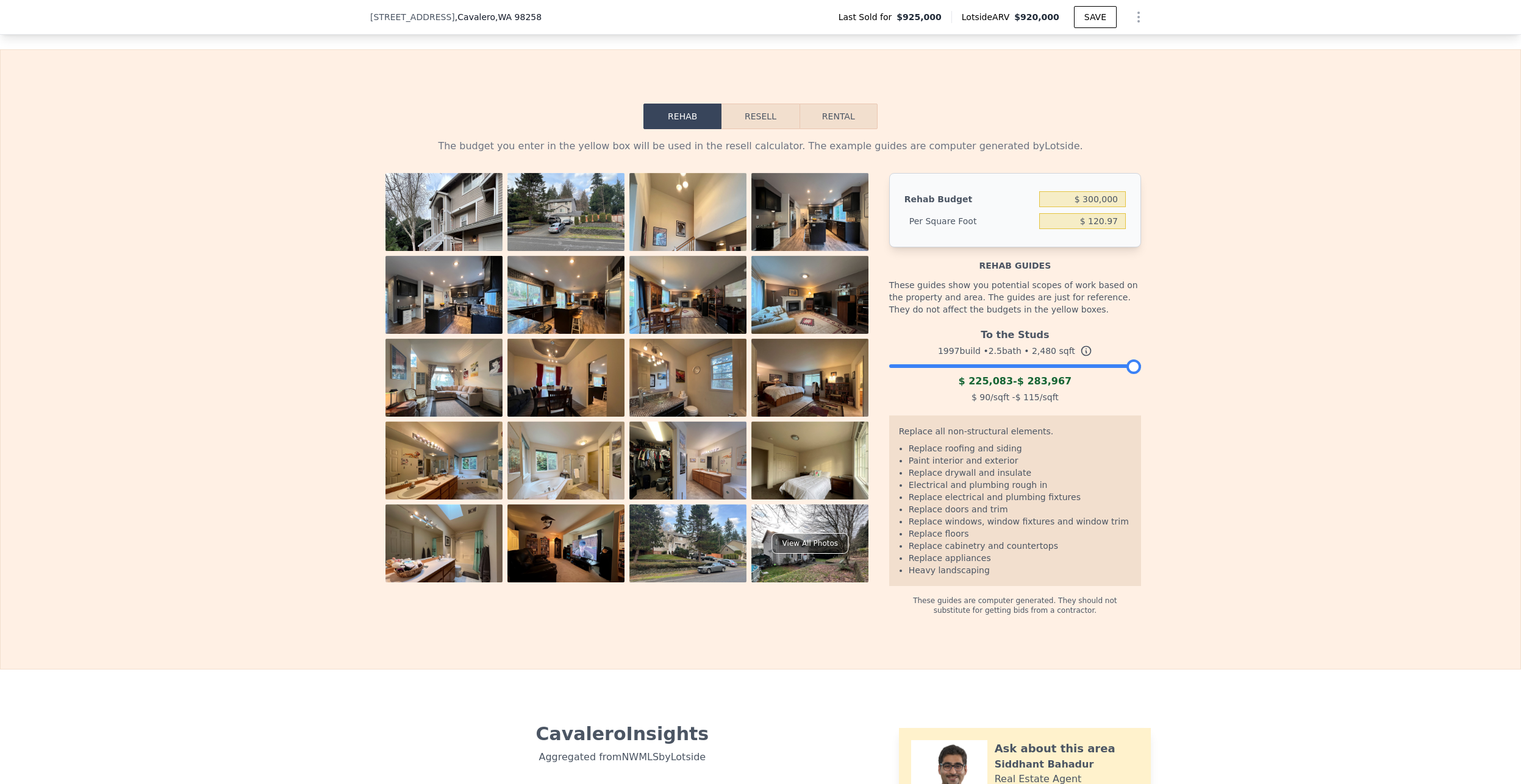
click at [965, 586] on div "Replace all non-structural elements. Replace roofing and siding Paint interior …" at bounding box center [1015, 500] width 252 height 171
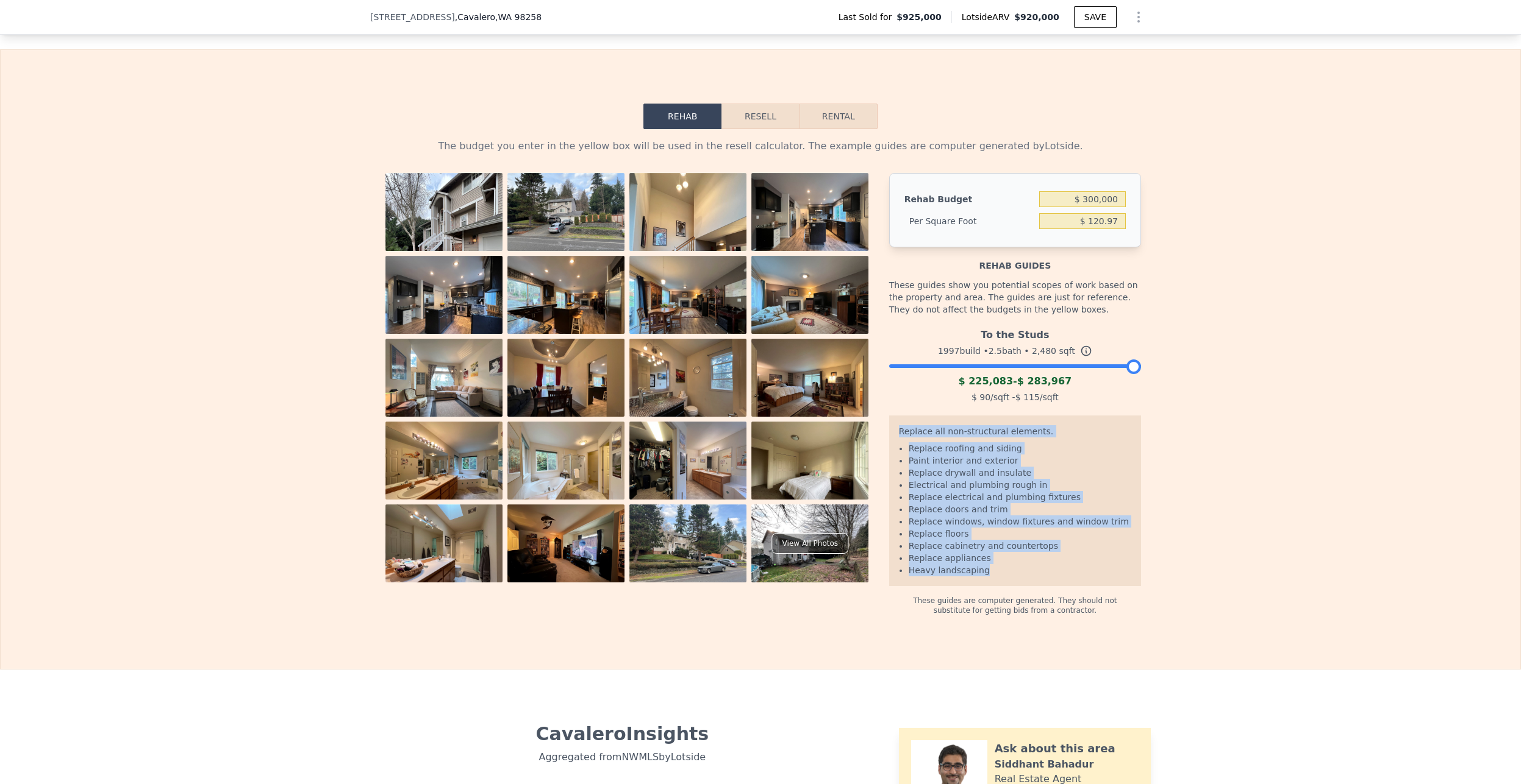
drag, startPoint x: 991, startPoint y: 594, endPoint x: 892, endPoint y: 440, distance: 183.1
click at [892, 440] on div "Replace all non-structural elements. Replace roofing and siding Paint interior …" at bounding box center [1015, 500] width 252 height 171
click at [920, 455] on li "Replace roofing and siding" at bounding box center [1020, 448] width 223 height 12
click at [964, 503] on li "Replace electrical and plumbing fixtures" at bounding box center [1020, 497] width 223 height 12
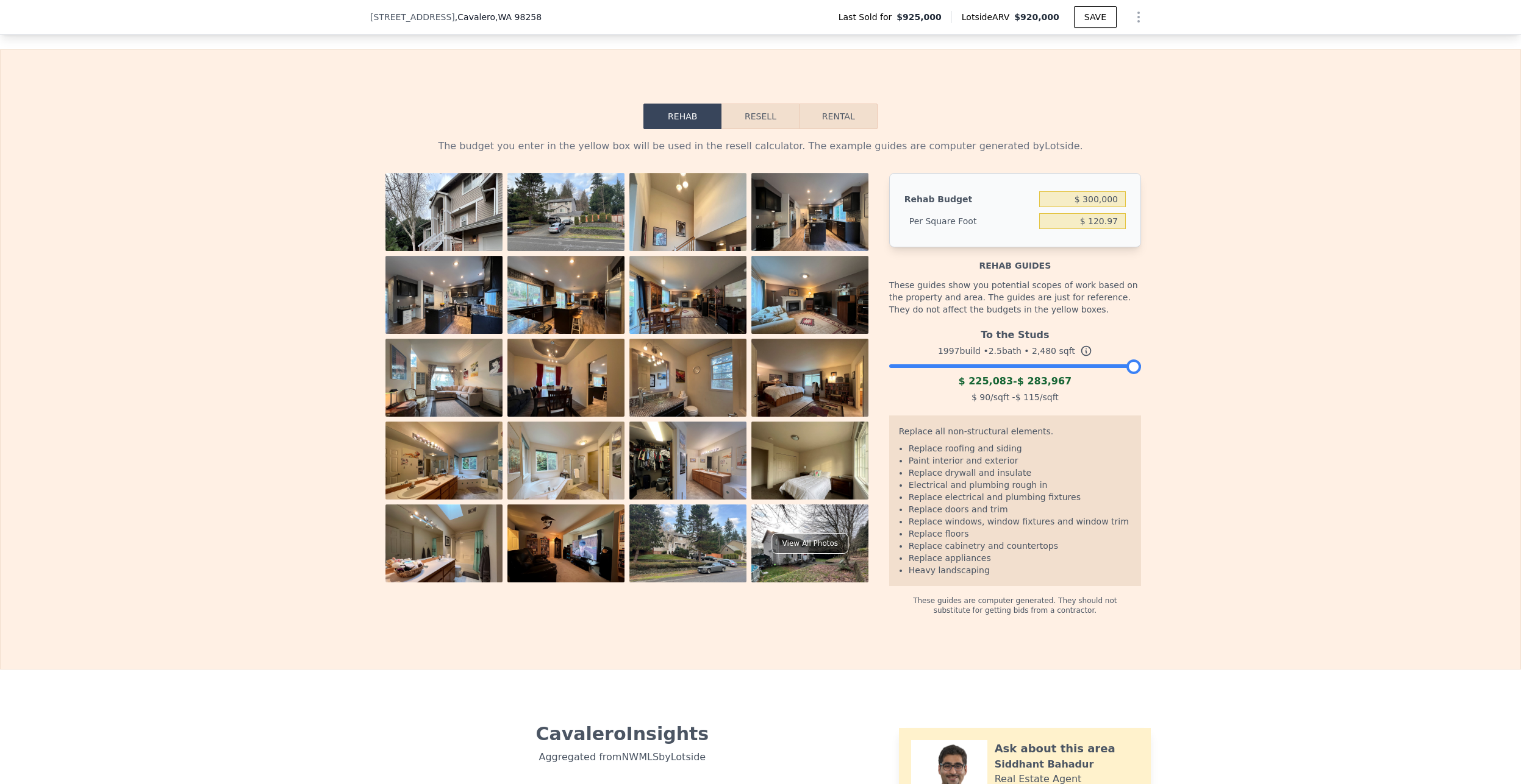
click at [998, 406] on div "$ 90 /sqft - $ 115 /sqft" at bounding box center [1015, 397] width 252 height 17
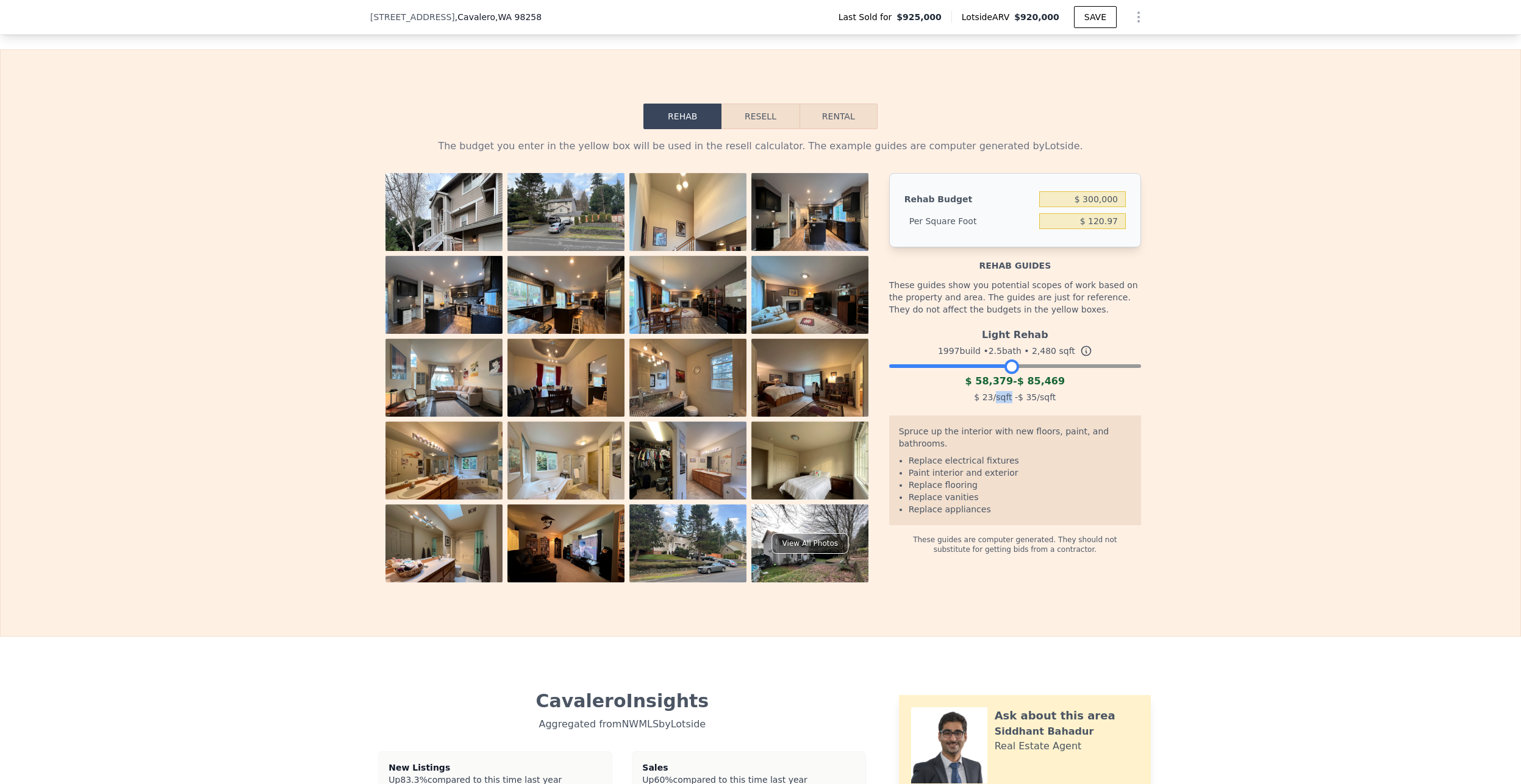
drag, startPoint x: 1125, startPoint y: 382, endPoint x: 909, endPoint y: 432, distance: 221.7
click at [1004, 374] on div at bounding box center [1011, 366] width 15 height 15
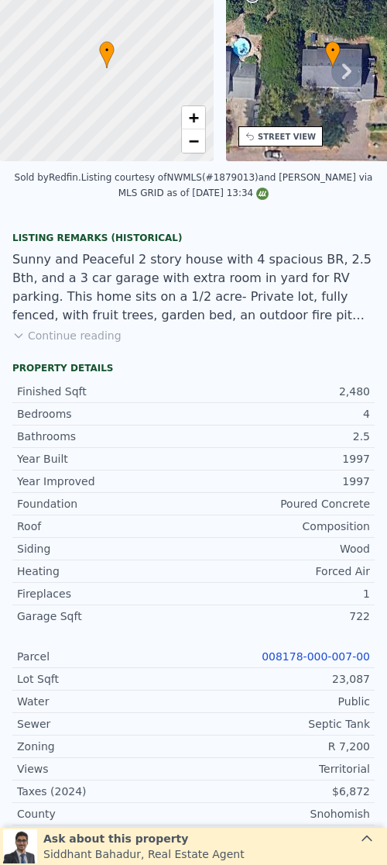
scroll to position [0, 0]
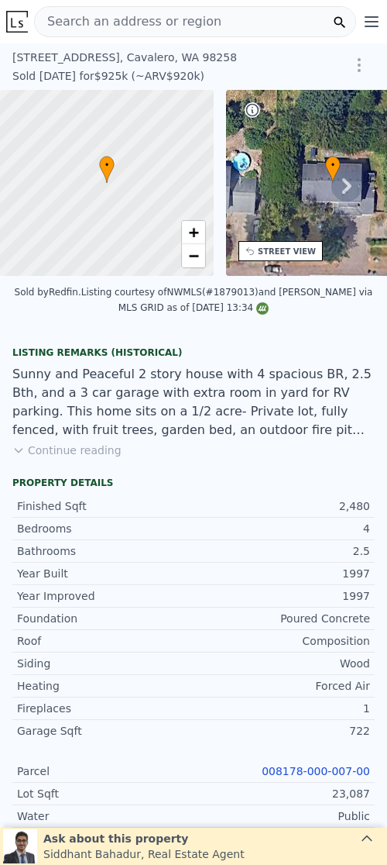
click at [10, 15] on img at bounding box center [17, 22] width 22 height 22
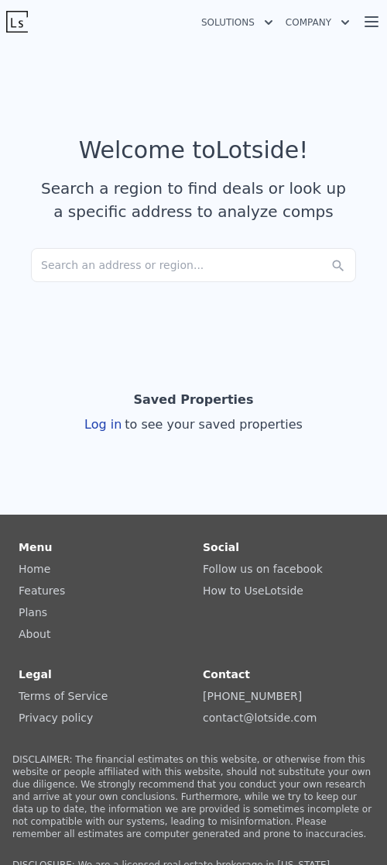
click at [112, 262] on div "Search an address or region..." at bounding box center [193, 265] width 325 height 34
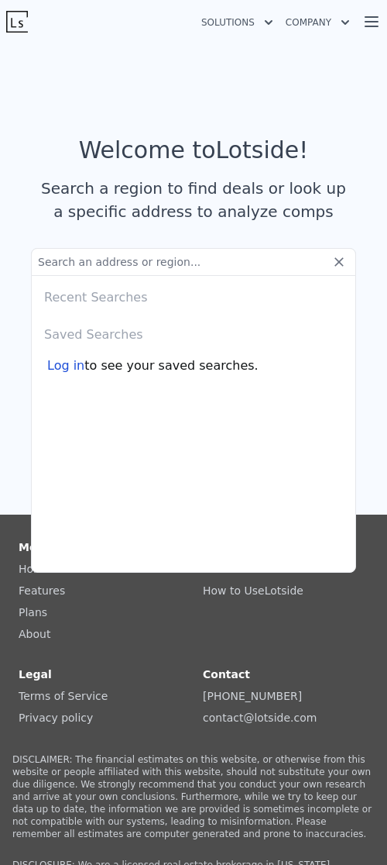
click at [23, 271] on section "Welcome to Lotside ! Search a region to find deals or look up a specific addres…" at bounding box center [193, 186] width 387 height 298
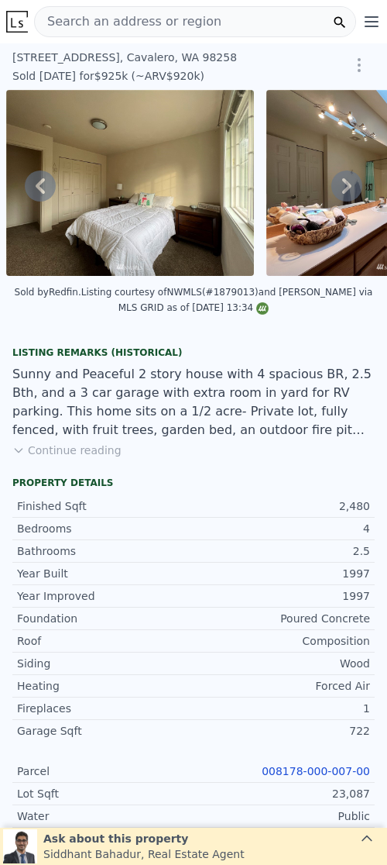
click at [163, 254] on img at bounding box center [130, 183] width 248 height 186
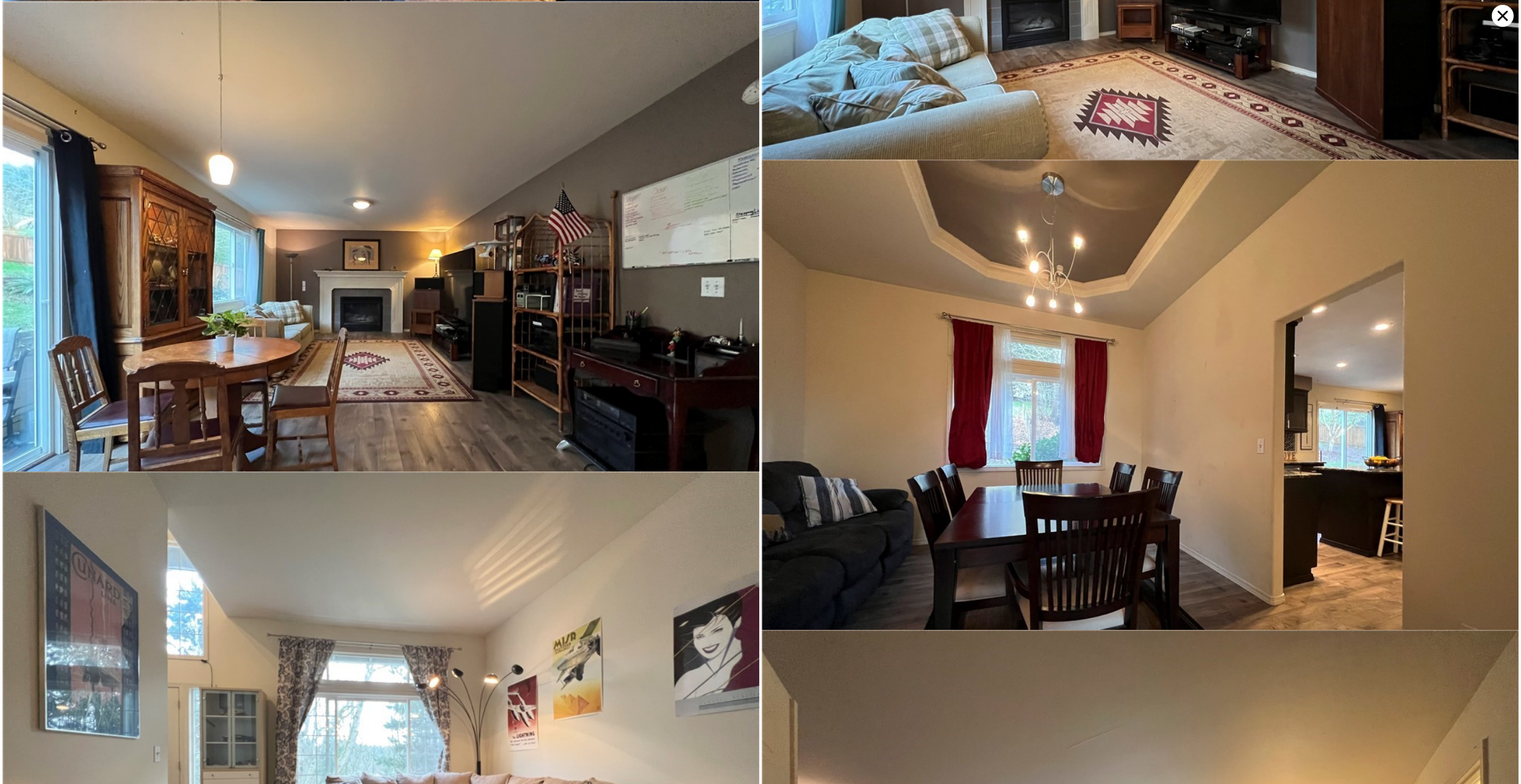
scroll to position [1723, 0]
click at [1498, 17] on icon at bounding box center [1502, 16] width 22 height 22
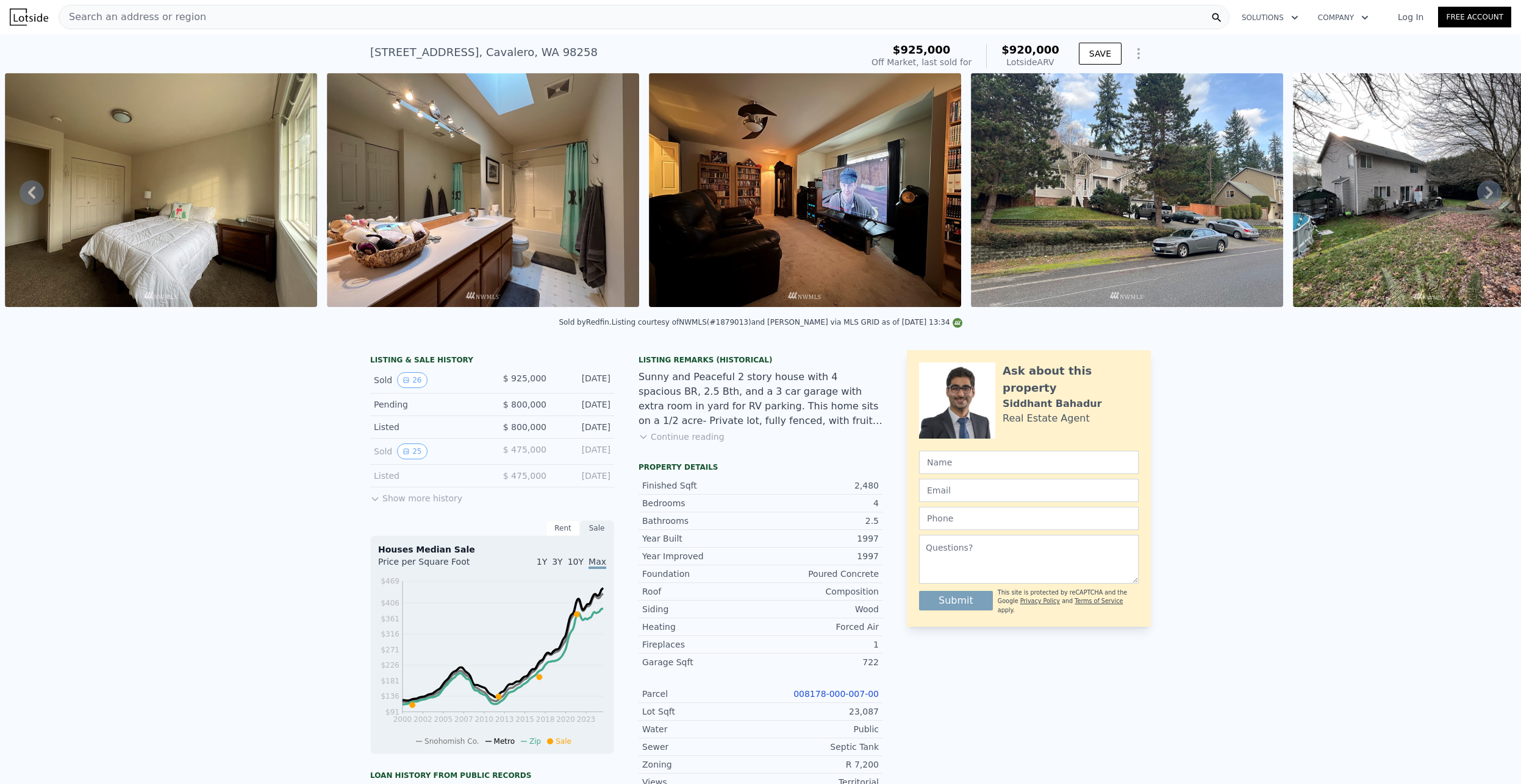
click at [768, 215] on img at bounding box center [805, 190] width 312 height 234
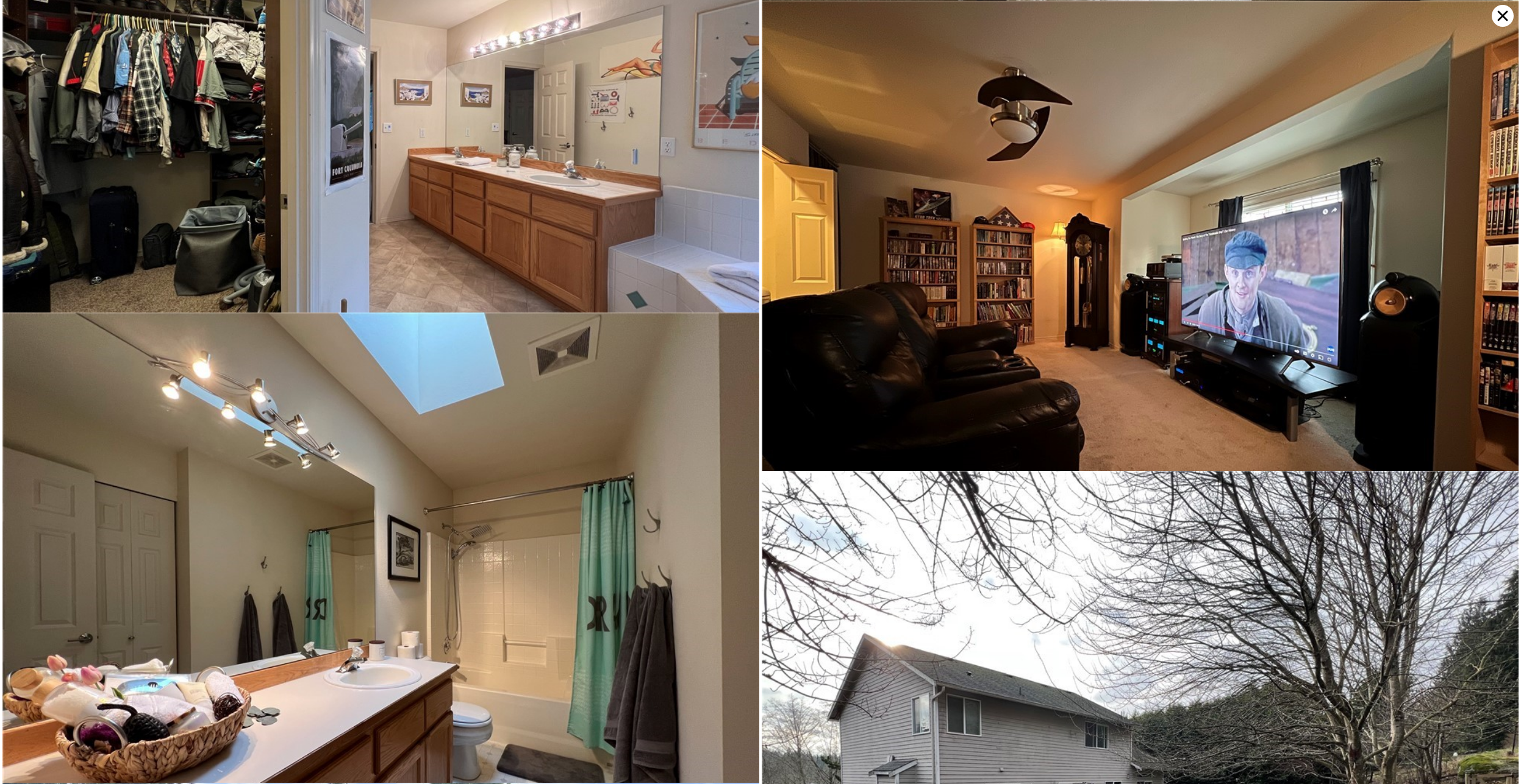
scroll to position [3764, 0]
click at [1501, 14] on icon at bounding box center [1502, 16] width 10 height 10
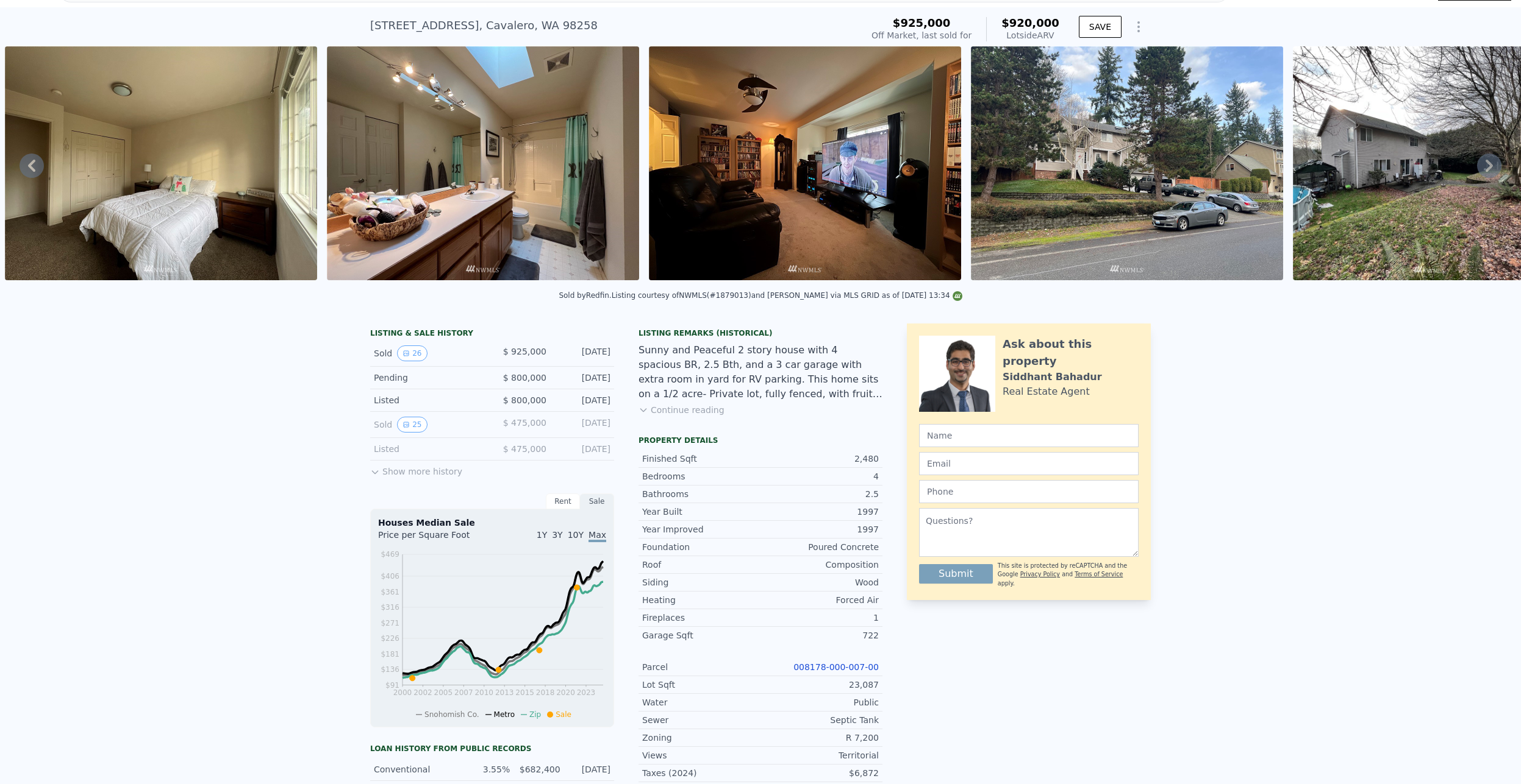
scroll to position [0, 0]
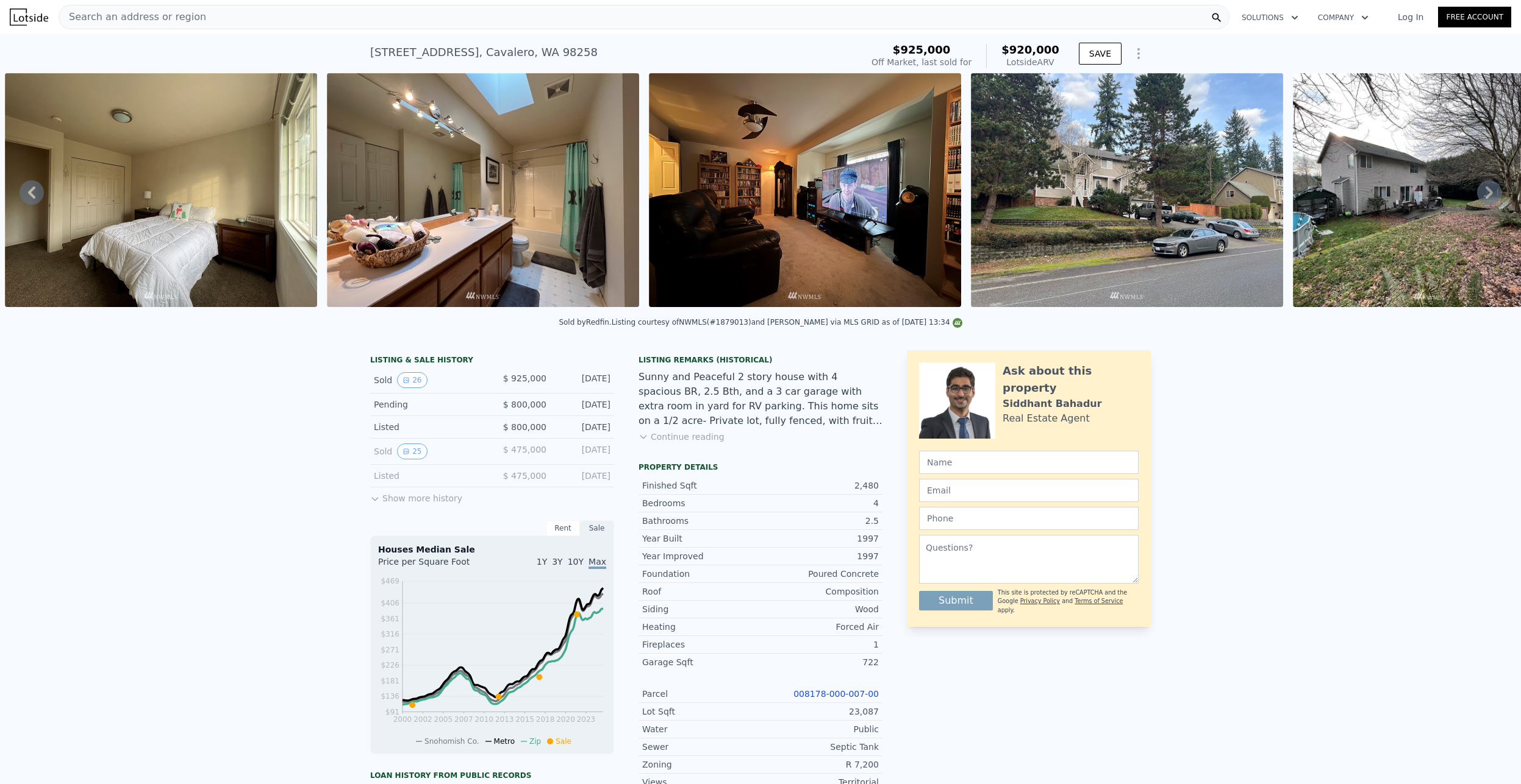
click at [1345, 24] on button "Company" at bounding box center [1342, 18] width 70 height 22
click at [1273, 19] on button "Solutions" at bounding box center [1269, 18] width 76 height 22
click at [1323, 15] on button "Company" at bounding box center [1342, 18] width 70 height 22
click at [1316, 65] on link "How it Works" at bounding box center [1376, 69] width 137 height 22
